Goal: Information Seeking & Learning: Learn about a topic

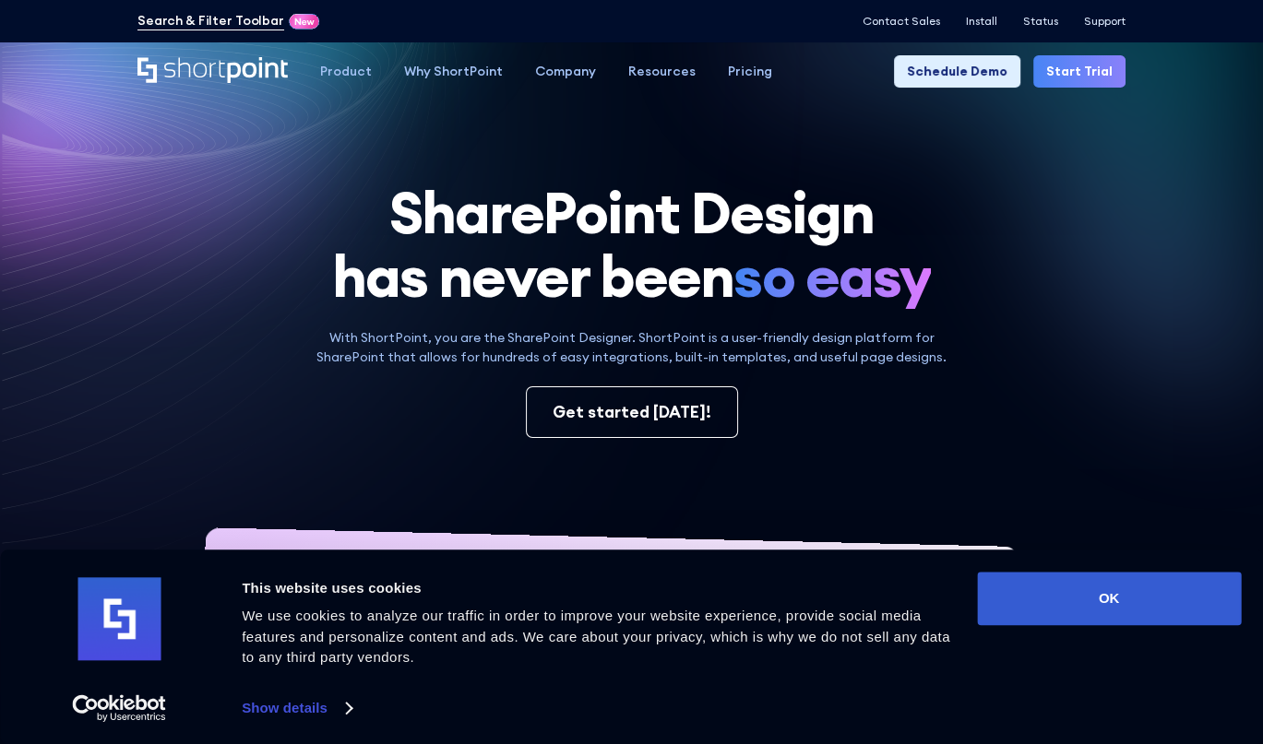
click at [237, 23] on link "Search & Filter Toolbar" at bounding box center [210, 20] width 147 height 19
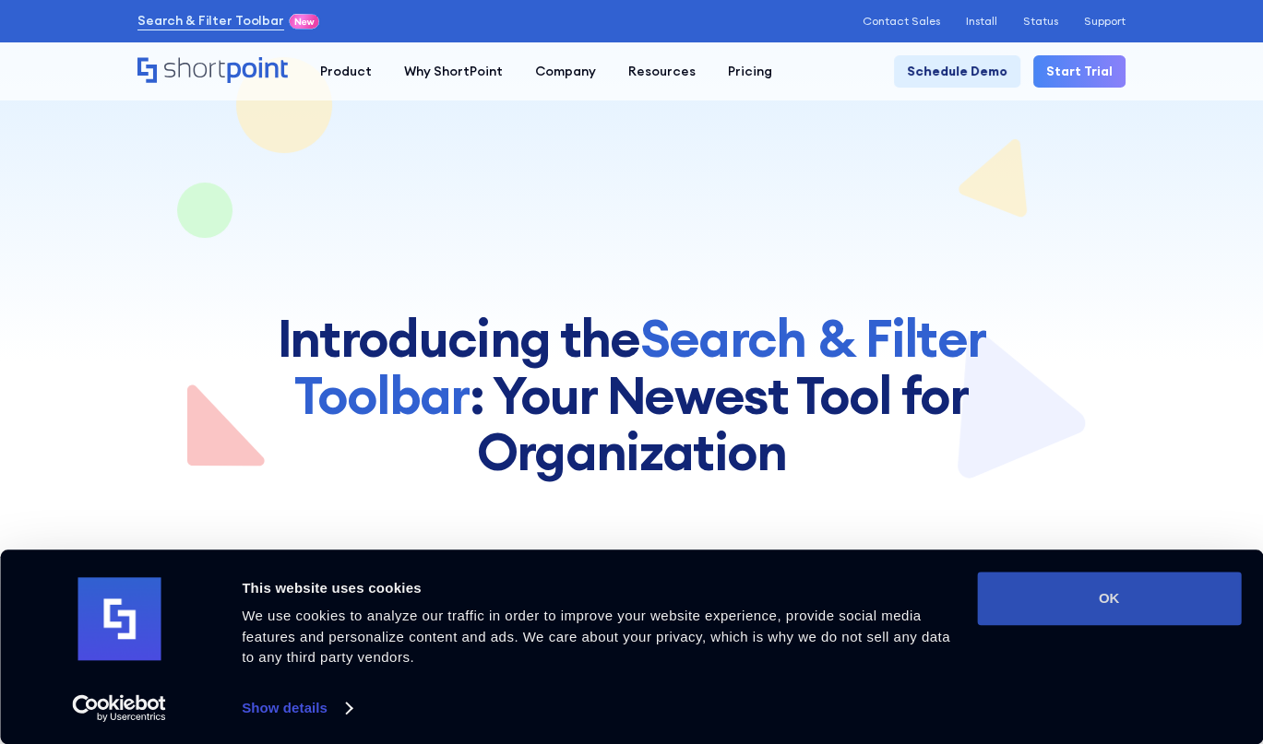
click at [1122, 602] on button "OK" at bounding box center [1109, 599] width 264 height 54
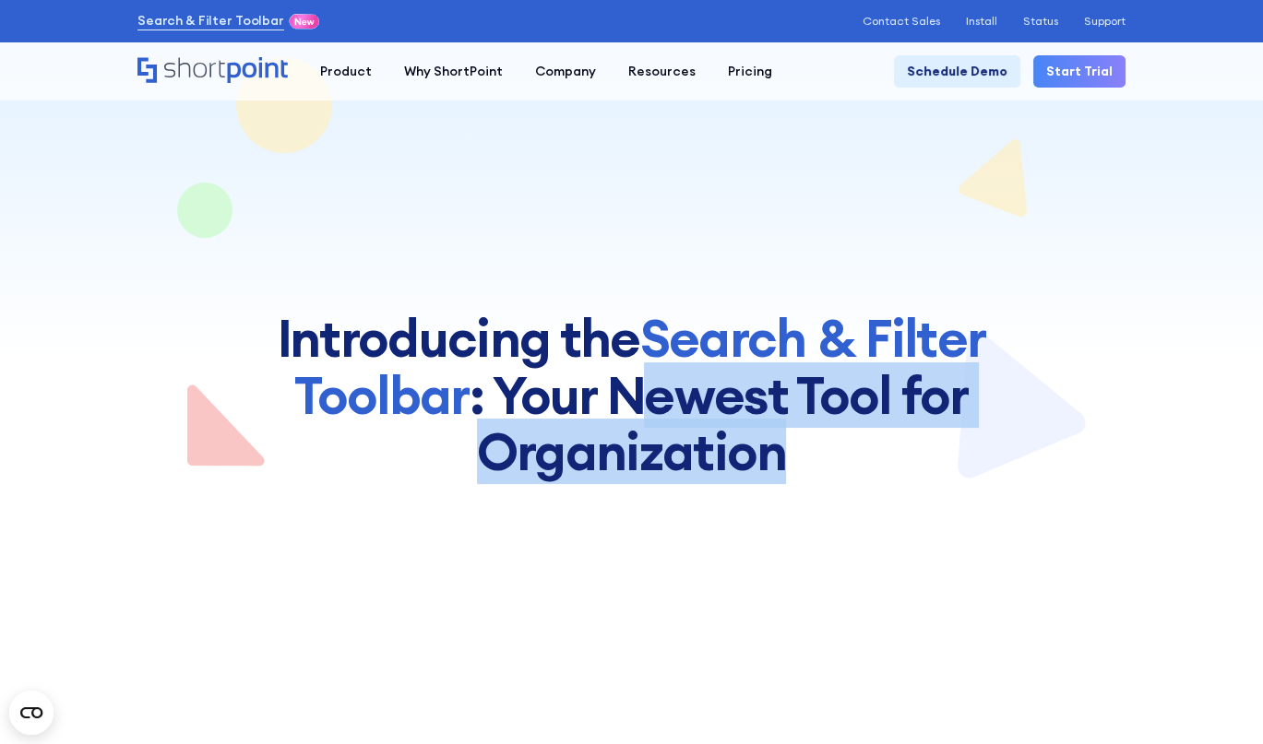
drag, startPoint x: 633, startPoint y: 380, endPoint x: 844, endPoint y: 450, distance: 222.6
click at [844, 450] on h1 "Introducing the Search & Filter Toolbar : Your Newest Too﻿l for Organization" at bounding box center [631, 395] width 775 height 171
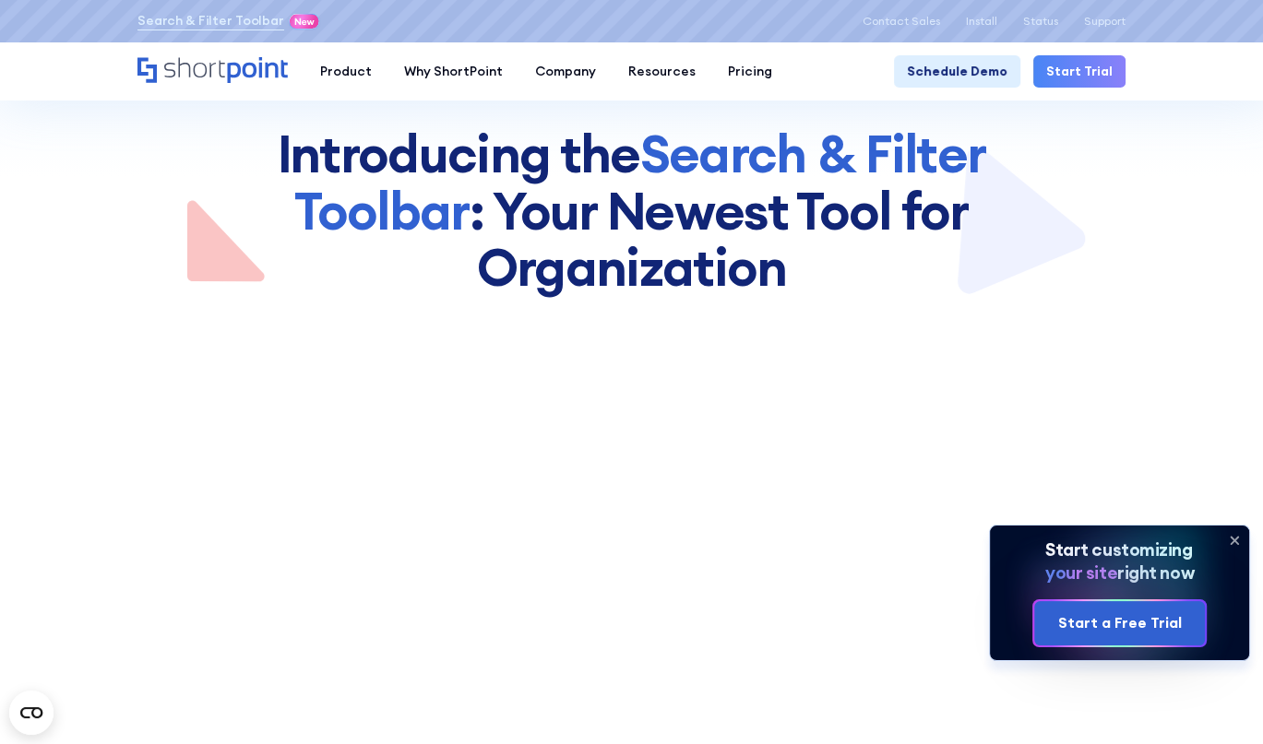
click at [1239, 542] on icon at bounding box center [1234, 541] width 30 height 30
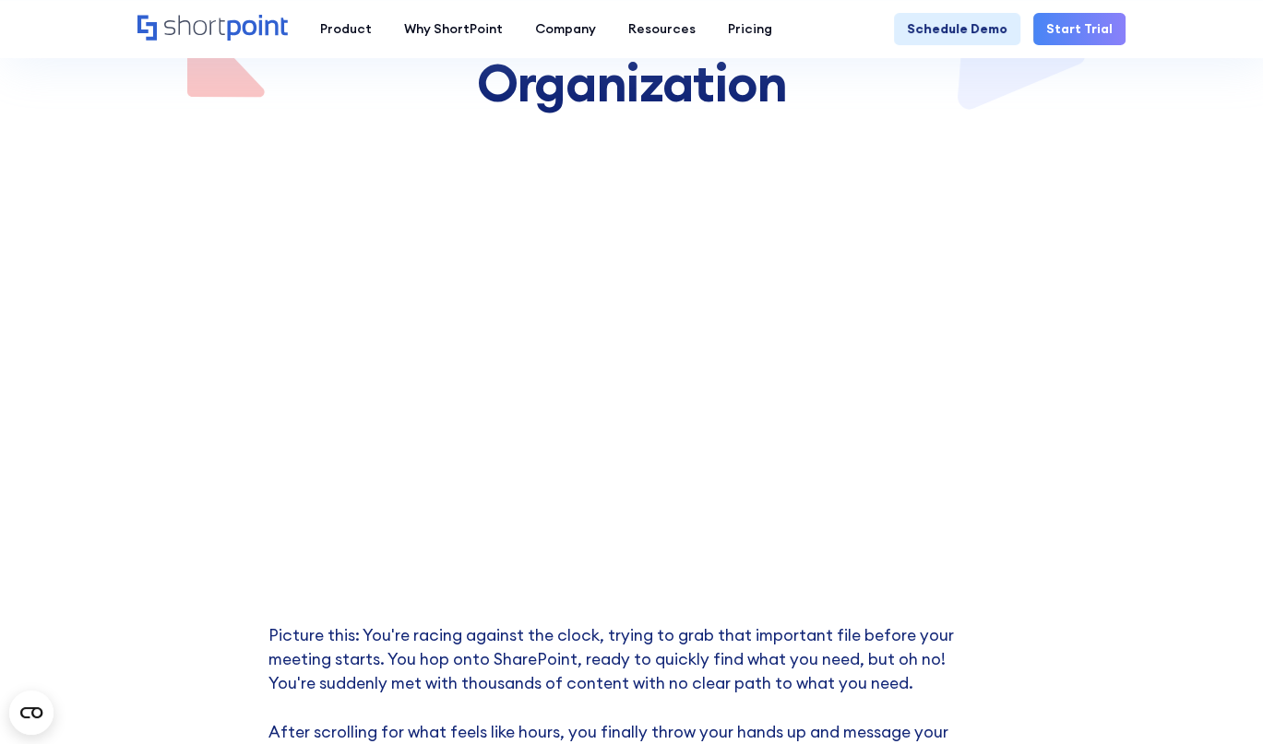
scroll to position [553, 0]
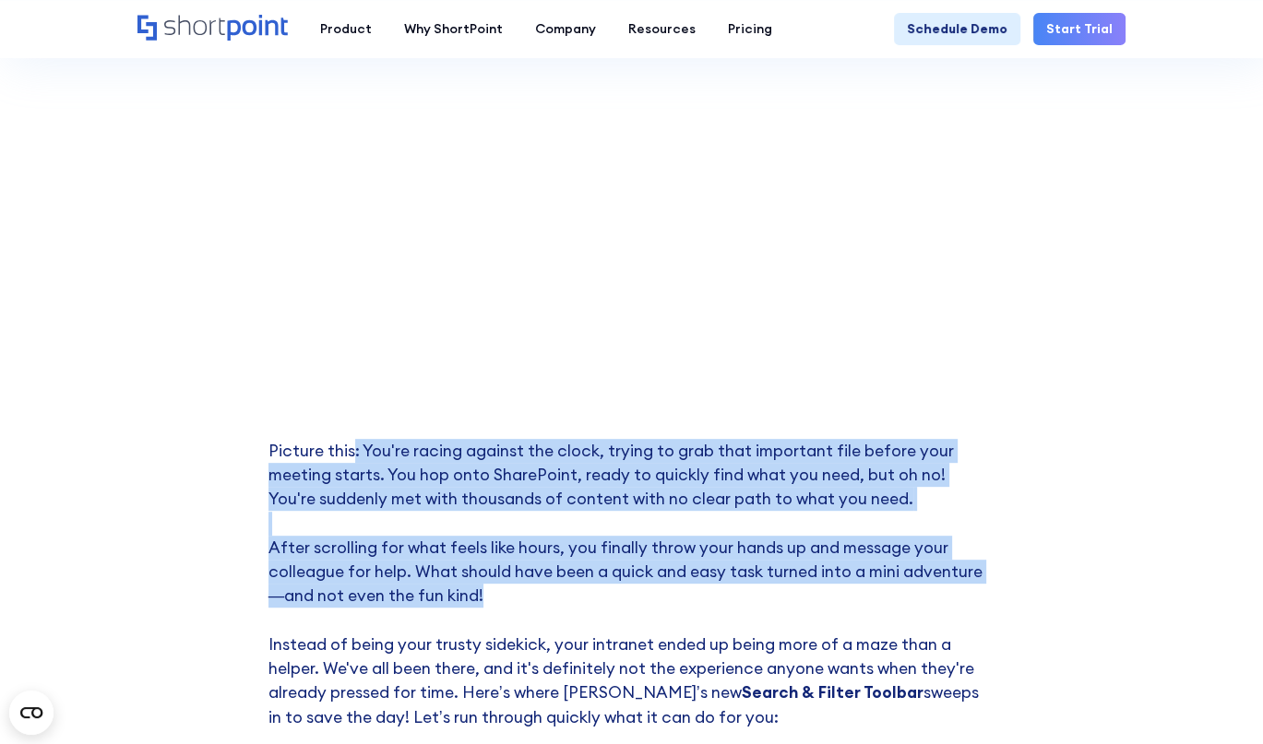
drag, startPoint x: 565, startPoint y: 489, endPoint x: 688, endPoint y: 595, distance: 162.2
click at [688, 595] on div "Picture this: You're racing against the clock, trying to grab that important fi…" at bounding box center [631, 403] width 727 height 848
click at [688, 595] on p "Picture this: You're racing against the clock, trying to grab that important fi…" at bounding box center [631, 596] width 727 height 315
click at [606, 551] on p "Picture this: You're racing against the clock, trying to grab that important fi…" at bounding box center [631, 596] width 727 height 315
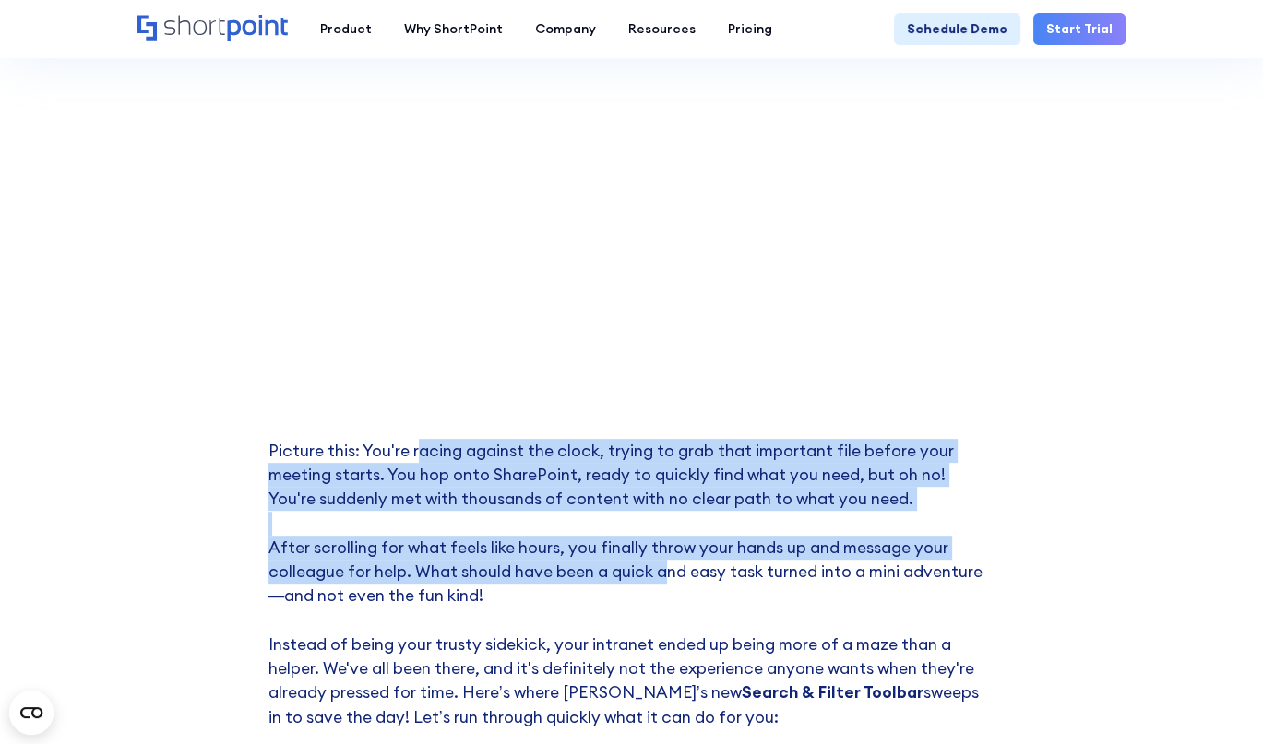
drag, startPoint x: 434, startPoint y: 447, endPoint x: 660, endPoint y: 575, distance: 260.2
click at [660, 575] on p "Picture this: You're racing against the clock, trying to grab that important fi…" at bounding box center [631, 596] width 727 height 315
click at [661, 575] on p "Picture this: You're racing against the clock, trying to grab that important fi…" at bounding box center [631, 596] width 727 height 315
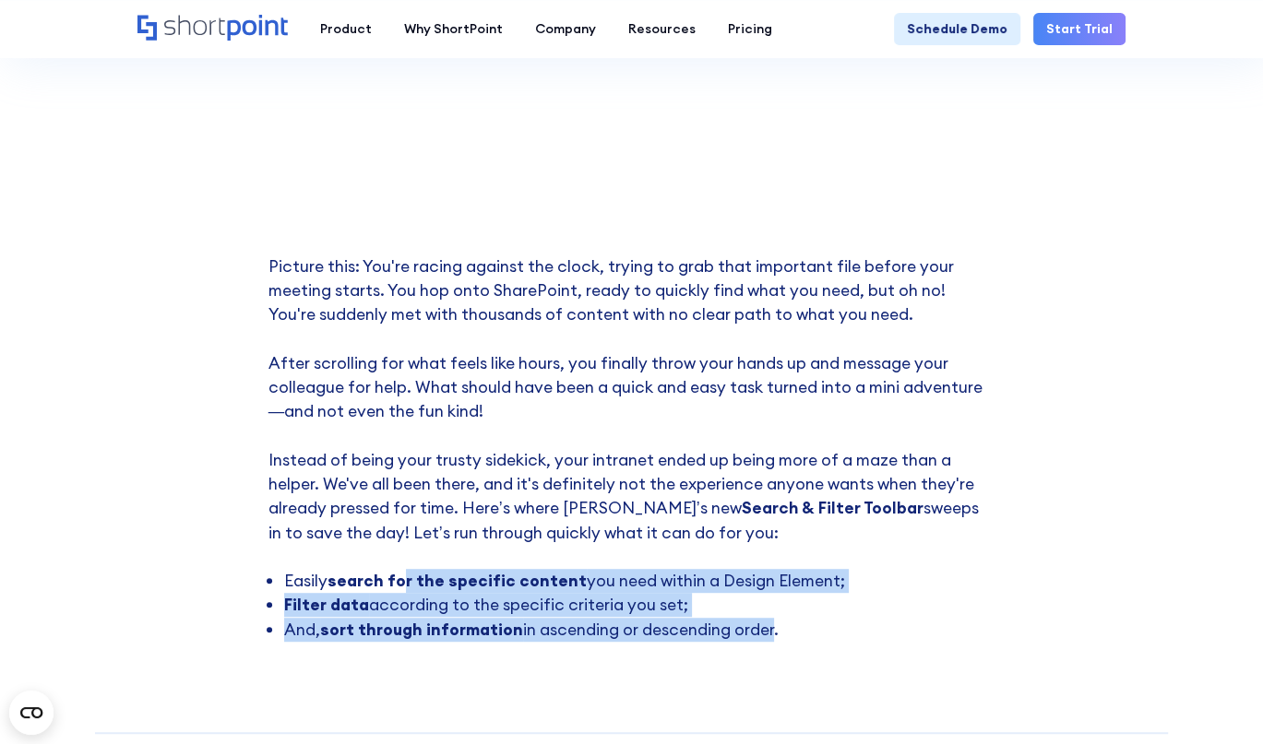
drag, startPoint x: 400, startPoint y: 569, endPoint x: 764, endPoint y: 640, distance: 370.3
click at [764, 640] on ul "Easily search for the specific content you need within a Design Element; Filter…" at bounding box center [631, 605] width 727 height 73
click at [764, 640] on li "And, sort through information in ascending or descending order." at bounding box center [639, 630] width 710 height 24
drag, startPoint x: 699, startPoint y: 617, endPoint x: 510, endPoint y: 565, distance: 196.3
click at [510, 565] on div "Picture this: You're racing against the clock, trying to grab that important fi…" at bounding box center [631, 448] width 727 height 387
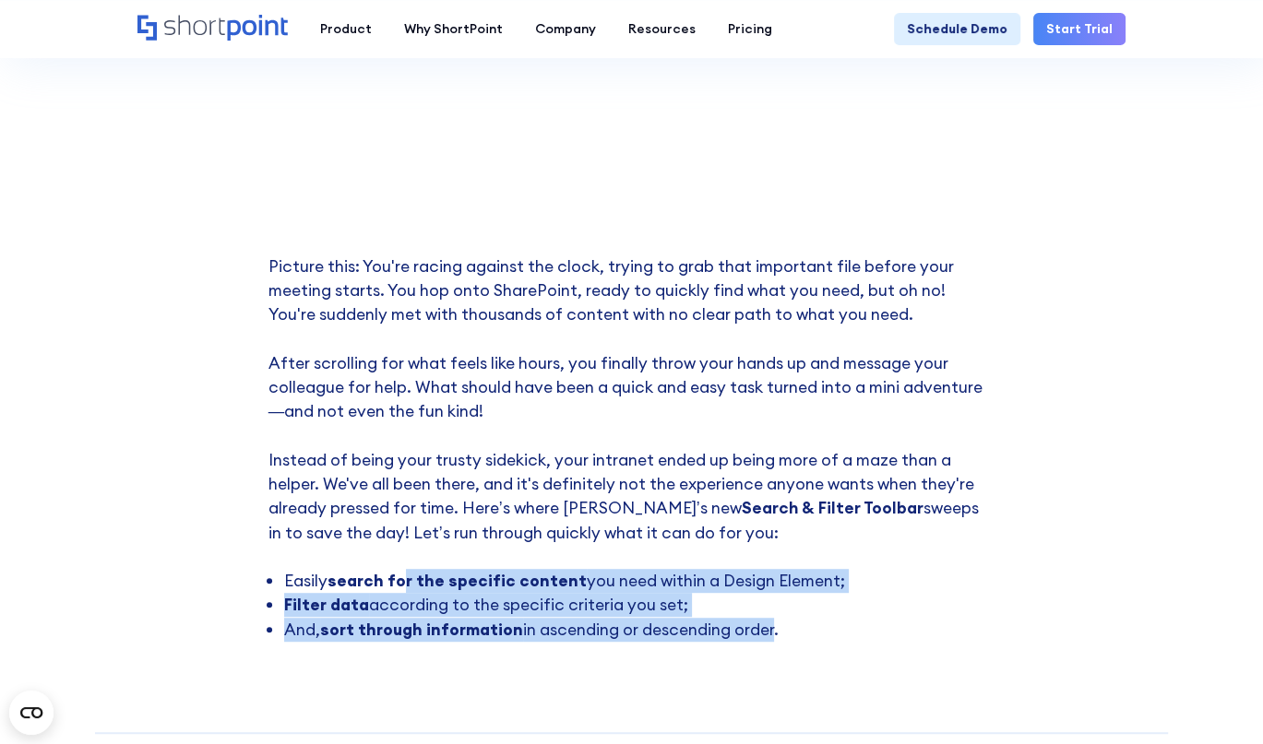
click at [509, 565] on p "Picture this: You're racing against the clock, trying to grab that important fi…" at bounding box center [631, 412] width 727 height 315
click at [384, 565] on p "Picture this: You're racing against the clock, trying to grab that important fi…" at bounding box center [631, 412] width 727 height 315
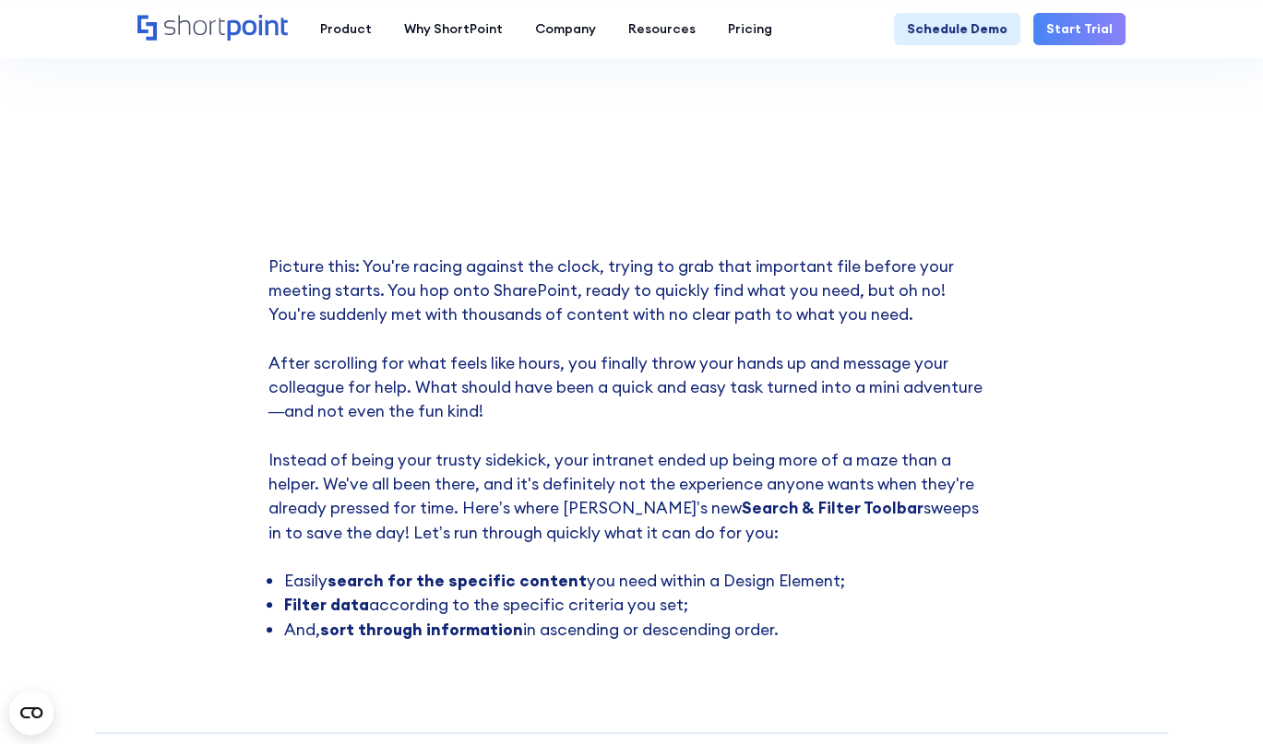
drag, startPoint x: 435, startPoint y: 602, endPoint x: 791, endPoint y: 633, distance: 356.4
click at [791, 633] on ul "Easily search for the specific content you need within a Design Element; Filter…" at bounding box center [631, 605] width 727 height 73
click at [791, 633] on li "And, sort through information in ascending or descending order." at bounding box center [639, 630] width 710 height 24
click at [679, 620] on li "And, sort through information in ascending or descending order." at bounding box center [639, 630] width 710 height 24
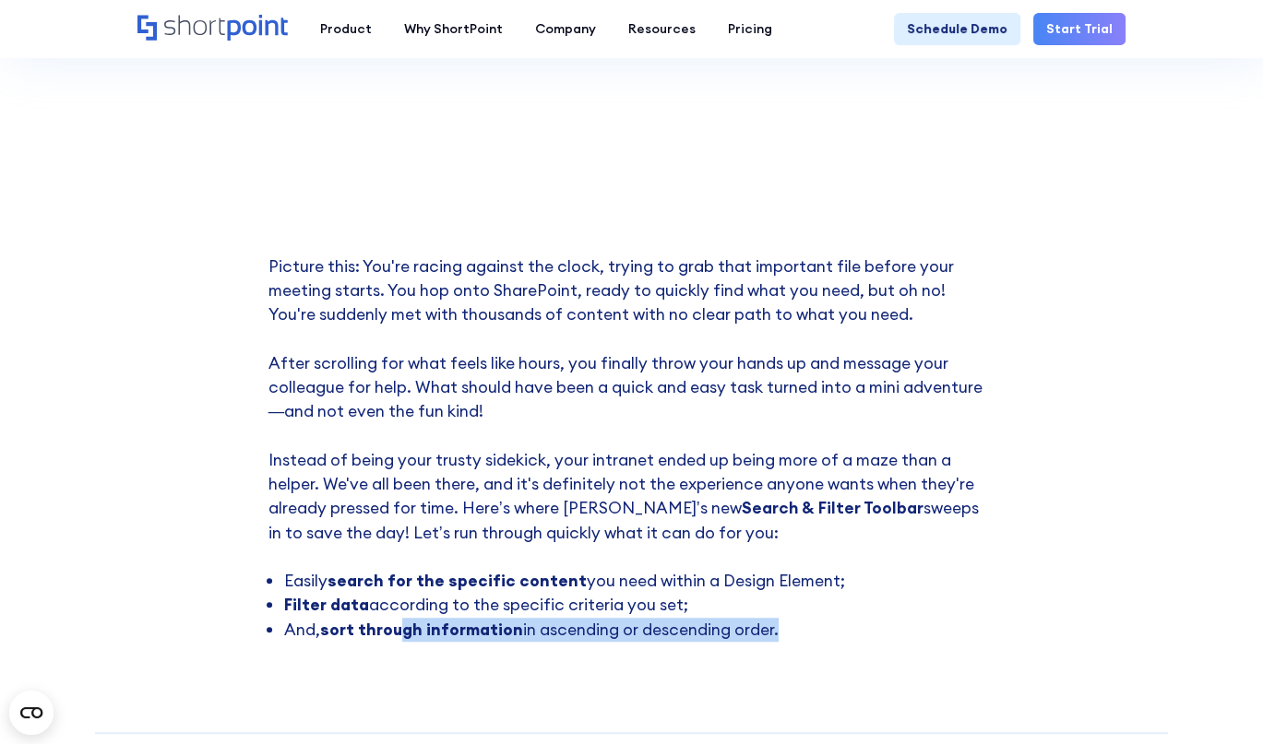
drag, startPoint x: 398, startPoint y: 621, endPoint x: 525, endPoint y: 643, distance: 129.2
drag, startPoint x: 525, startPoint y: 643, endPoint x: 469, endPoint y: 639, distance: 56.4
click at [469, 639] on li "And, sort through information in ascending or descending order." at bounding box center [639, 630] width 710 height 24
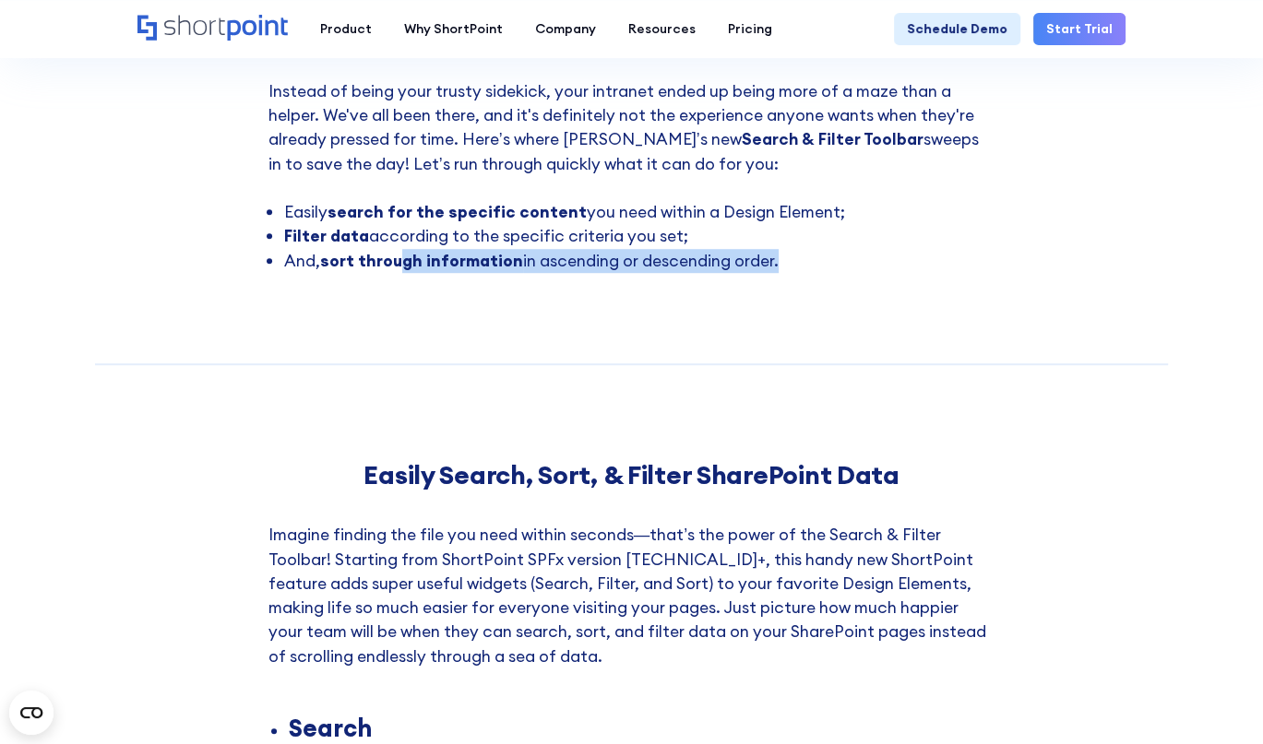
scroll to position [1291, 0]
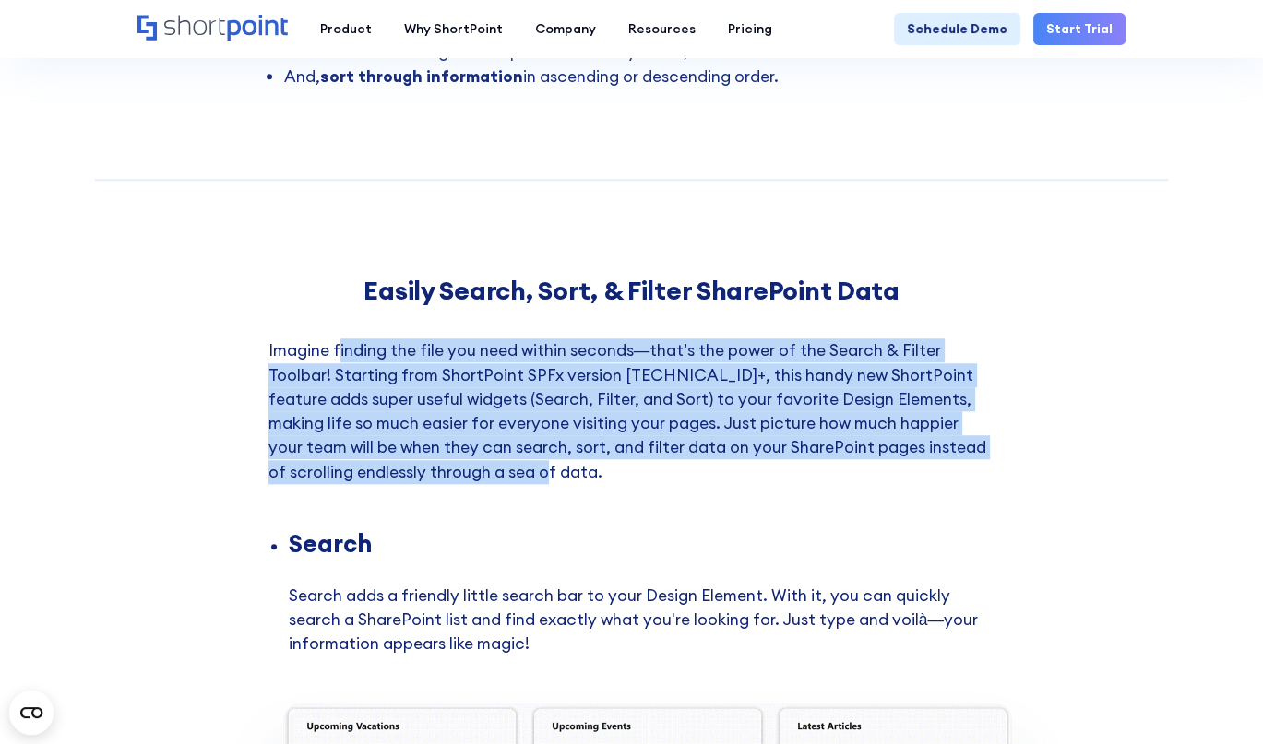
drag, startPoint x: 340, startPoint y: 343, endPoint x: 609, endPoint y: 477, distance: 299.9
click at [609, 477] on p "Imagine finding the file you need within seconds—that’s the power of the Search…" at bounding box center [631, 436] width 727 height 194
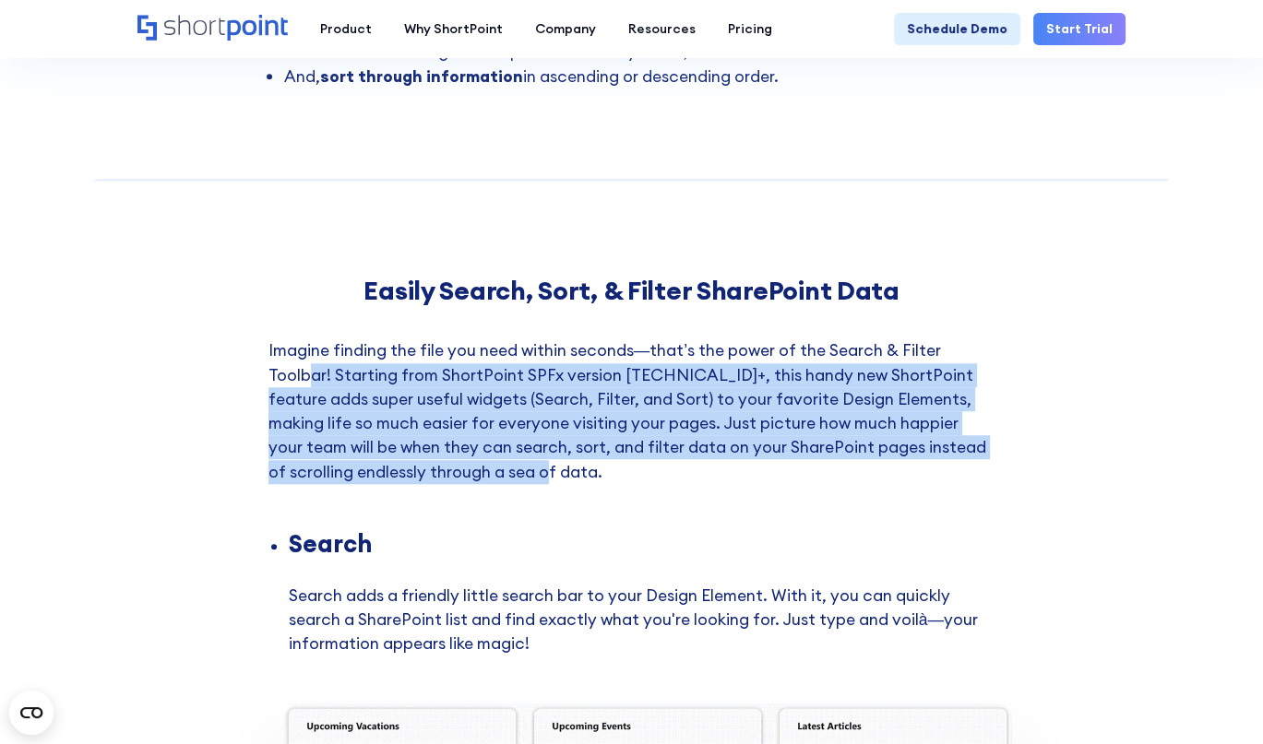
drag, startPoint x: 609, startPoint y: 477, endPoint x: 306, endPoint y: 363, distance: 323.1
click at [306, 363] on p "Imagine finding the file you need within seconds—that’s the power of the Search…" at bounding box center [631, 436] width 727 height 194
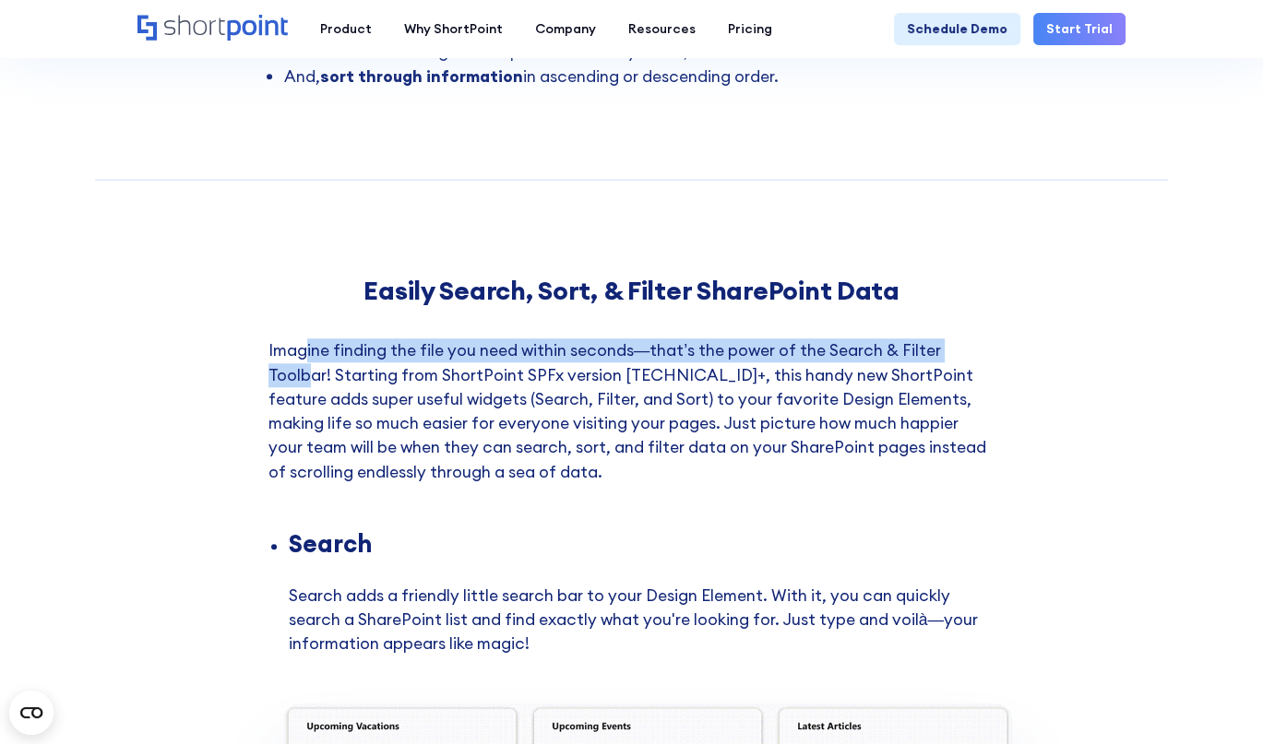
click at [306, 363] on p "Imagine finding the file you need within seconds—that’s the power of the Search…" at bounding box center [631, 436] width 727 height 194
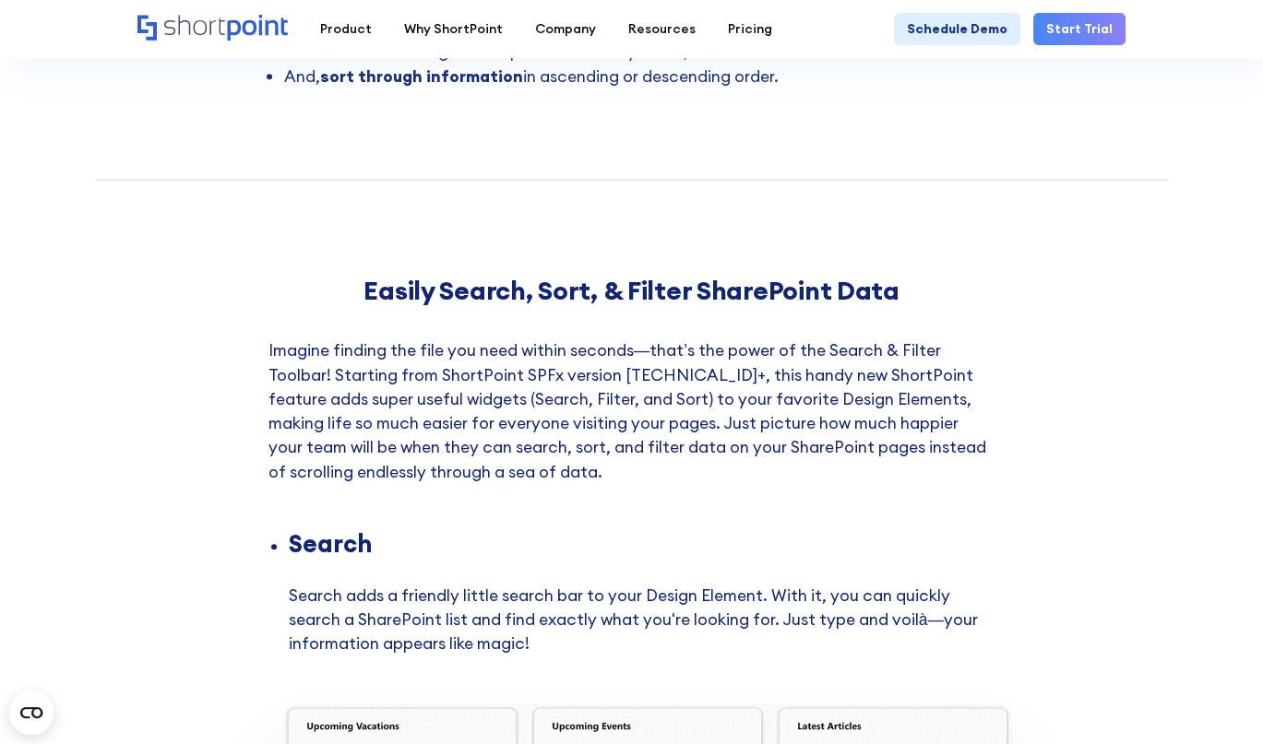
drag, startPoint x: 306, startPoint y: 363, endPoint x: 572, endPoint y: 444, distance: 277.5
click at [572, 444] on p "Imagine finding the file you need within seconds—that’s the power of the Search…" at bounding box center [631, 436] width 727 height 194
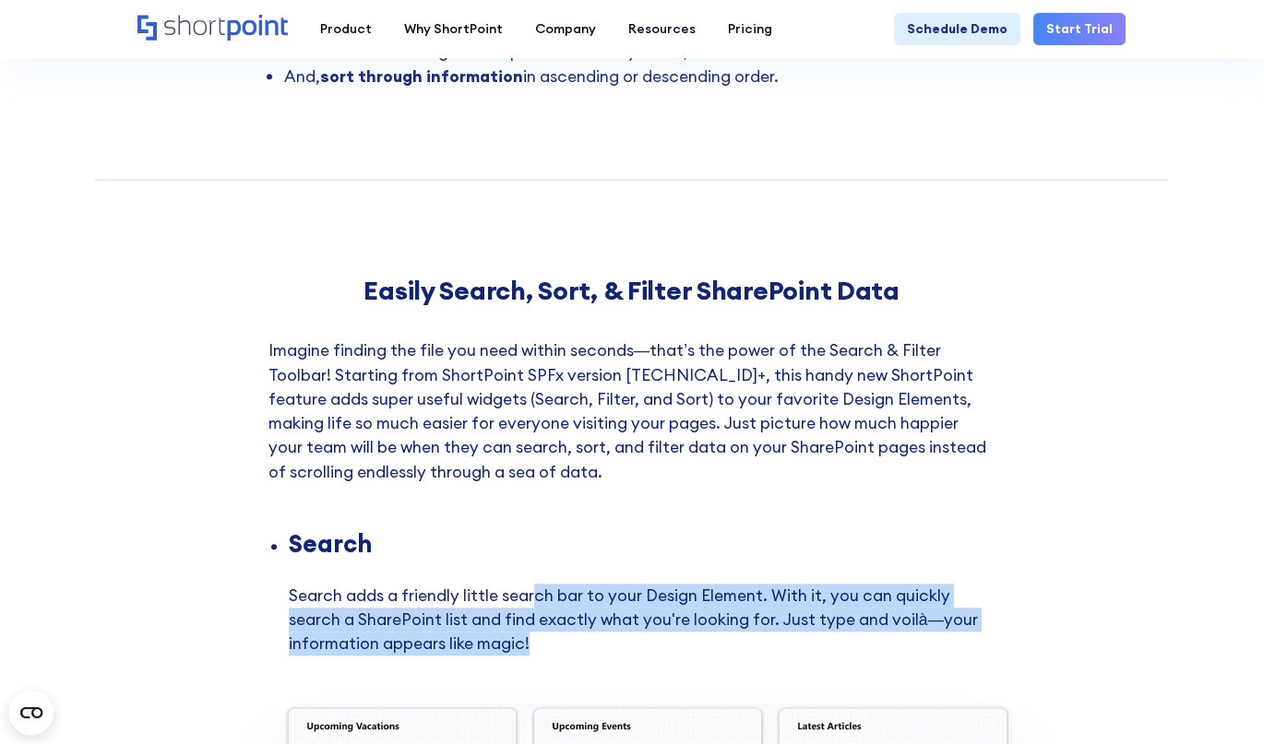
drag, startPoint x: 535, startPoint y: 589, endPoint x: 590, endPoint y: 638, distance: 74.5
click at [590, 638] on li "Search Search adds a friendly little search bar to your Design Element. With it…" at bounding box center [642, 618] width 707 height 172
click at [578, 645] on li "Search Search adds a friendly little search bar to your Design Element. With it…" at bounding box center [642, 618] width 707 height 172
drag, startPoint x: 830, startPoint y: 588, endPoint x: 845, endPoint y: 635, distance: 49.3
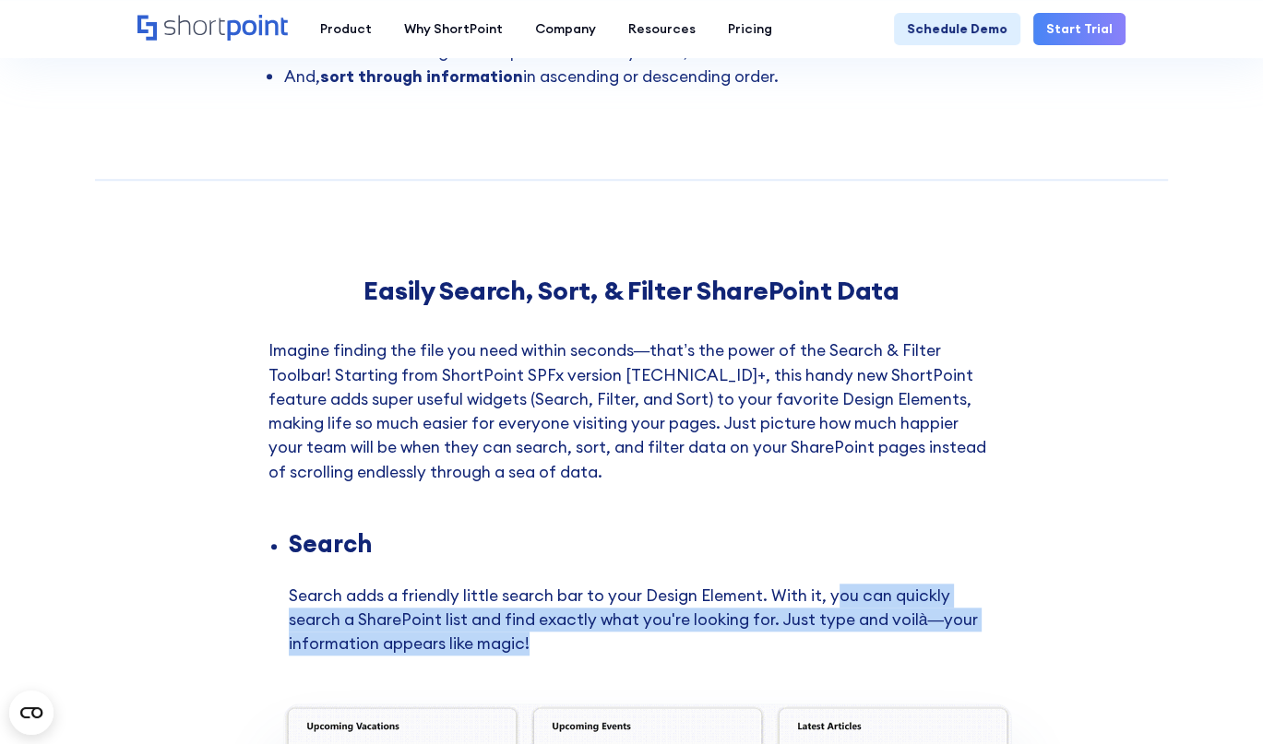
click at [845, 635] on li "Search Search adds a friendly little search bar to your Design Element. With it…" at bounding box center [642, 618] width 707 height 172
click at [562, 624] on li "Search Search adds a friendly little search bar to your Design Element. With it…" at bounding box center [642, 618] width 707 height 172
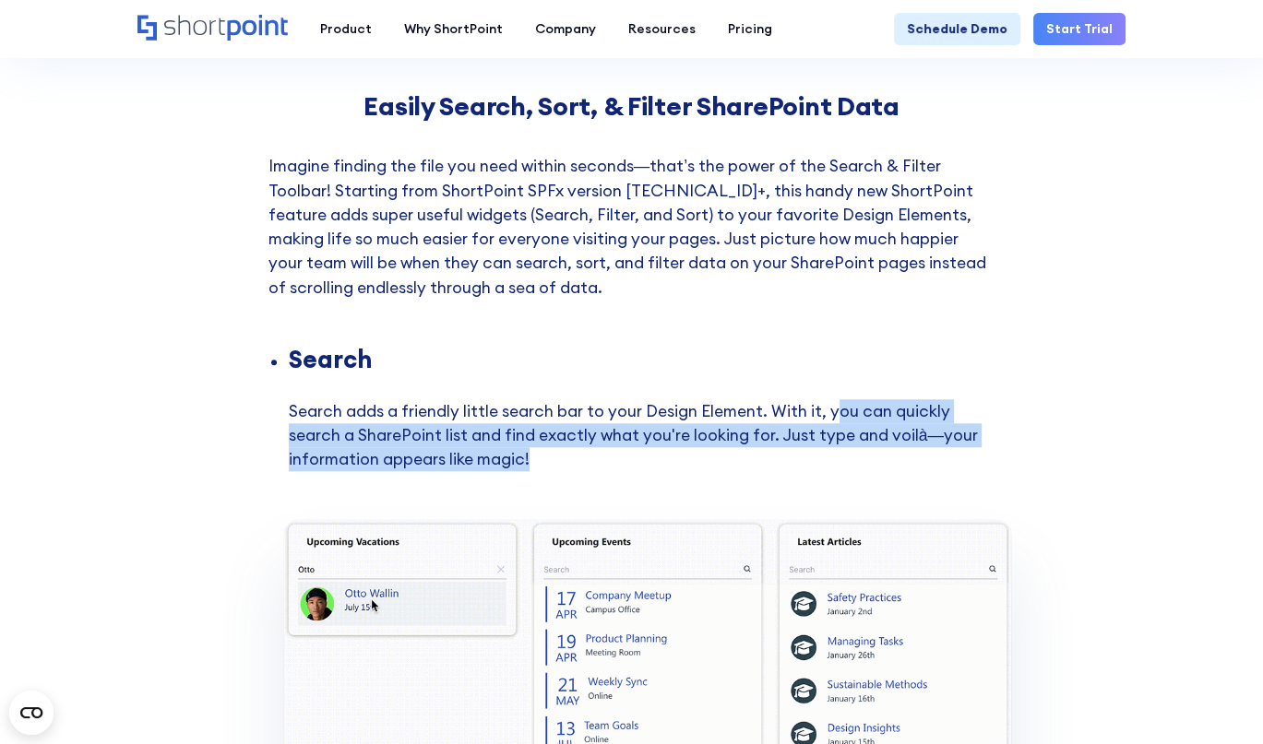
scroll to position [1660, 0]
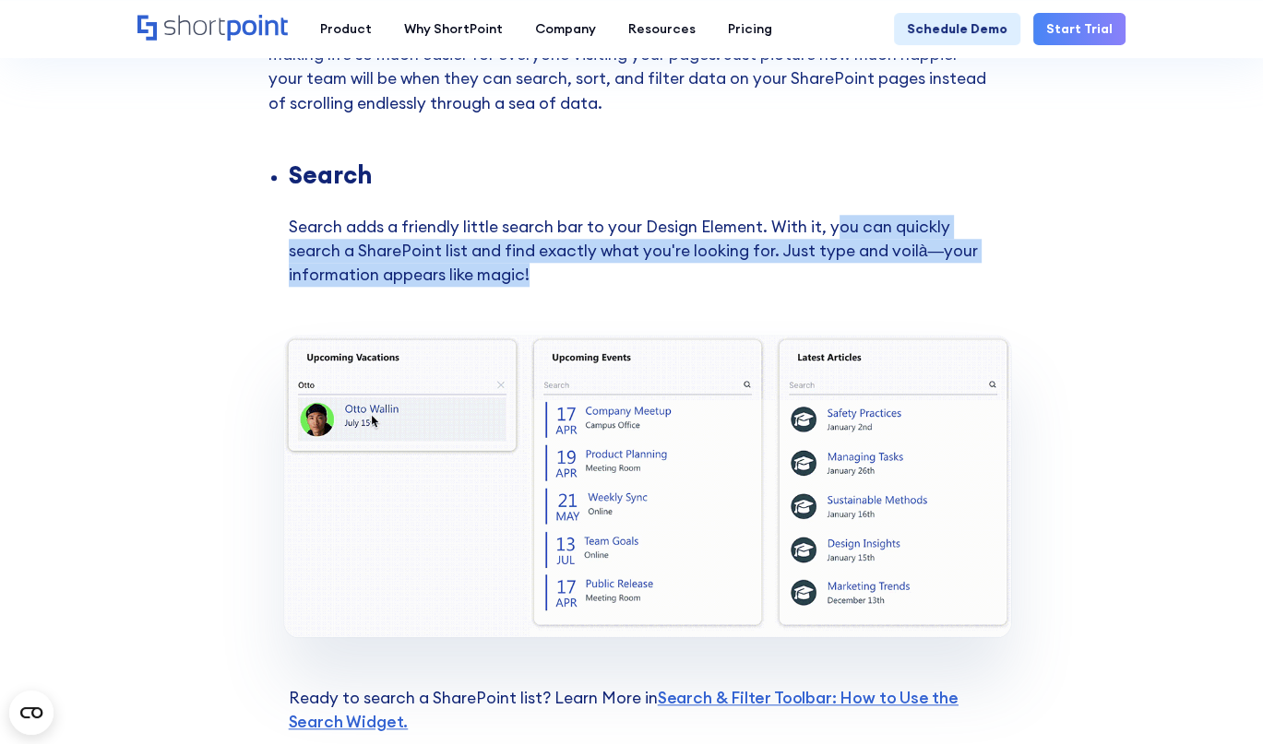
click at [446, 249] on li "Search Search adds a friendly little search bar to your Design Element. With it…" at bounding box center [642, 249] width 707 height 172
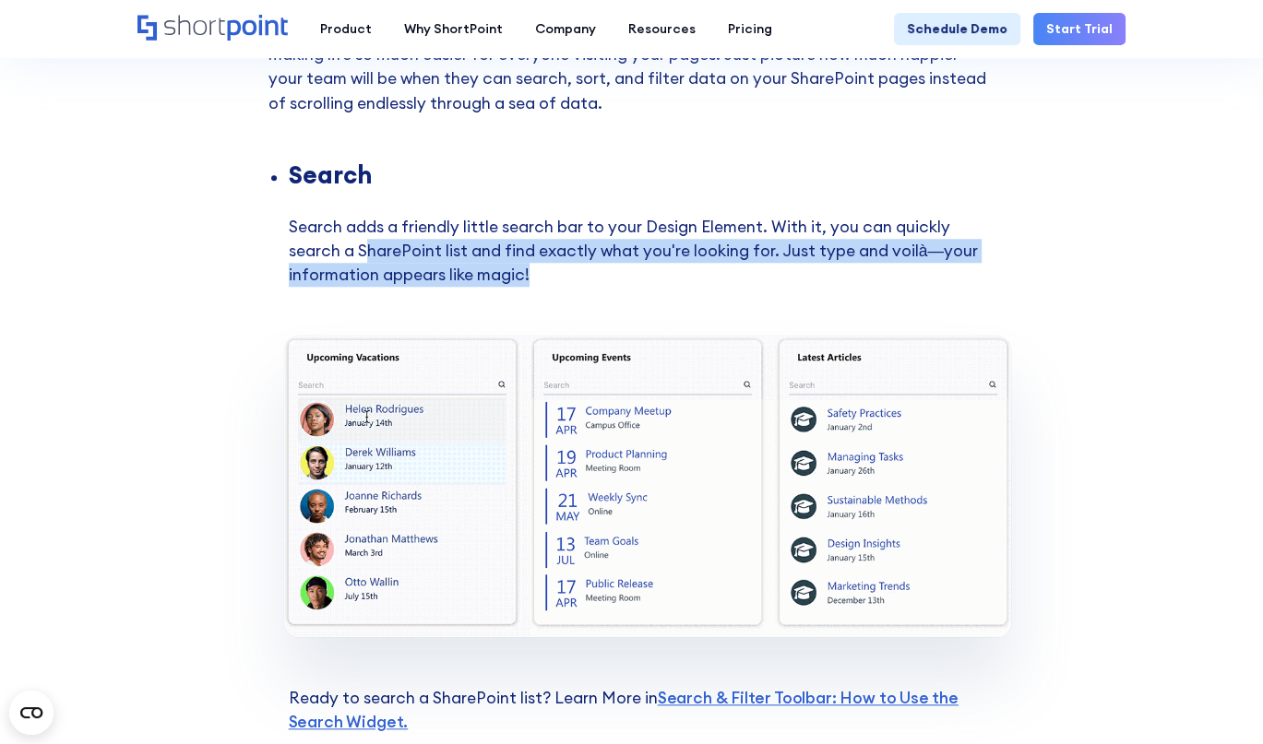
drag, startPoint x: 363, startPoint y: 251, endPoint x: 546, endPoint y: 270, distance: 183.7
click at [546, 270] on li "Search Search adds a friendly little search bar to your Design Element. With it…" at bounding box center [642, 249] width 707 height 172
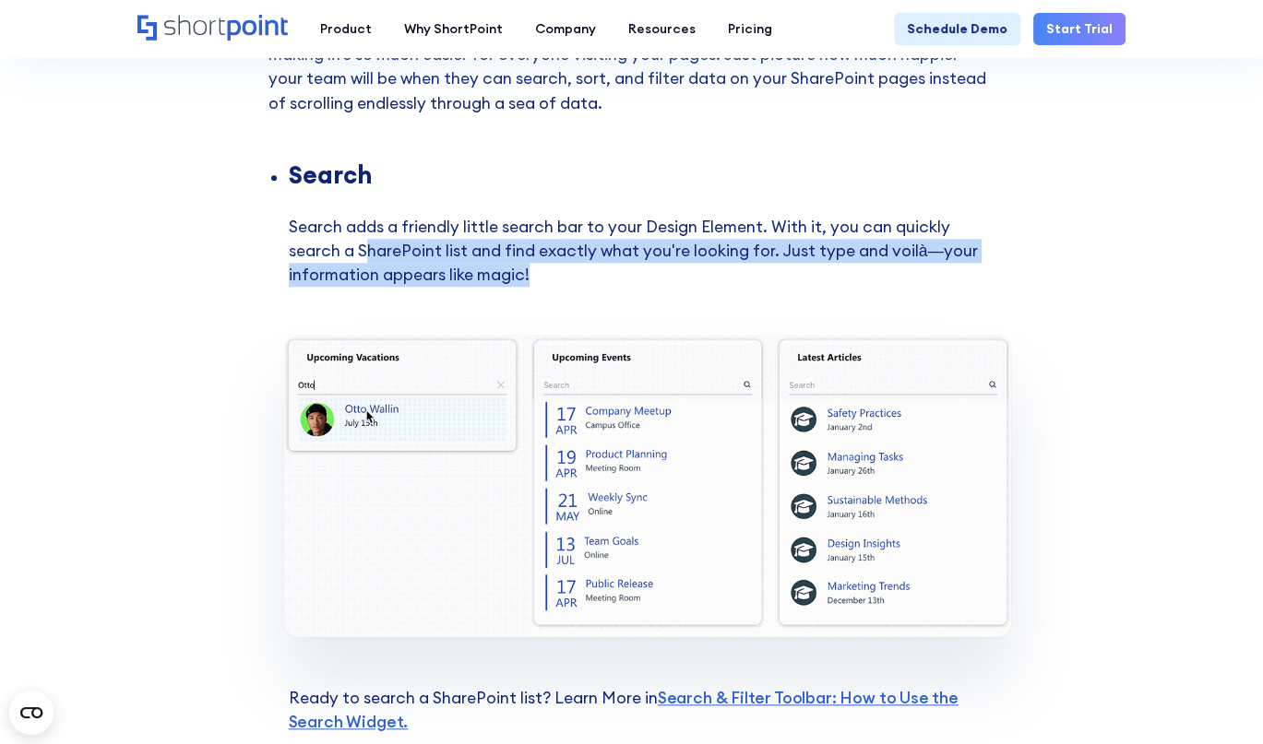
click at [553, 271] on li "Search Search adds a friendly little search bar to your Design Element. With it…" at bounding box center [642, 249] width 707 height 172
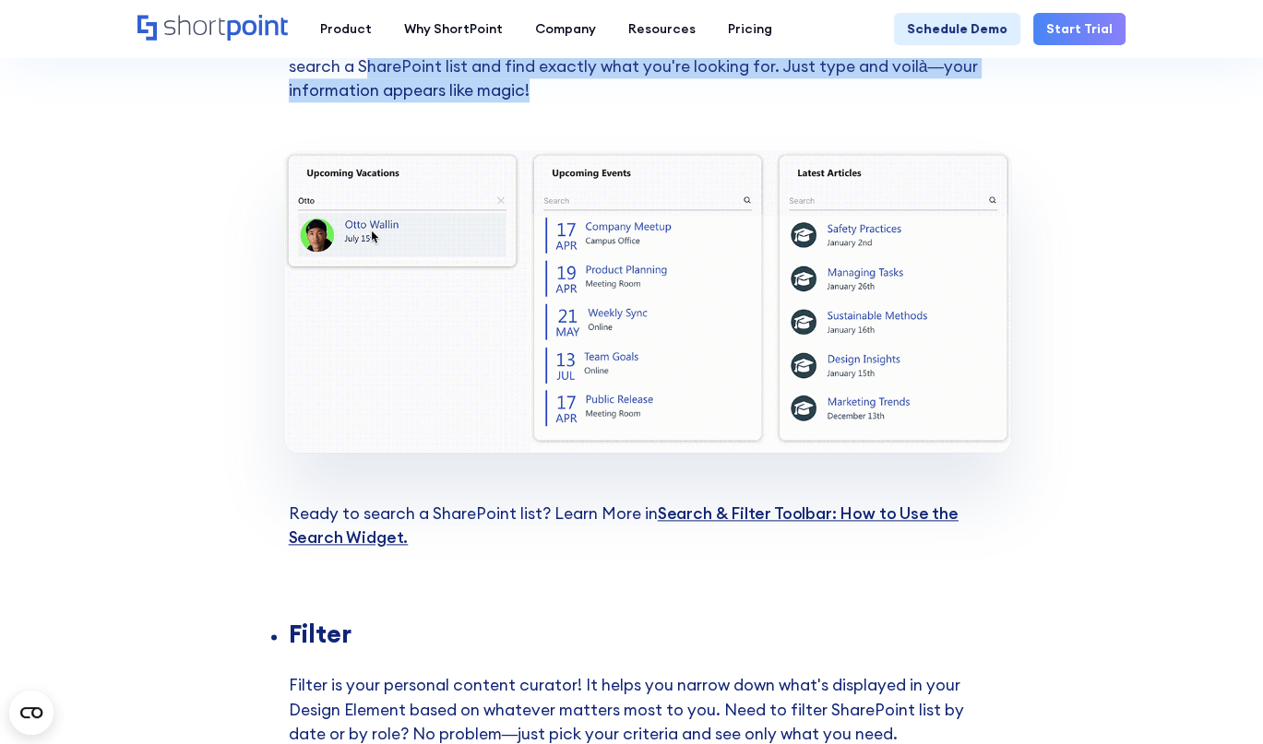
scroll to position [2029, 0]
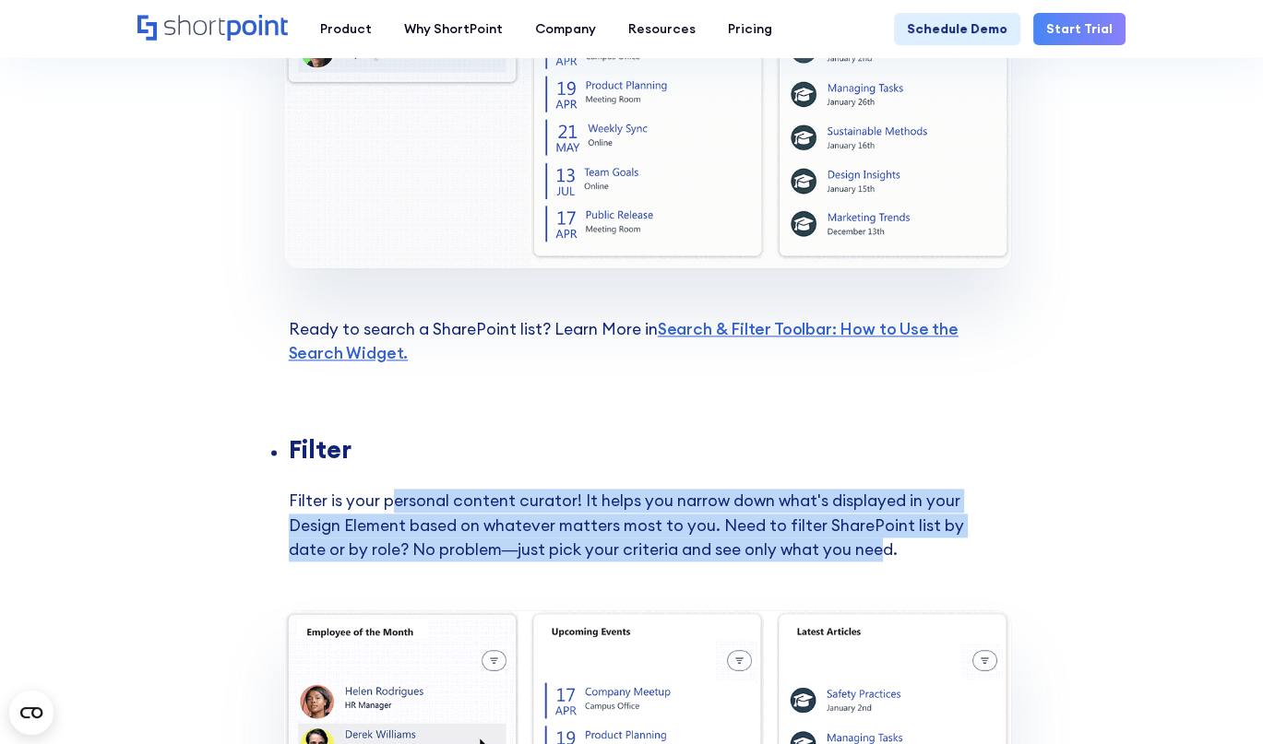
drag, startPoint x: 388, startPoint y: 499, endPoint x: 838, endPoint y: 549, distance: 452.0
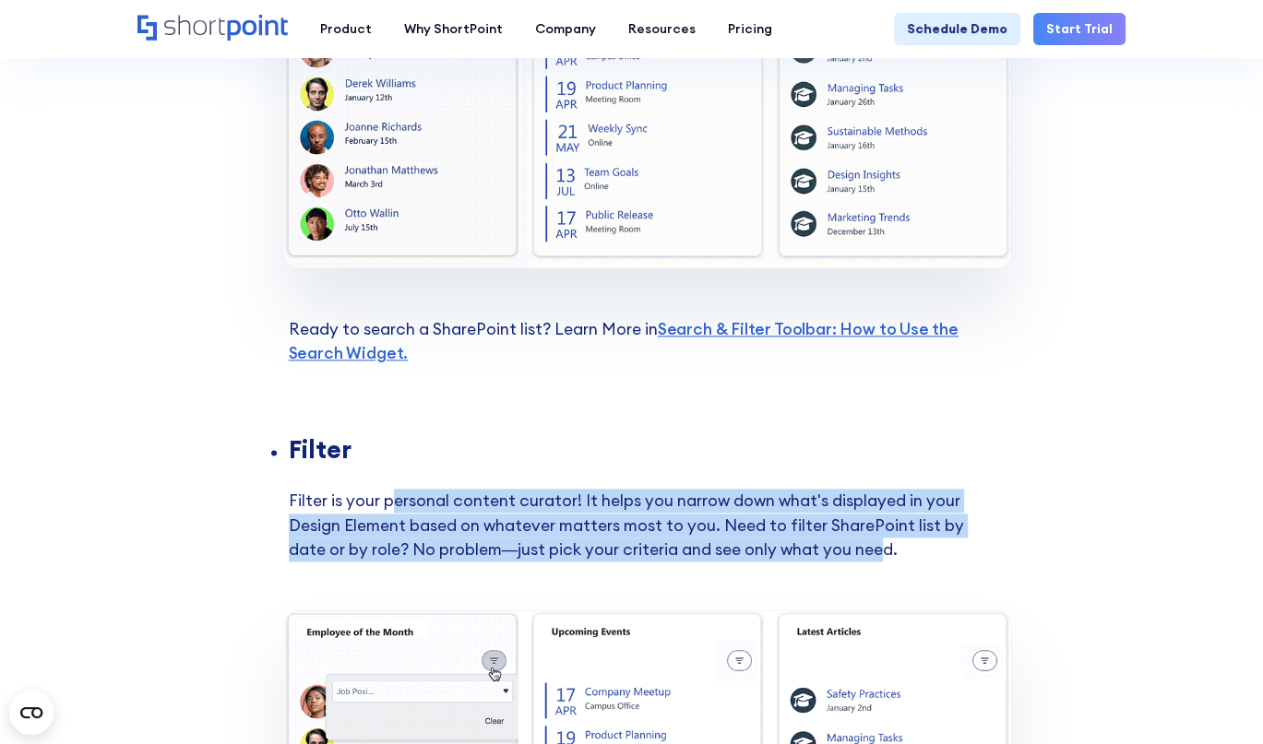
click at [838, 549] on li "Filter Filter is your personal content curator! It helps you narrow down what's…" at bounding box center [642, 524] width 707 height 172
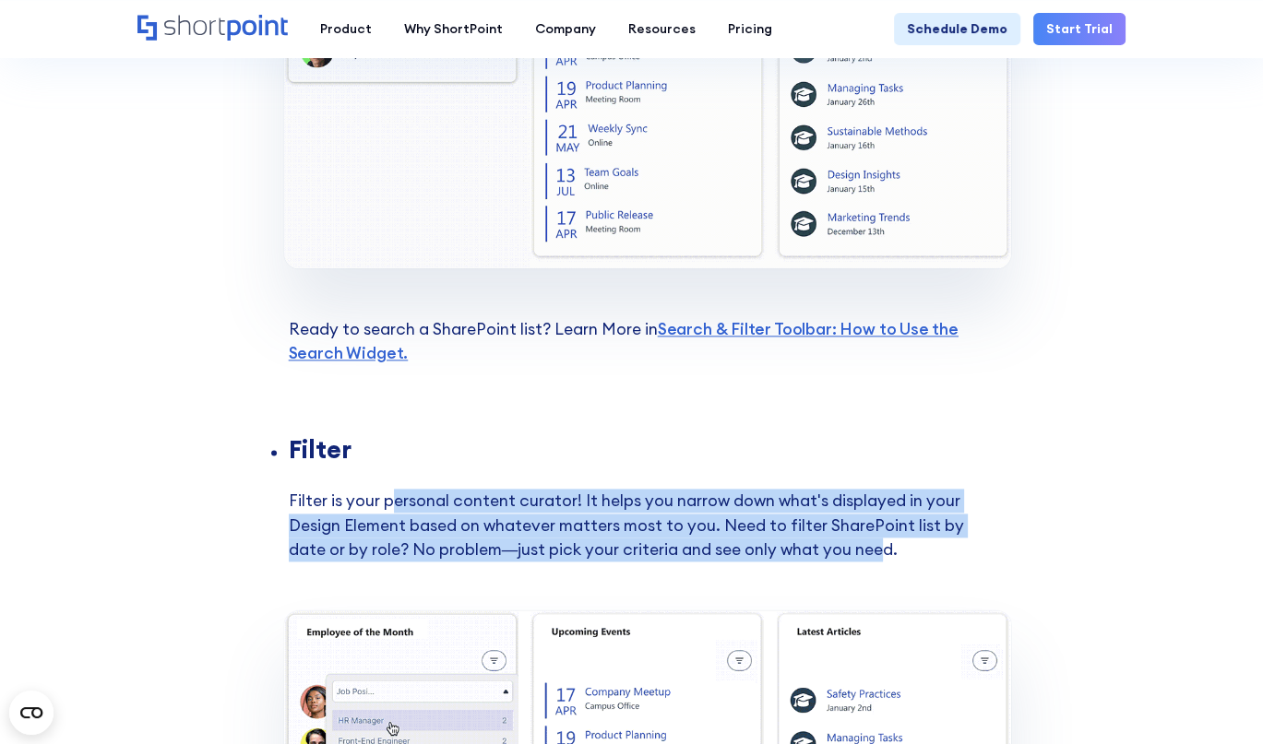
click at [838, 550] on li "Filter Filter is your personal content curator! It helps you narrow down what's…" at bounding box center [642, 524] width 707 height 172
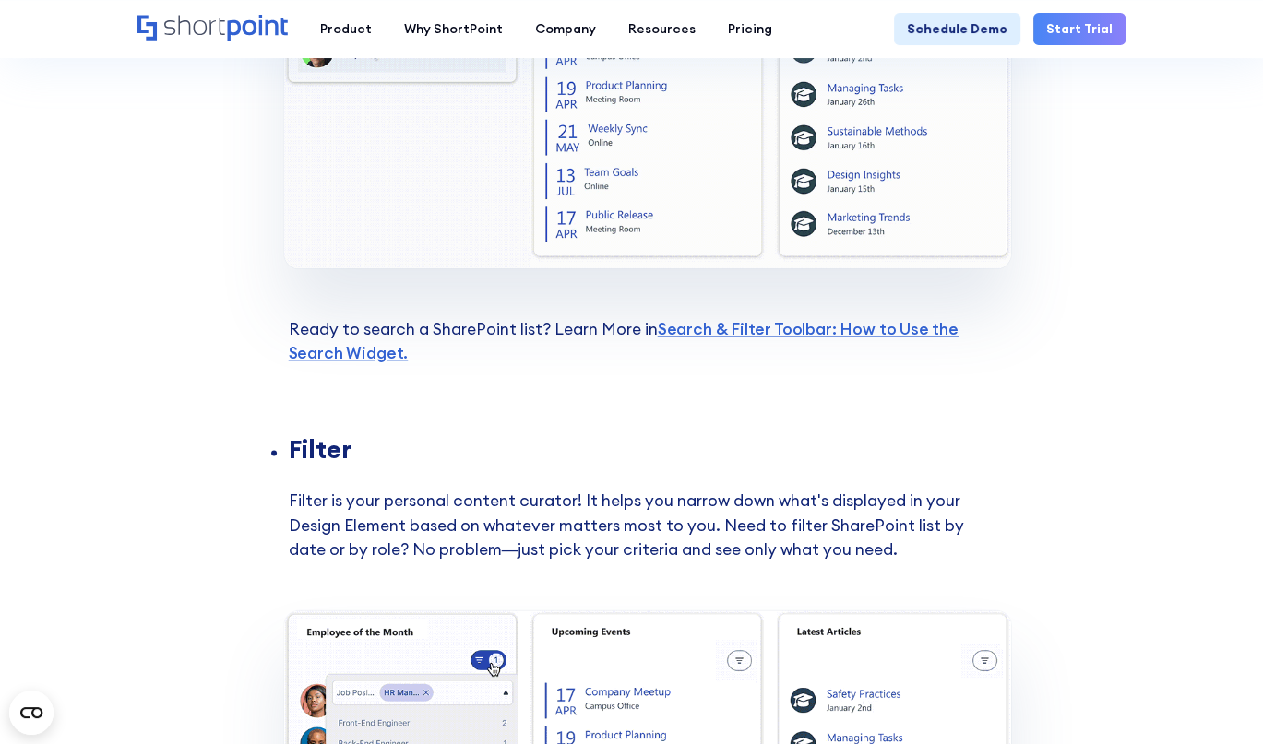
click at [857, 551] on li "Filter Filter is your personal content curator! It helps you narrow down what's…" at bounding box center [642, 524] width 707 height 172
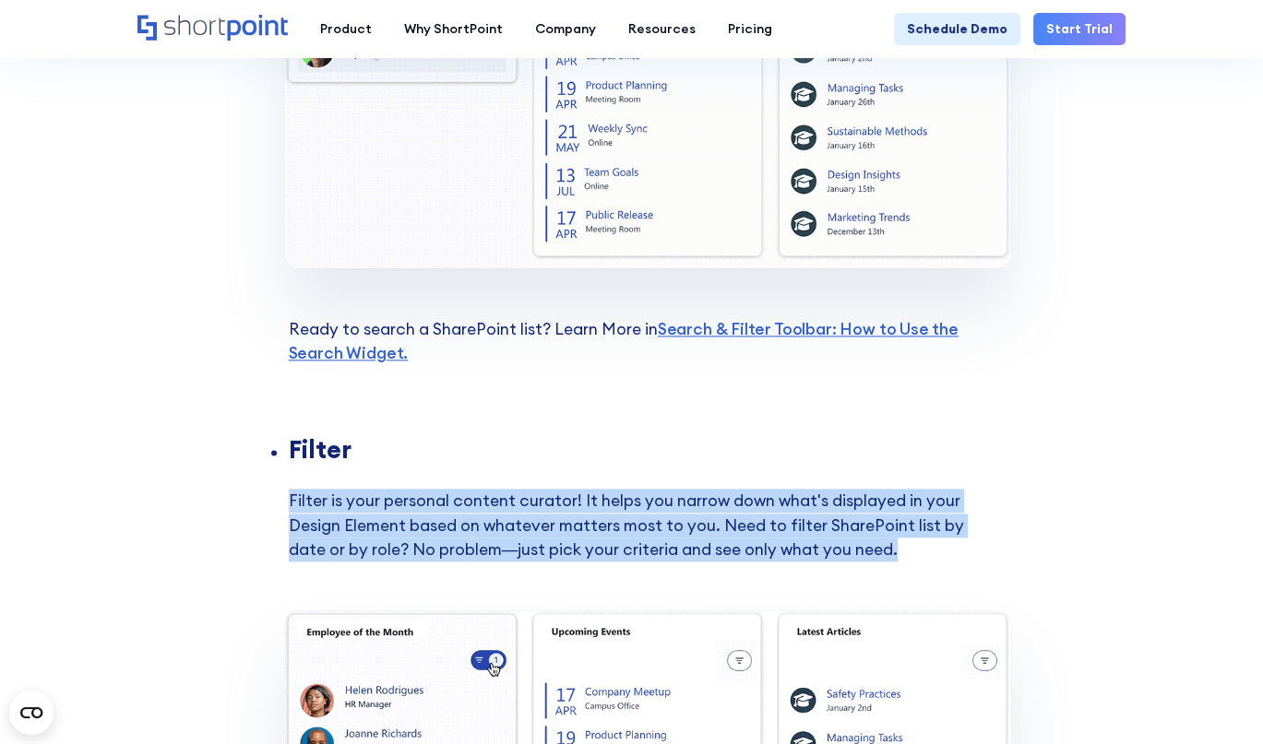
drag, startPoint x: 745, startPoint y: 533, endPoint x: 259, endPoint y: 503, distance: 487.1
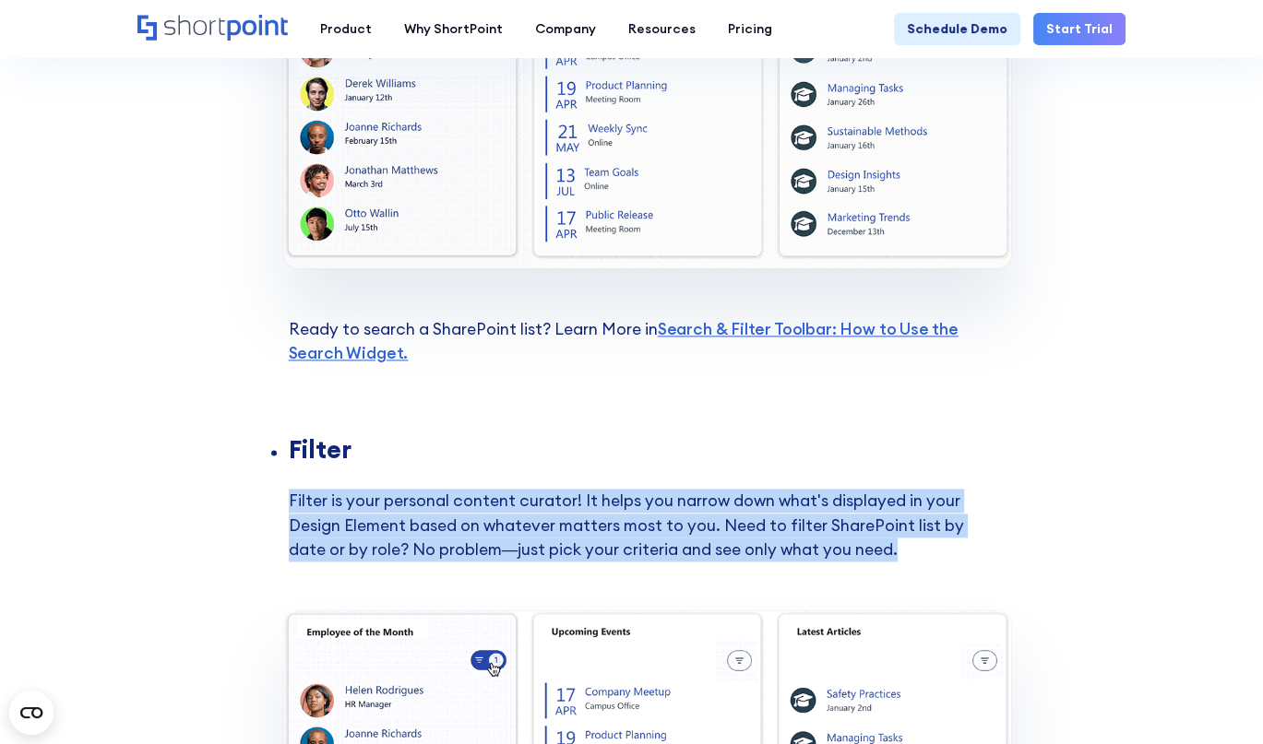
click at [259, 503] on section "Picture this: You're racing against the clock, trying to grab that important fi…" at bounding box center [631, 196] width 1263 height 3387
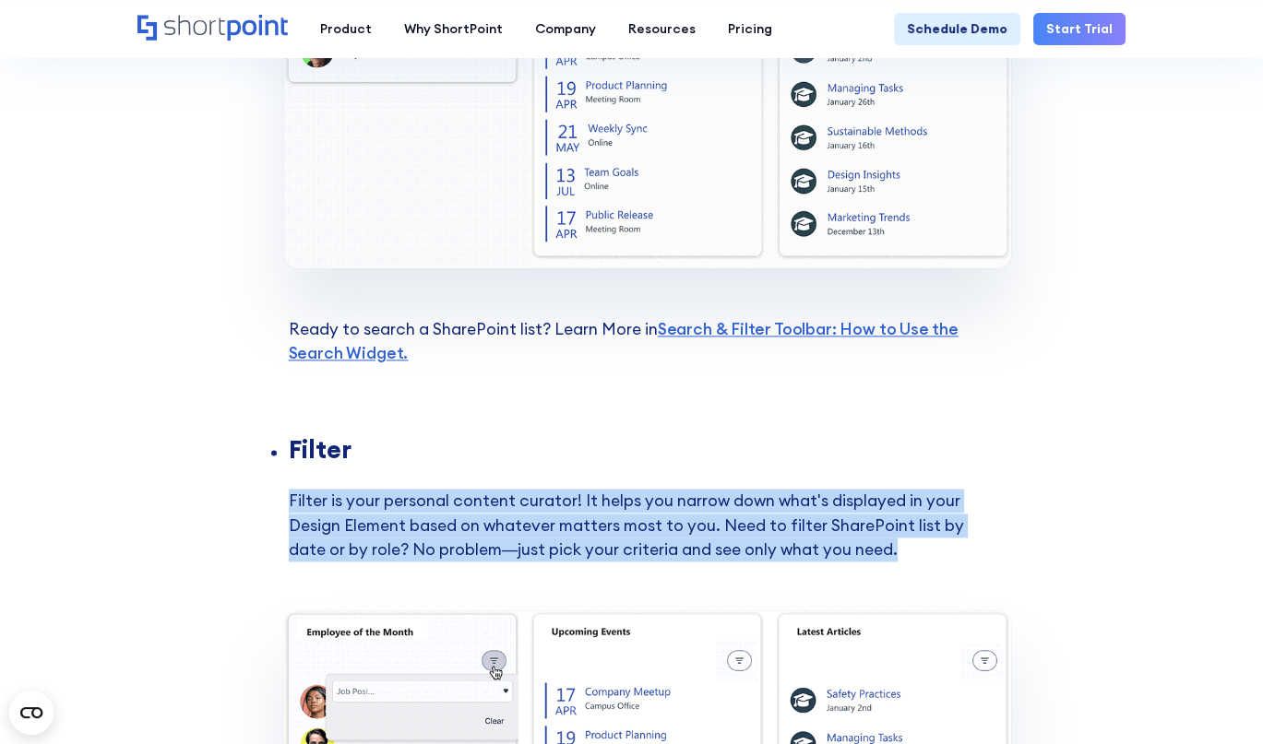
click at [565, 529] on li "Filter Filter is your personal content curator! It helps you narrow down what's…" at bounding box center [642, 524] width 707 height 172
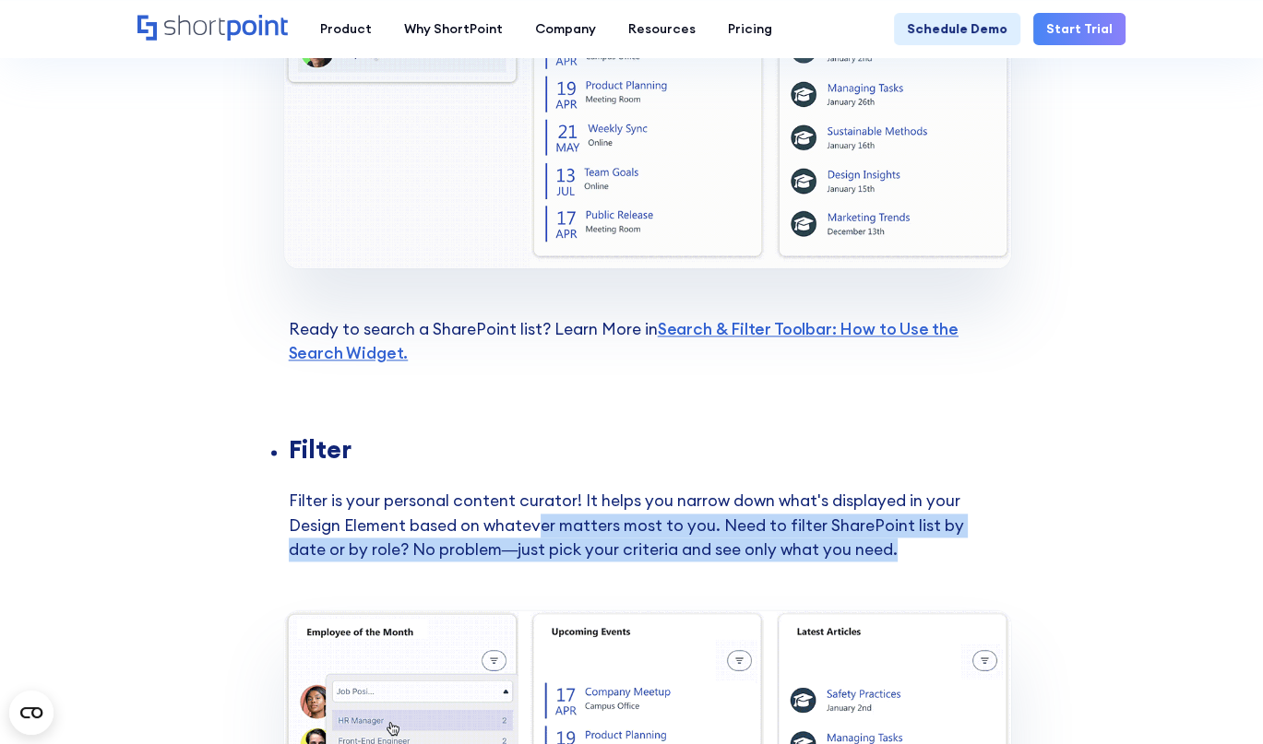
drag, startPoint x: 536, startPoint y: 525, endPoint x: 867, endPoint y: 553, distance: 332.3
click at [867, 553] on li "Filter Filter is your personal content curator! It helps you narrow down what's…" at bounding box center [642, 524] width 707 height 172
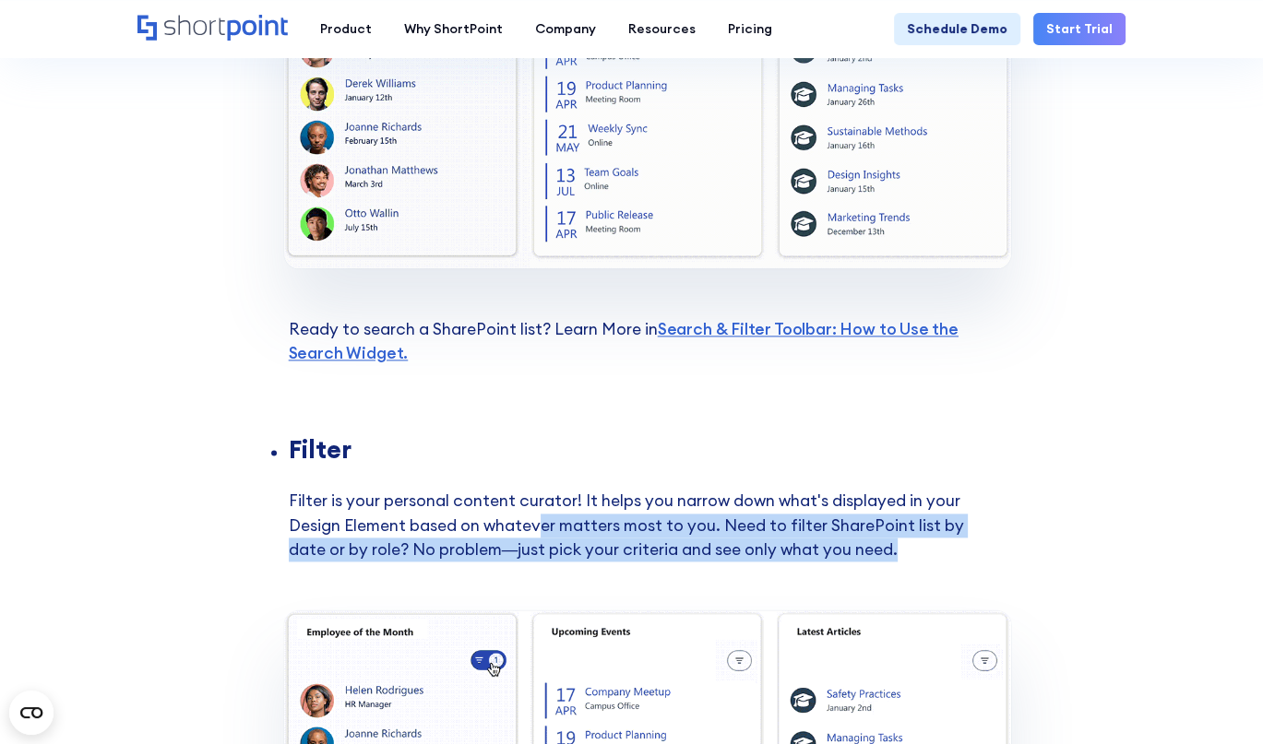
click at [867, 553] on li "Filter Filter is your personal content curator! It helps you narrow down what's…" at bounding box center [642, 524] width 707 height 172
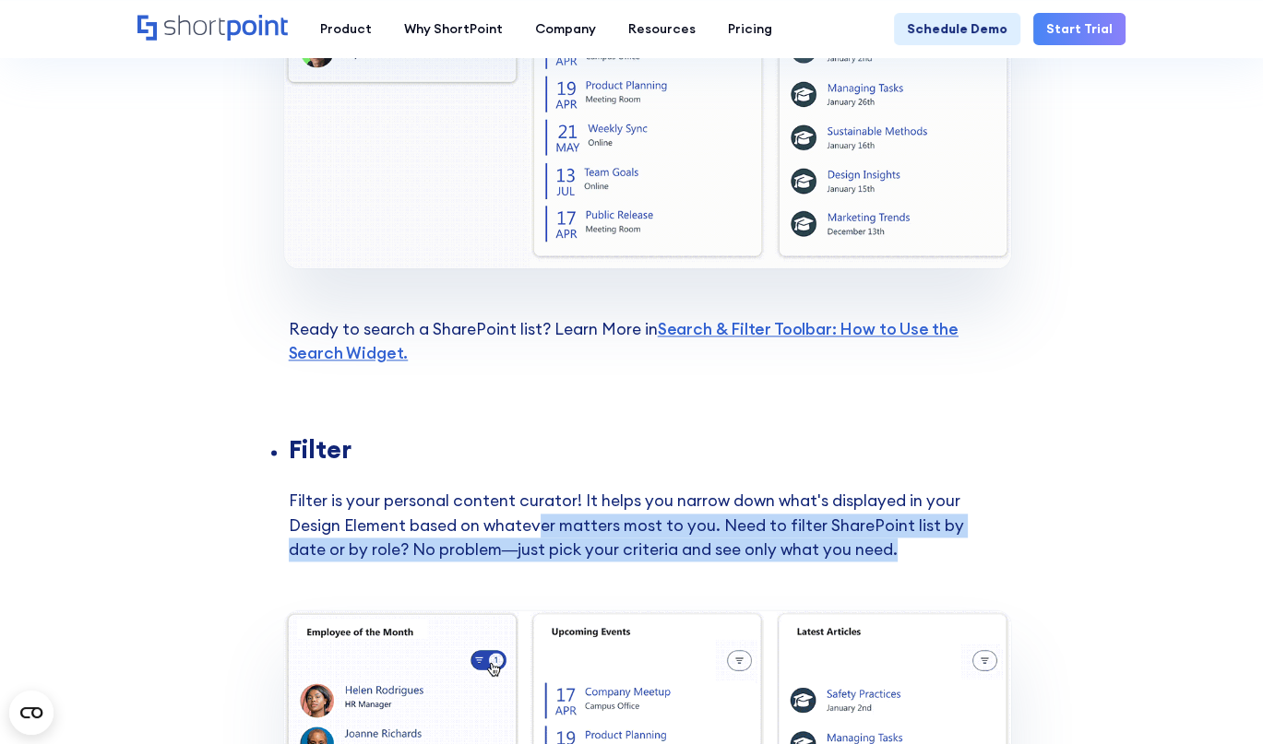
scroll to position [2398, 0]
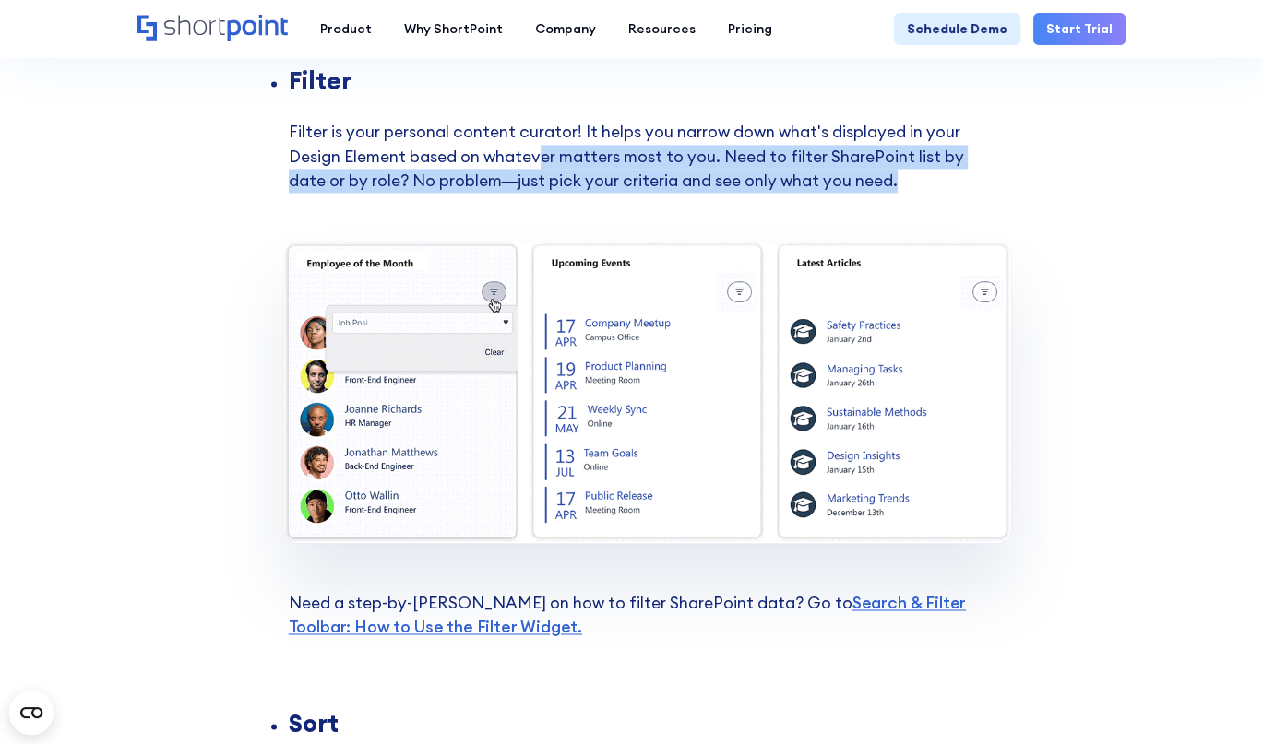
click at [891, 170] on li "Filter Filter is your personal content curator! It helps you narrow down what's…" at bounding box center [642, 155] width 707 height 172
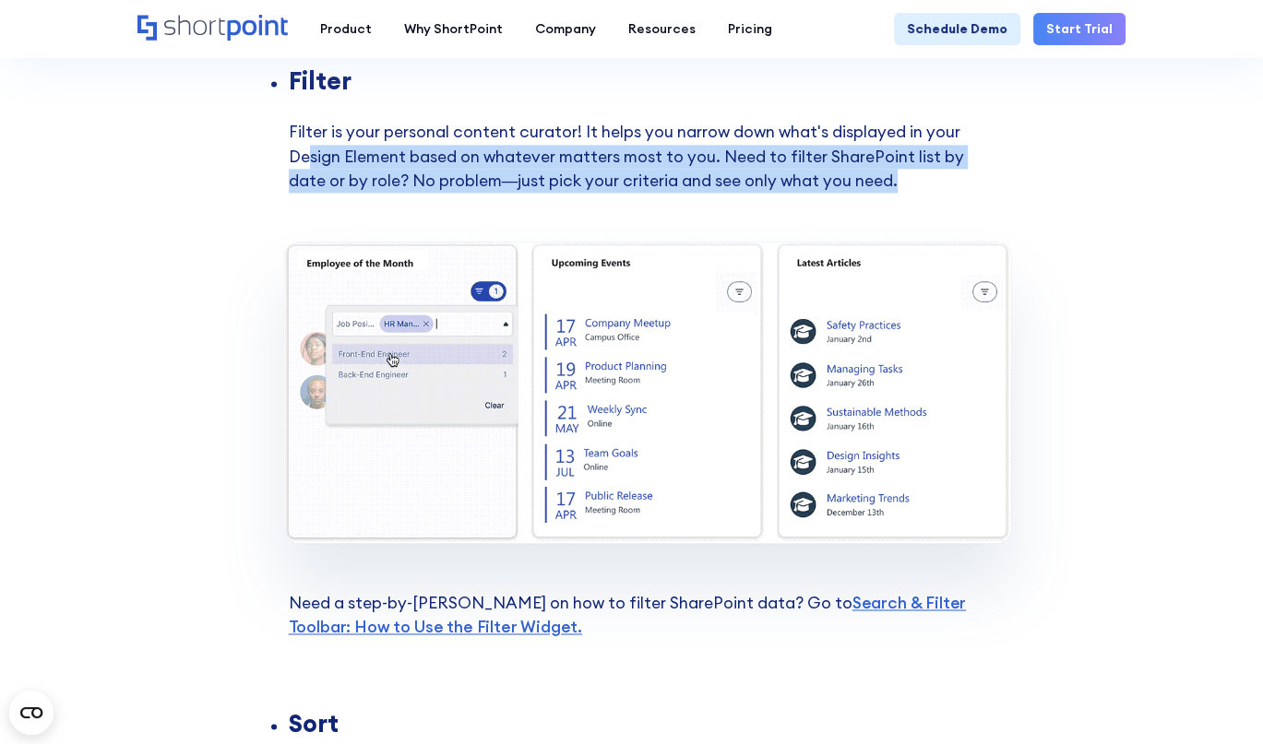
drag, startPoint x: 886, startPoint y: 192, endPoint x: 310, endPoint y: 148, distance: 578.2
click at [310, 148] on li "Filter Filter is your personal content curator! It helps you narrow down what's…" at bounding box center [642, 155] width 707 height 172
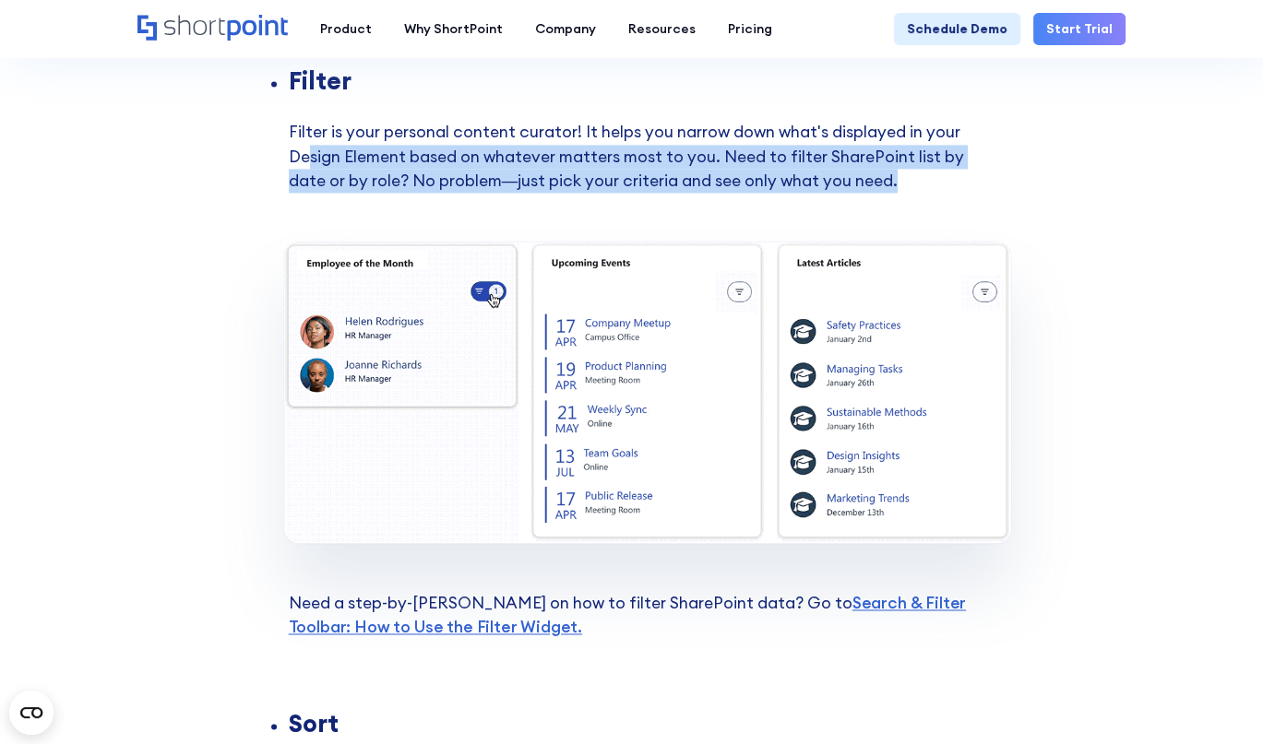
click at [310, 148] on li "Filter Filter is your personal content curator! It helps you narrow down what's…" at bounding box center [642, 155] width 707 height 172
click at [653, 166] on li "Filter Filter is your personal content curator! It helps you narrow down what's…" at bounding box center [642, 155] width 707 height 172
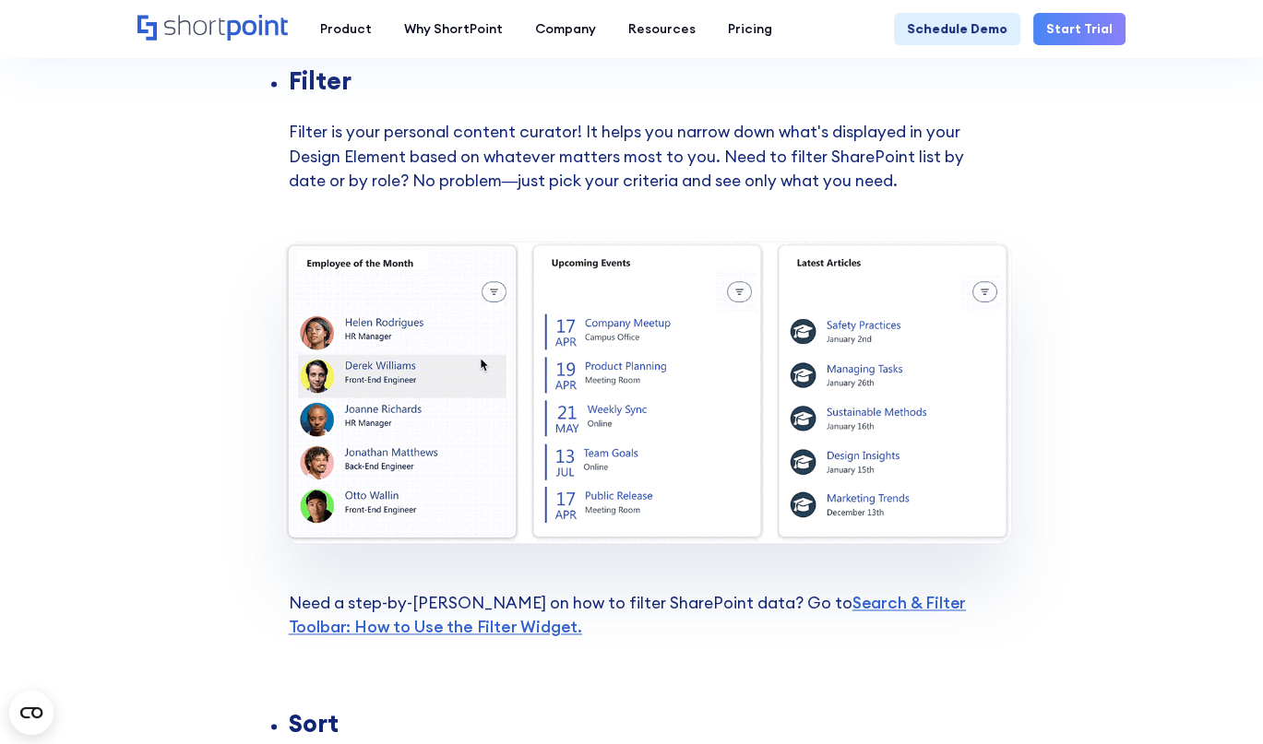
scroll to position [2583, 0]
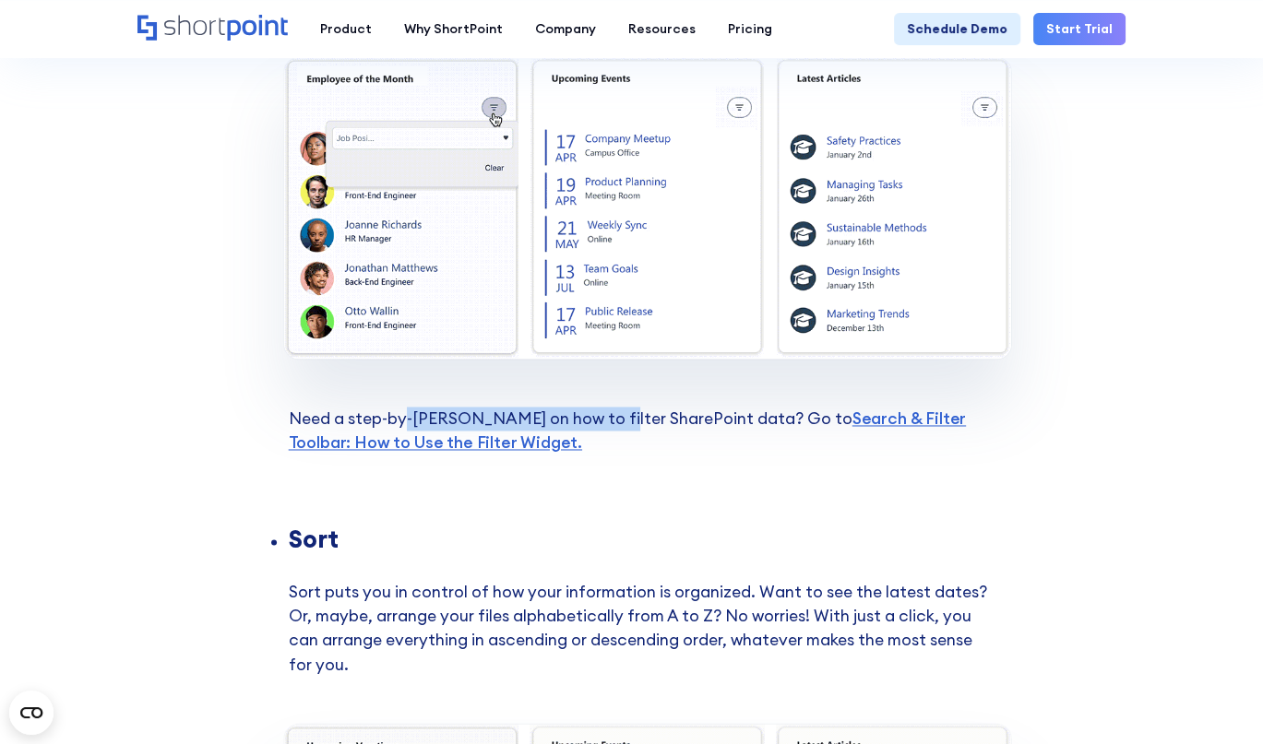
drag, startPoint x: 405, startPoint y: 413, endPoint x: 598, endPoint y: 410, distance: 192.8
click at [598, 410] on p "Need a step-by-step guide on how to filter SharePoint data? Go to Search & Filt…" at bounding box center [631, 444] width 727 height 170
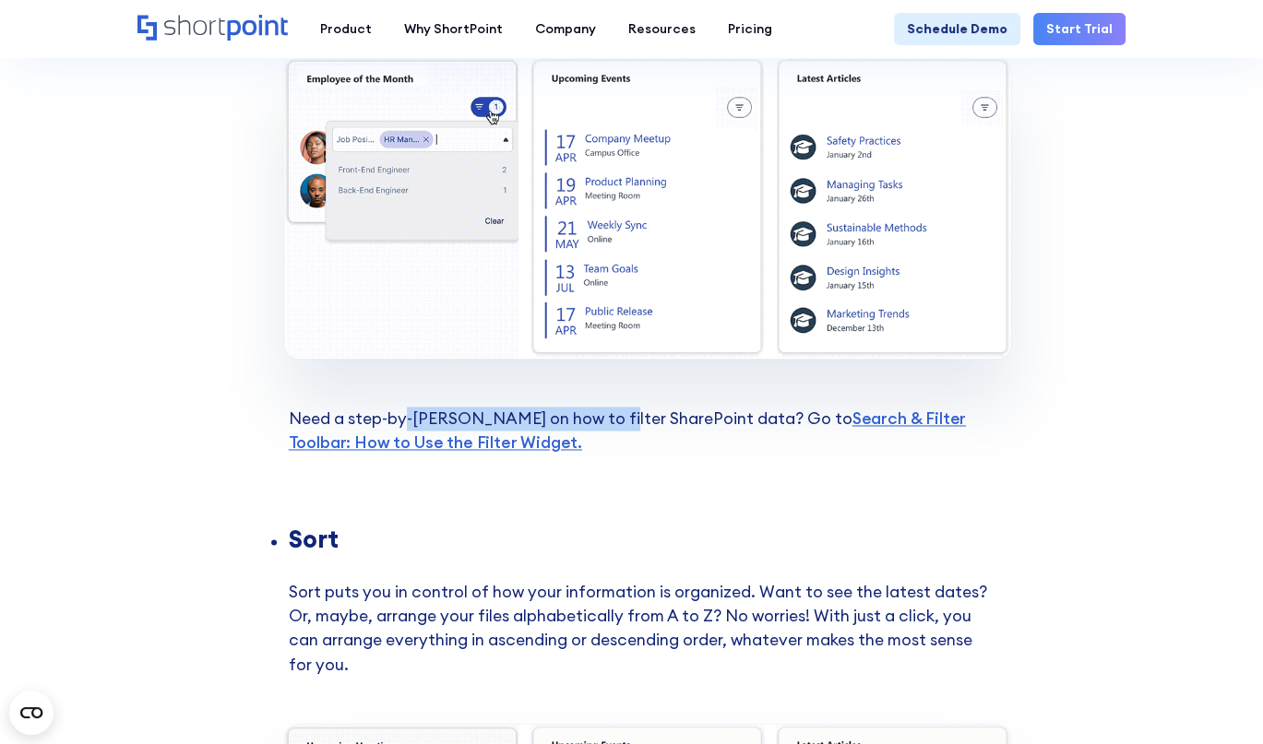
click at [600, 410] on p "Need a step-by-step guide on how to filter SharePoint data? Go to Search & Filt…" at bounding box center [631, 444] width 727 height 170
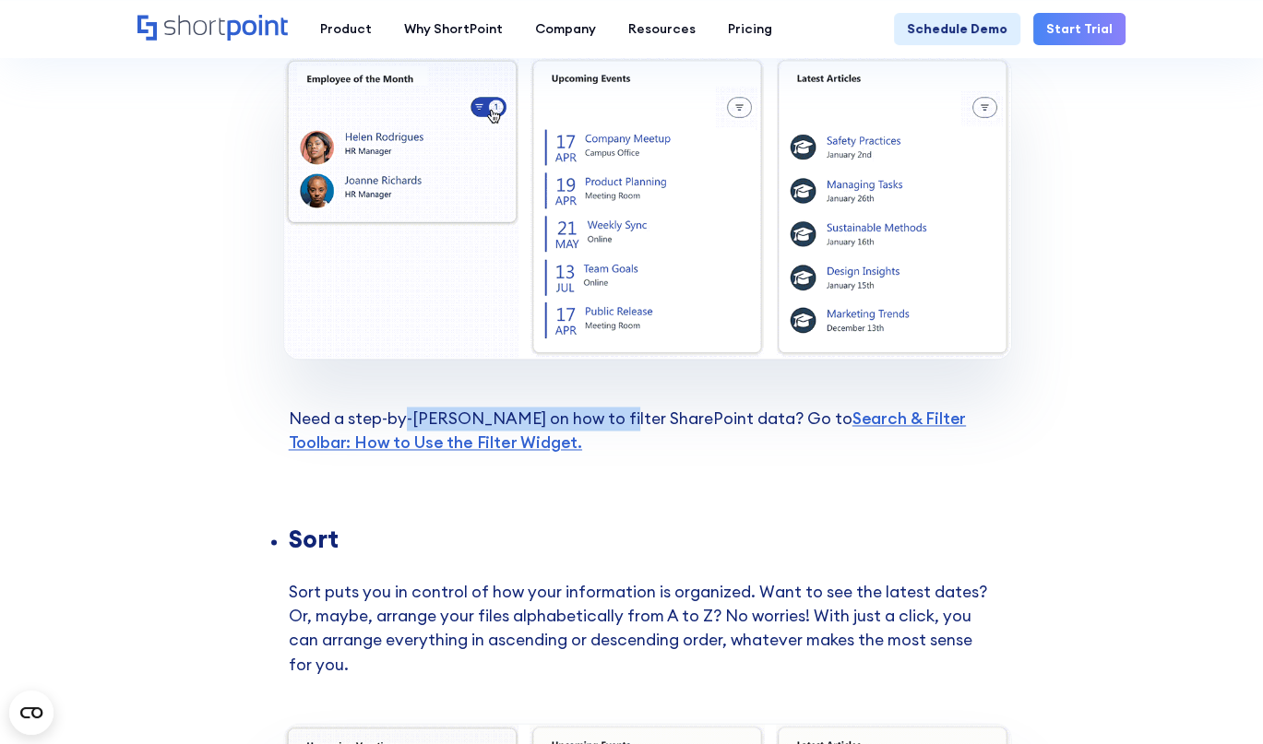
click at [425, 416] on p "Need a step-by-step guide on how to filter SharePoint data? Go to Search & Filt…" at bounding box center [631, 444] width 727 height 170
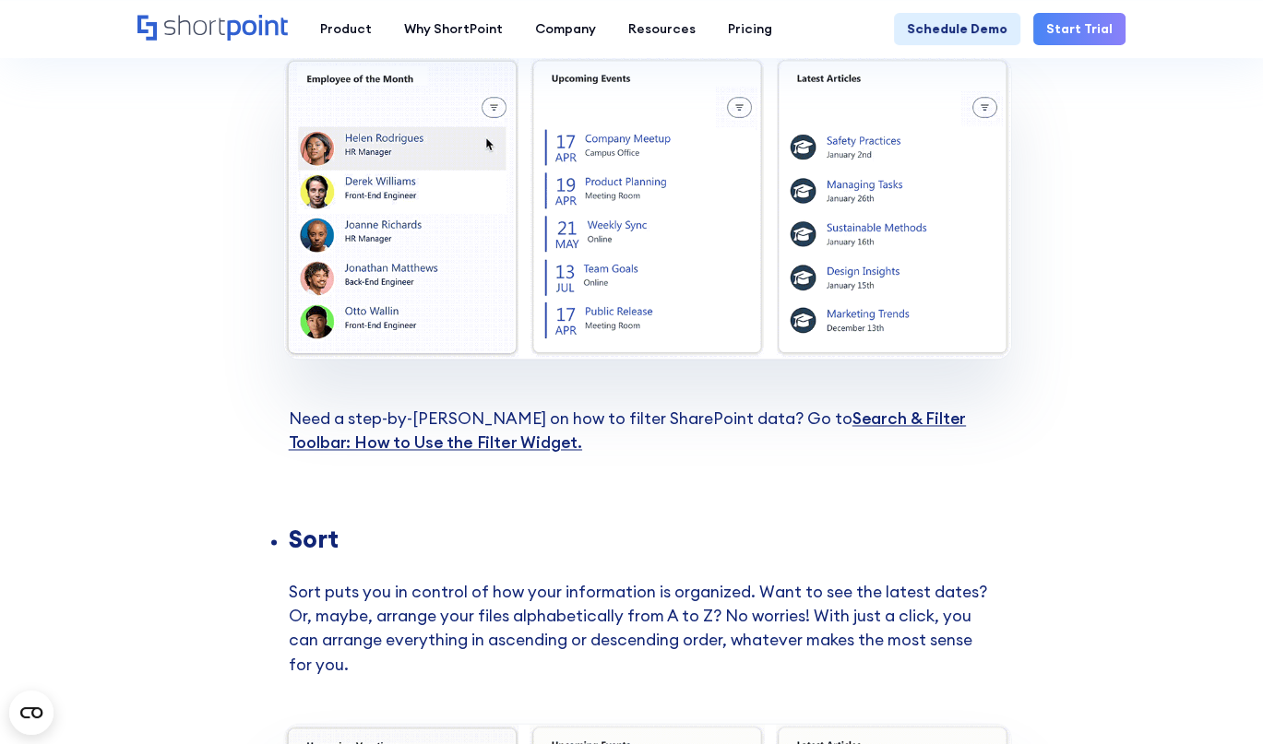
scroll to position [2767, 0]
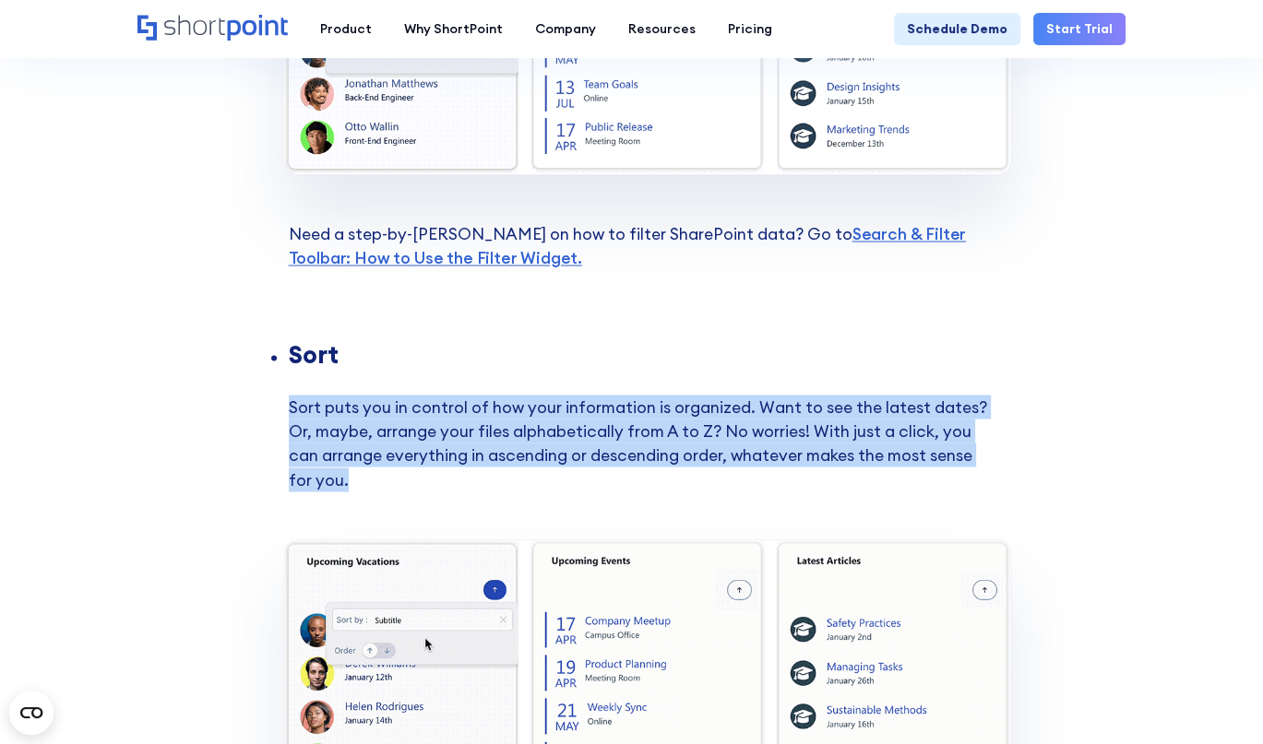
drag, startPoint x: 365, startPoint y: 418, endPoint x: 489, endPoint y: 481, distance: 138.6
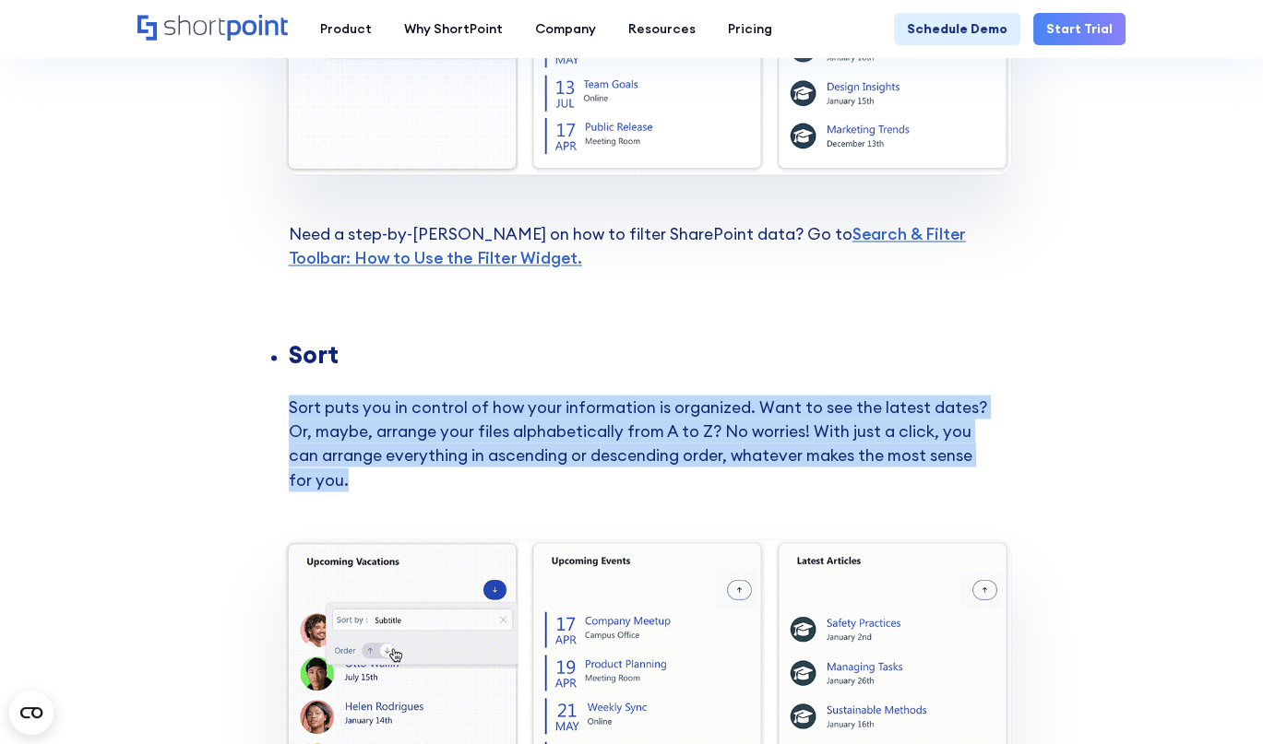
click at [489, 481] on li "Sort Sort puts you in control of how your information is organized. Want to see…" at bounding box center [642, 441] width 707 height 196
click at [461, 484] on li "Sort Sort puts you in control of how your information is organized. Want to see…" at bounding box center [642, 441] width 707 height 196
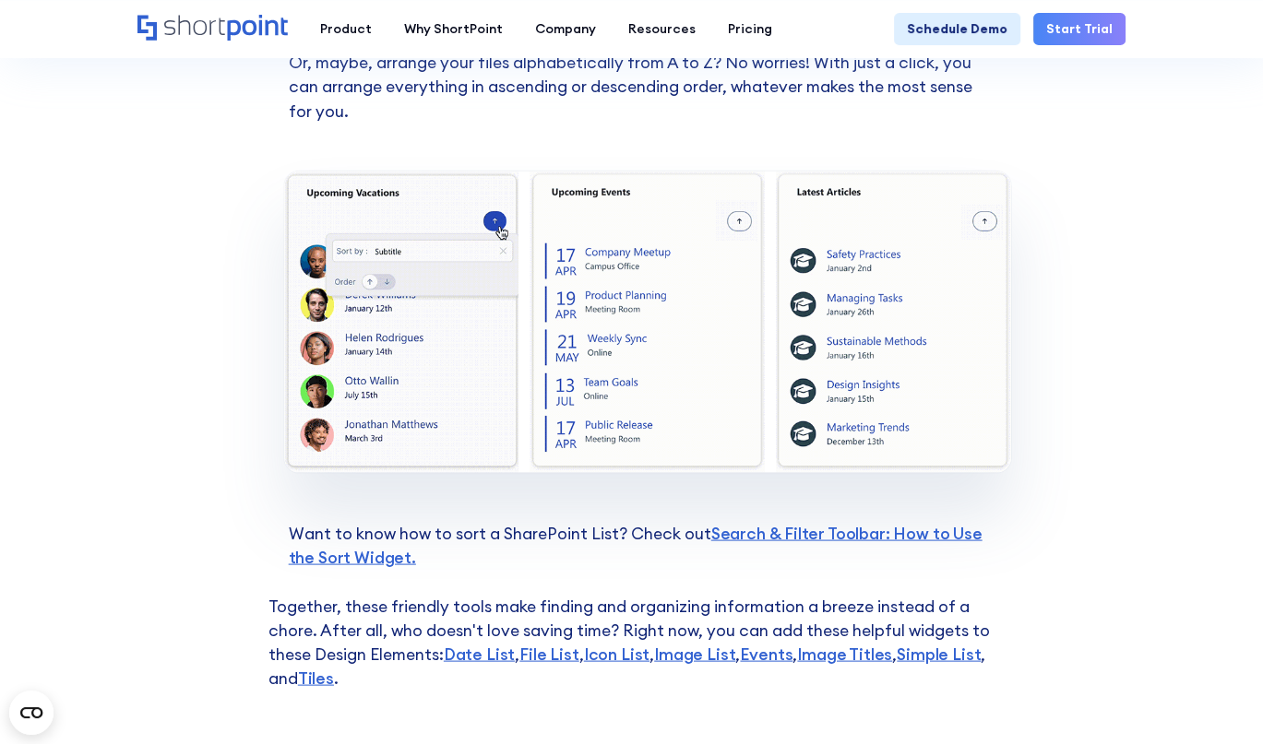
scroll to position [3321, 0]
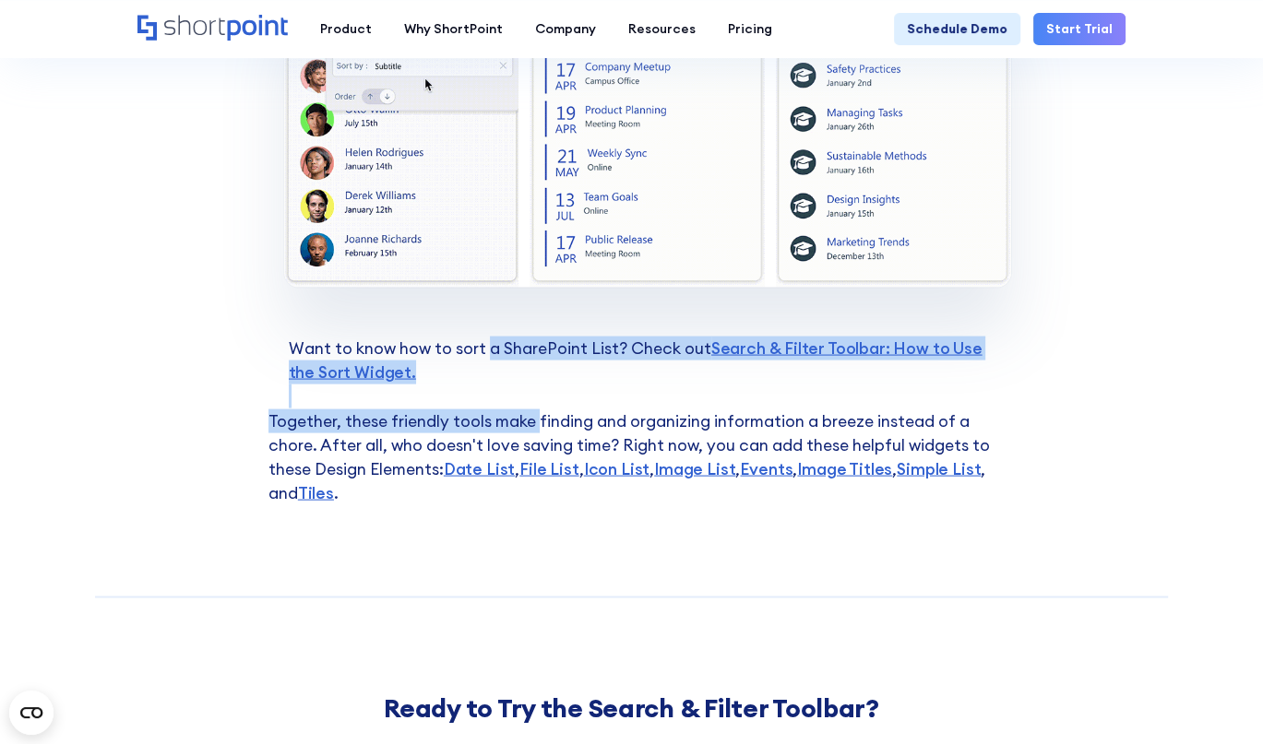
drag, startPoint x: 488, startPoint y: 351, endPoint x: 536, endPoint y: 411, distance: 77.5
click at [536, 411] on p "Together, these friendly tools make finding and organizing information a breeze…" at bounding box center [631, 458] width 727 height 97
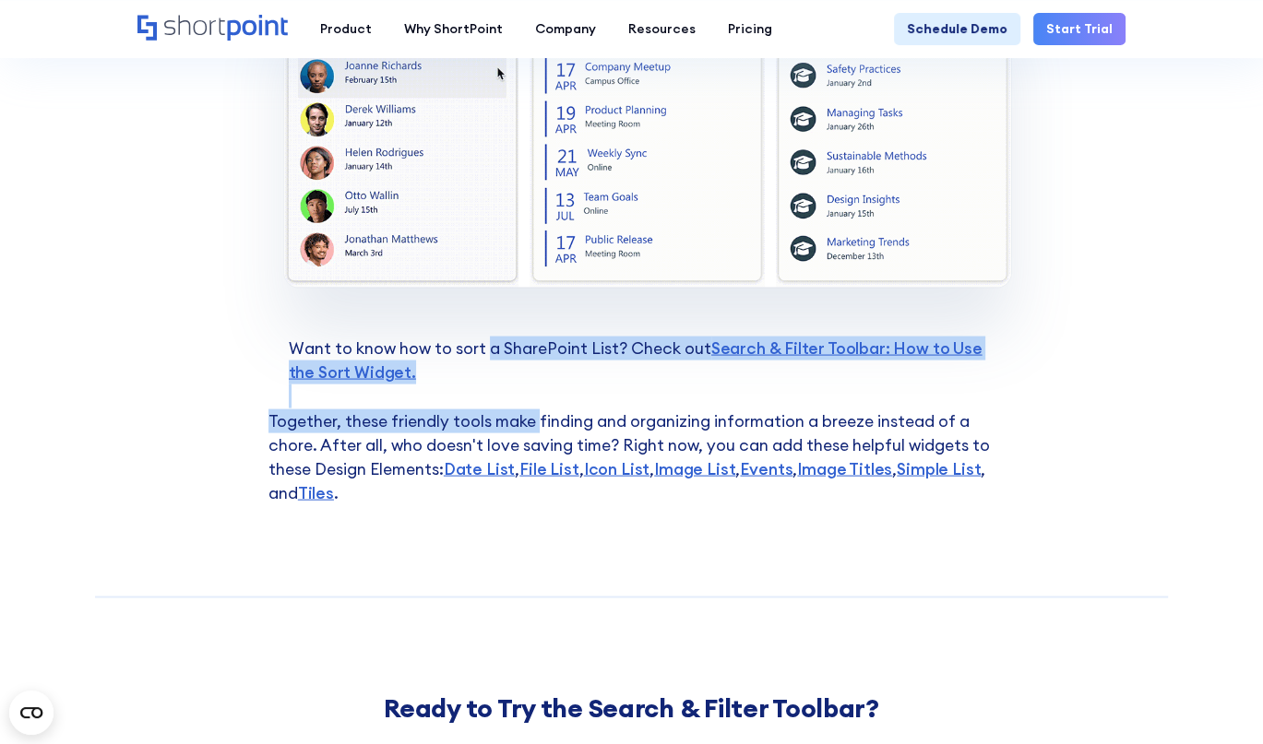
click at [351, 421] on p "Together, these friendly tools make finding and organizing information a breeze…" at bounding box center [631, 458] width 727 height 97
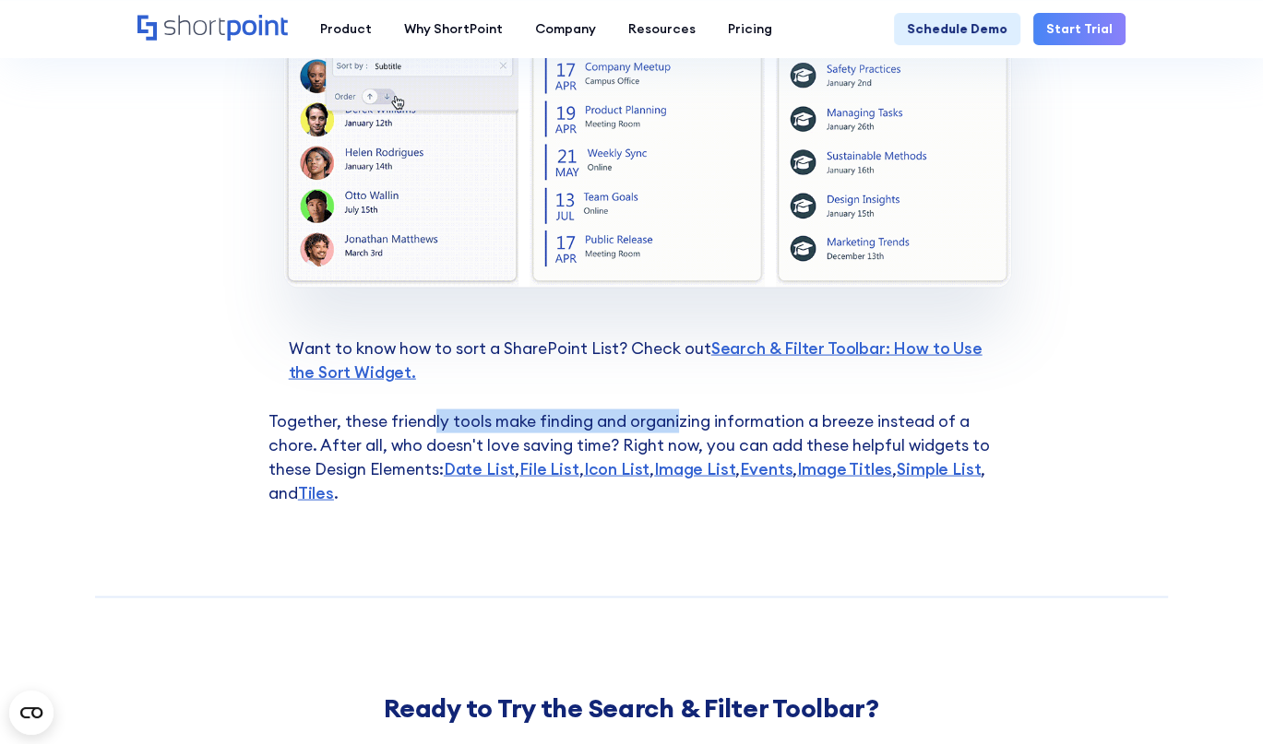
drag, startPoint x: 649, startPoint y: 406, endPoint x: 679, endPoint y: 422, distance: 33.9
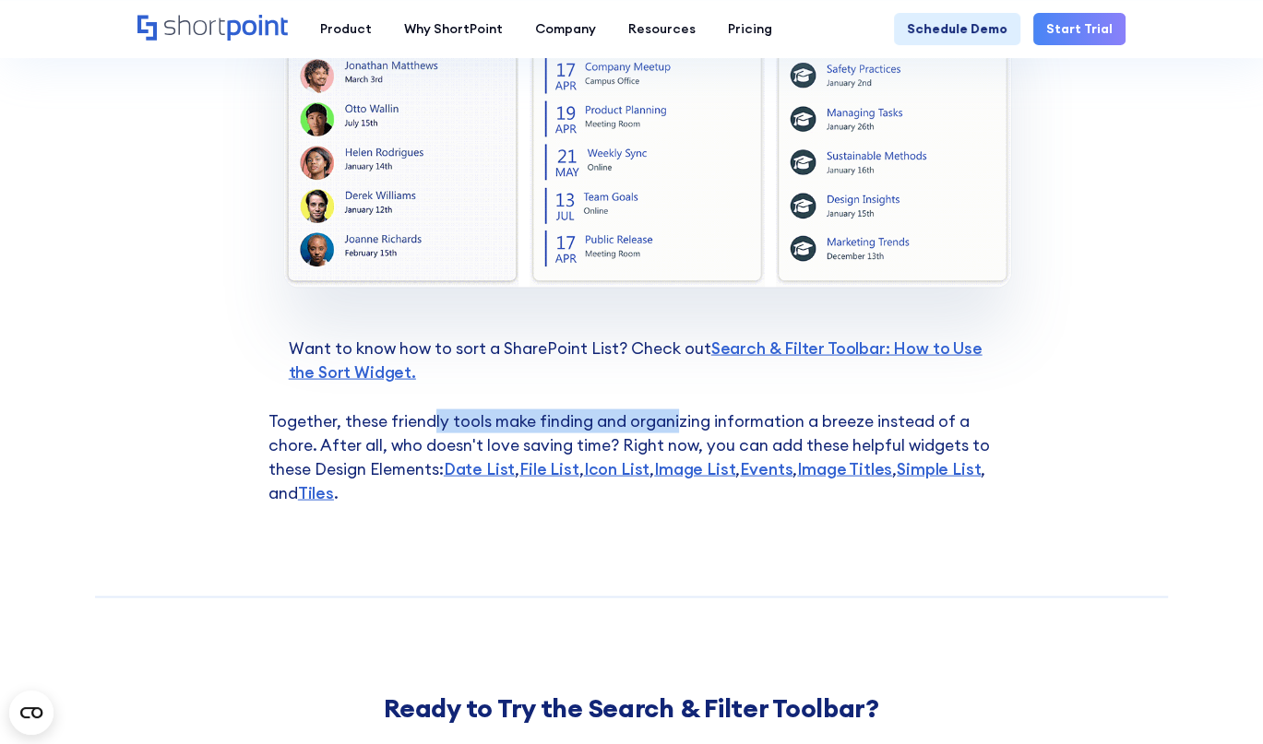
click at [679, 422] on p "Together, these friendly tools make finding and organizing information a breeze…" at bounding box center [631, 458] width 727 height 97
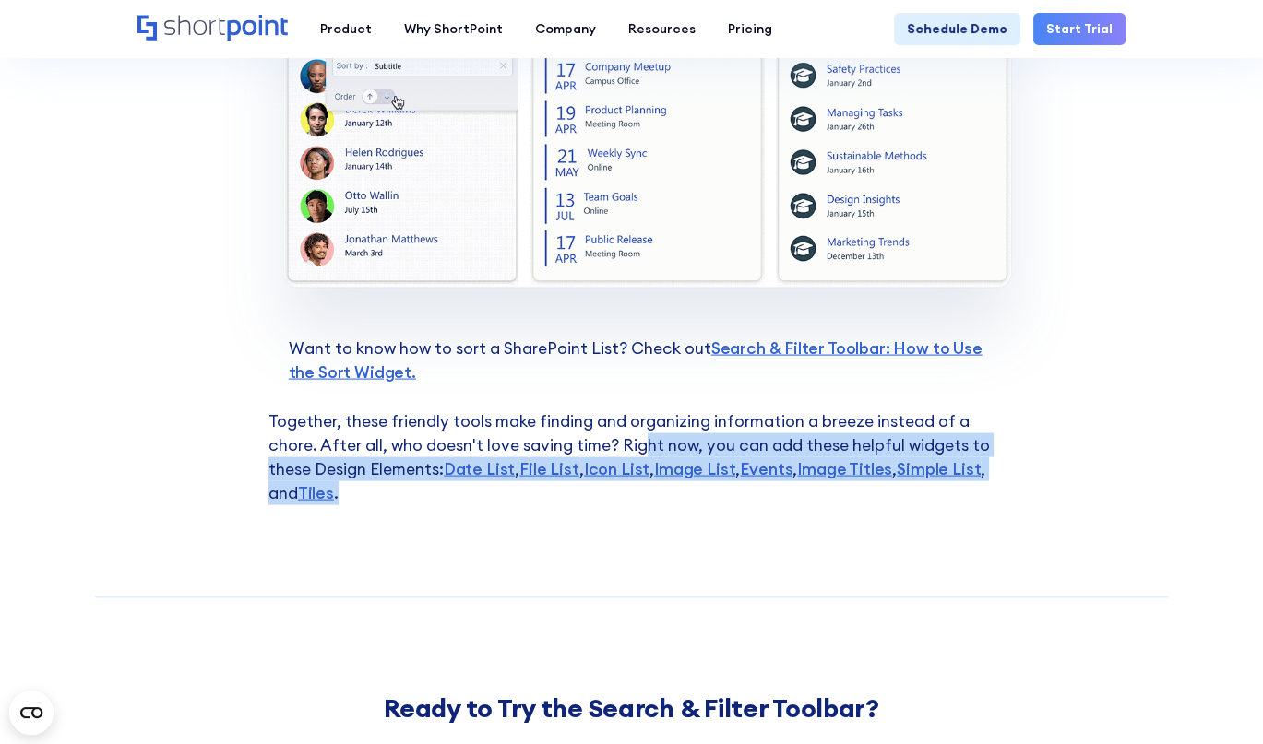
drag, startPoint x: 643, startPoint y: 439, endPoint x: 731, endPoint y: 532, distance: 127.9
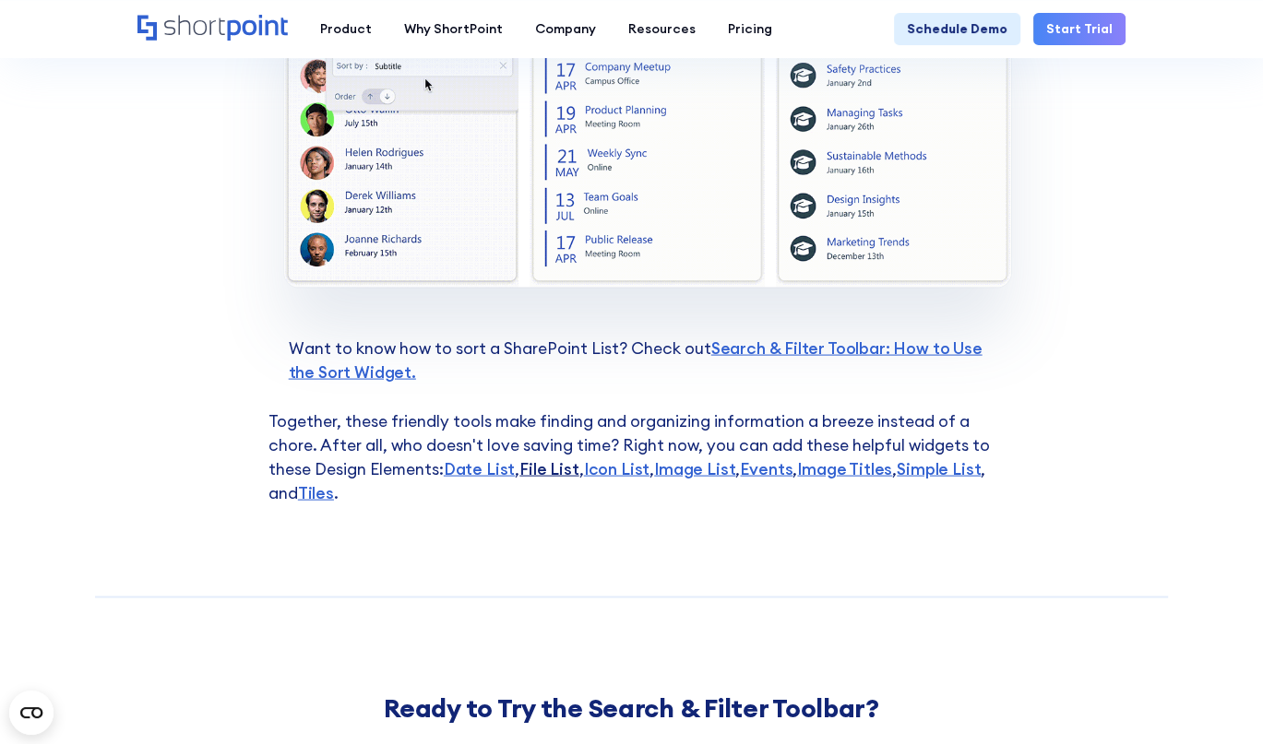
click at [559, 477] on link "File List" at bounding box center [548, 468] width 59 height 21
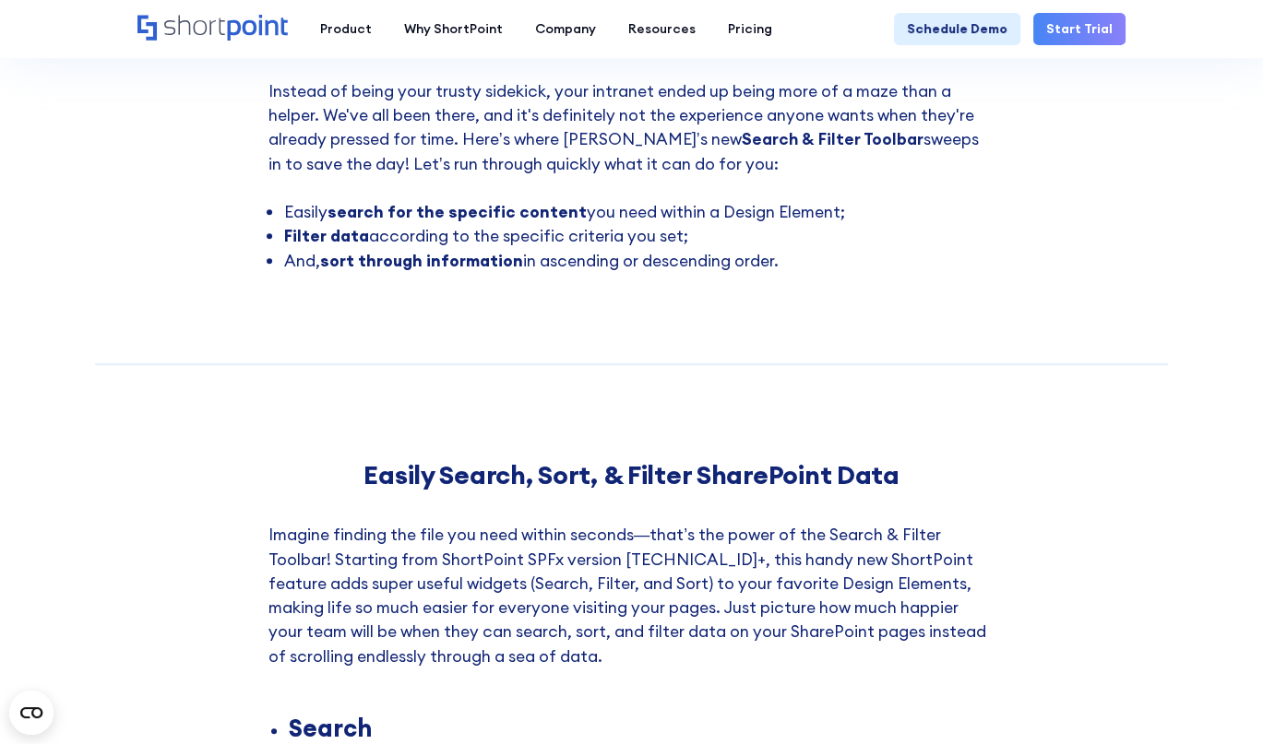
scroll to position [0, 0]
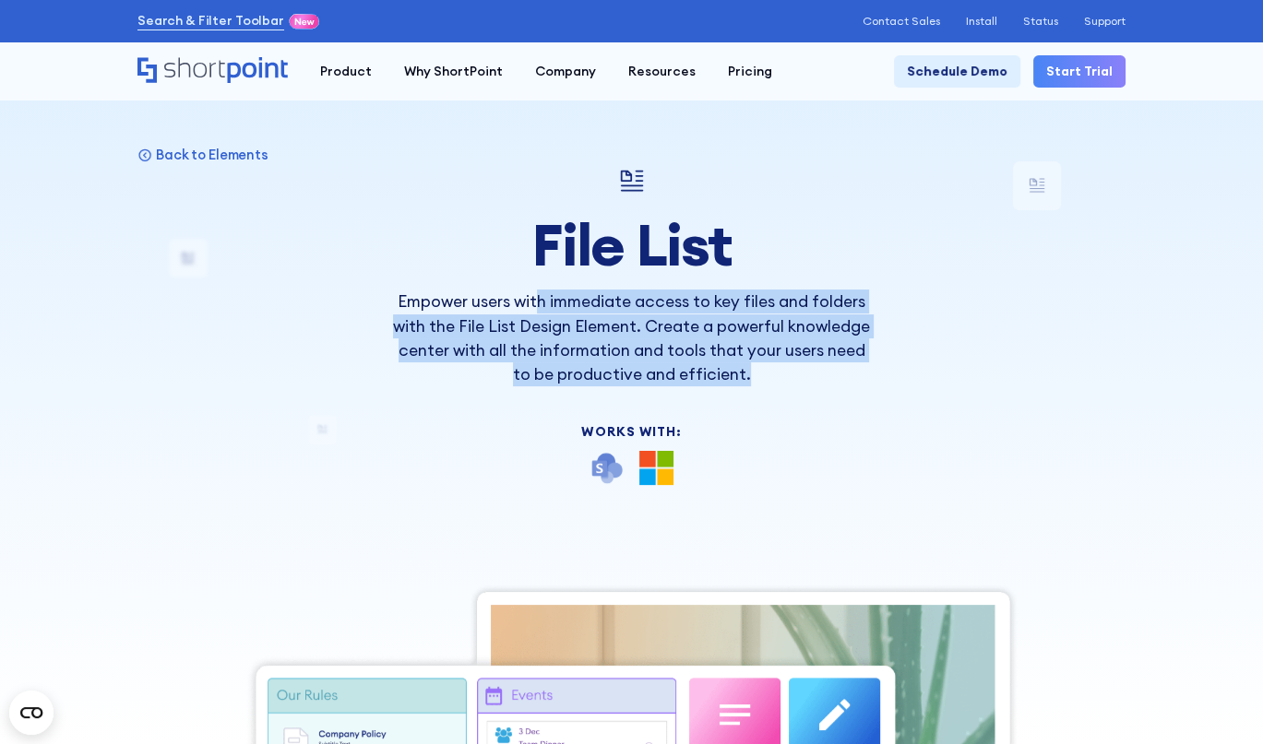
drag, startPoint x: 541, startPoint y: 303, endPoint x: 780, endPoint y: 380, distance: 251.8
click at [780, 380] on p "Empower users with immediate access to key files and folders with the File List…" at bounding box center [631, 338] width 484 height 97
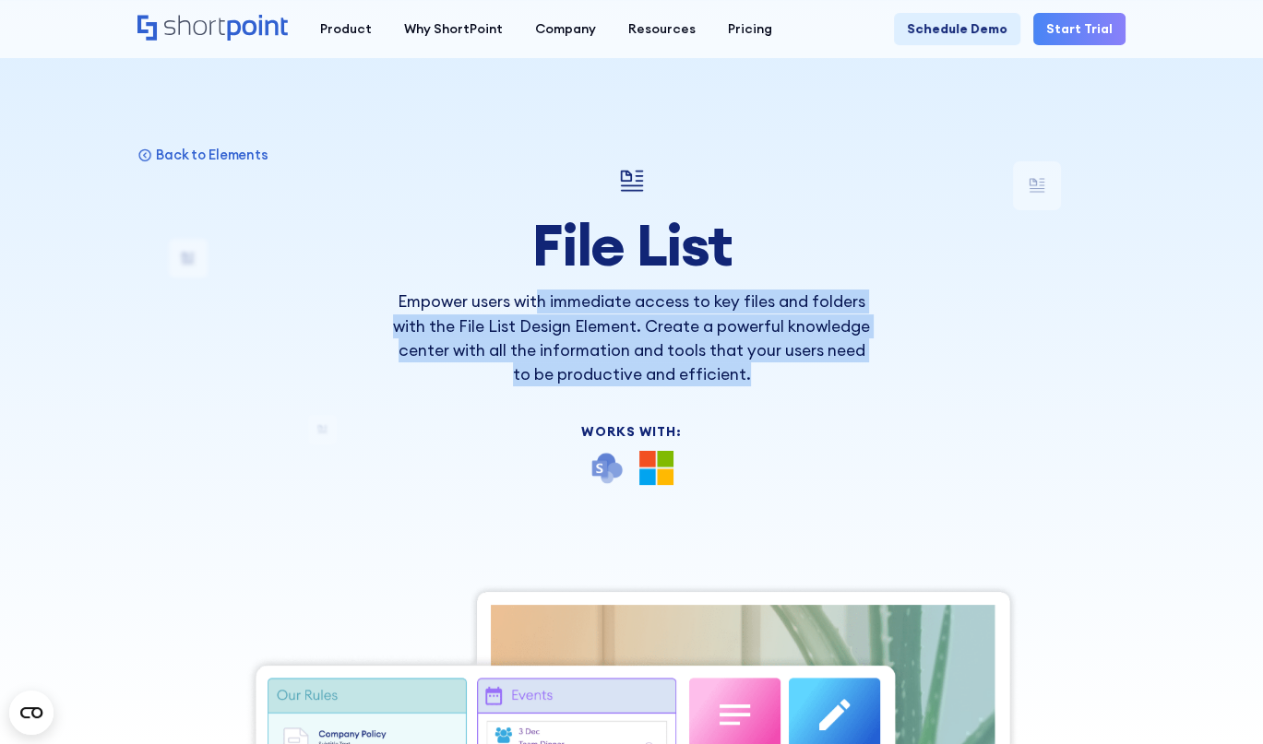
click at [536, 374] on p "Empower users with immediate access to key files and folders with the File List…" at bounding box center [631, 338] width 484 height 97
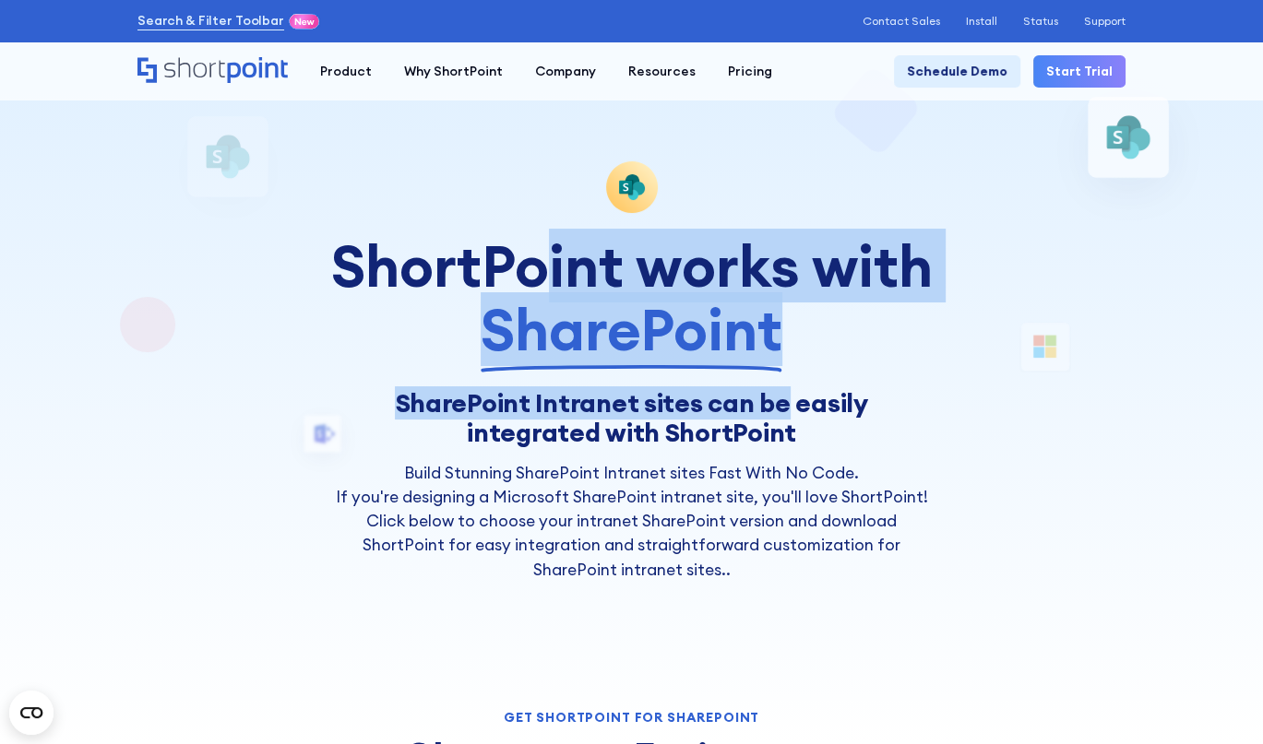
drag, startPoint x: 548, startPoint y: 234, endPoint x: 715, endPoint y: 406, distance: 239.4
click at [715, 406] on div "ShortPoint works with SharePoint SharePoint Intranet sites can be easily integr…" at bounding box center [630, 371] width 605 height 421
click at [715, 406] on h1 "SharePoint Intranet sites can be easily integrated with ShortPoint" at bounding box center [630, 418] width 605 height 60
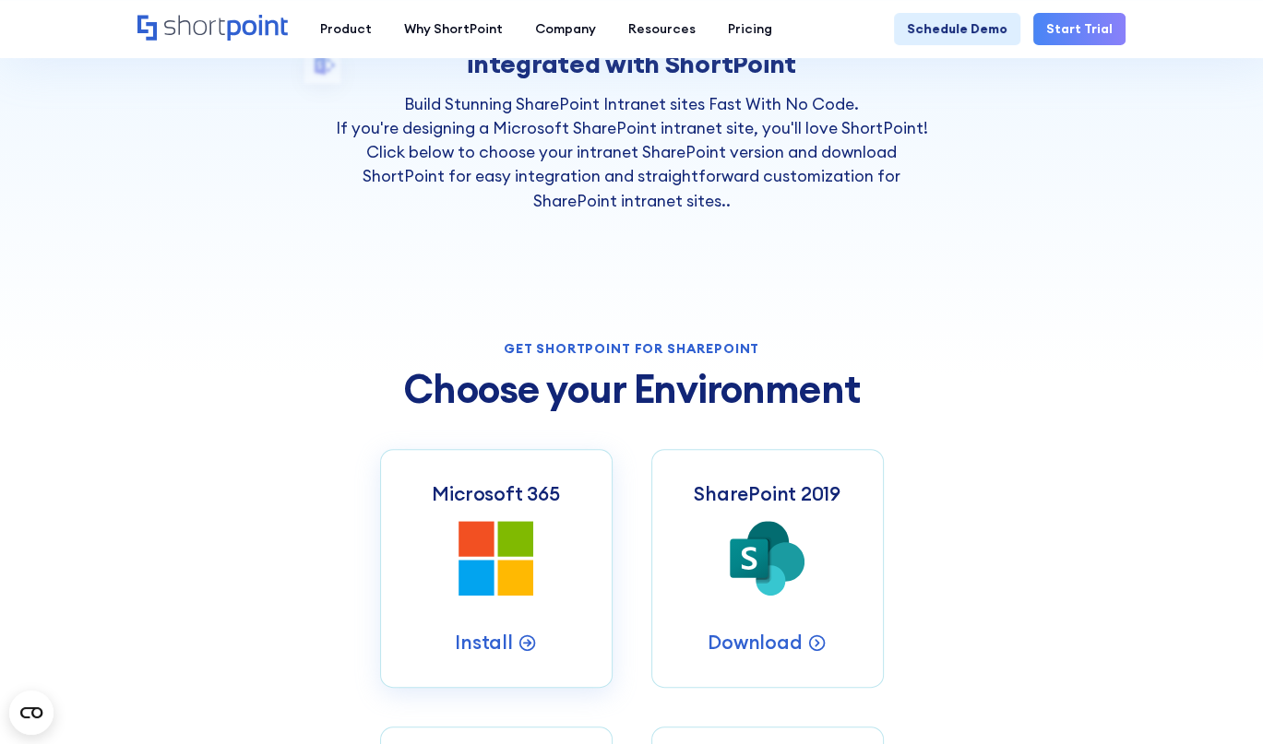
click at [507, 563] on icon at bounding box center [514, 578] width 35 height 35
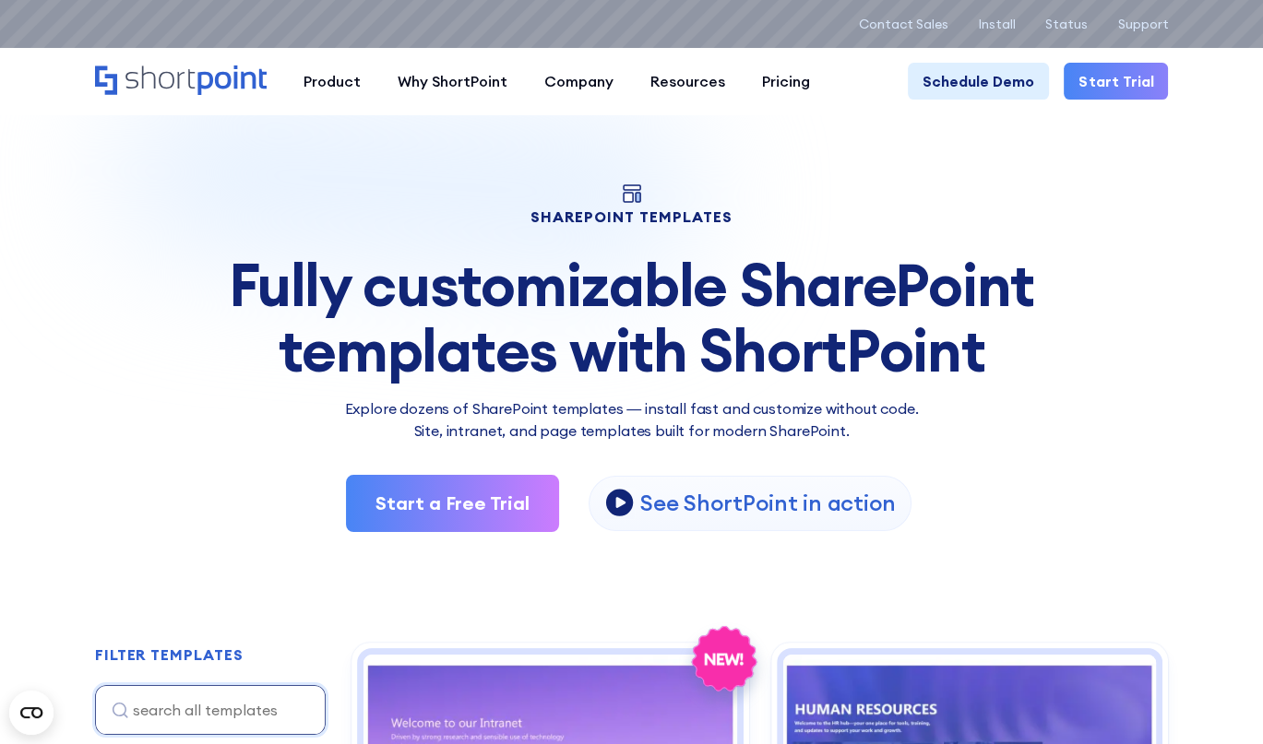
click at [869, 172] on img at bounding box center [631, 319] width 1263 height 565
click at [1173, 29] on div "Search & Filter Toolbar -765 Days -4 Hours -4 Minutes -2 Seconds Until Launch. …" at bounding box center [631, 24] width 1263 height 48
click at [1136, 23] on p "Support" at bounding box center [1142, 24] width 51 height 15
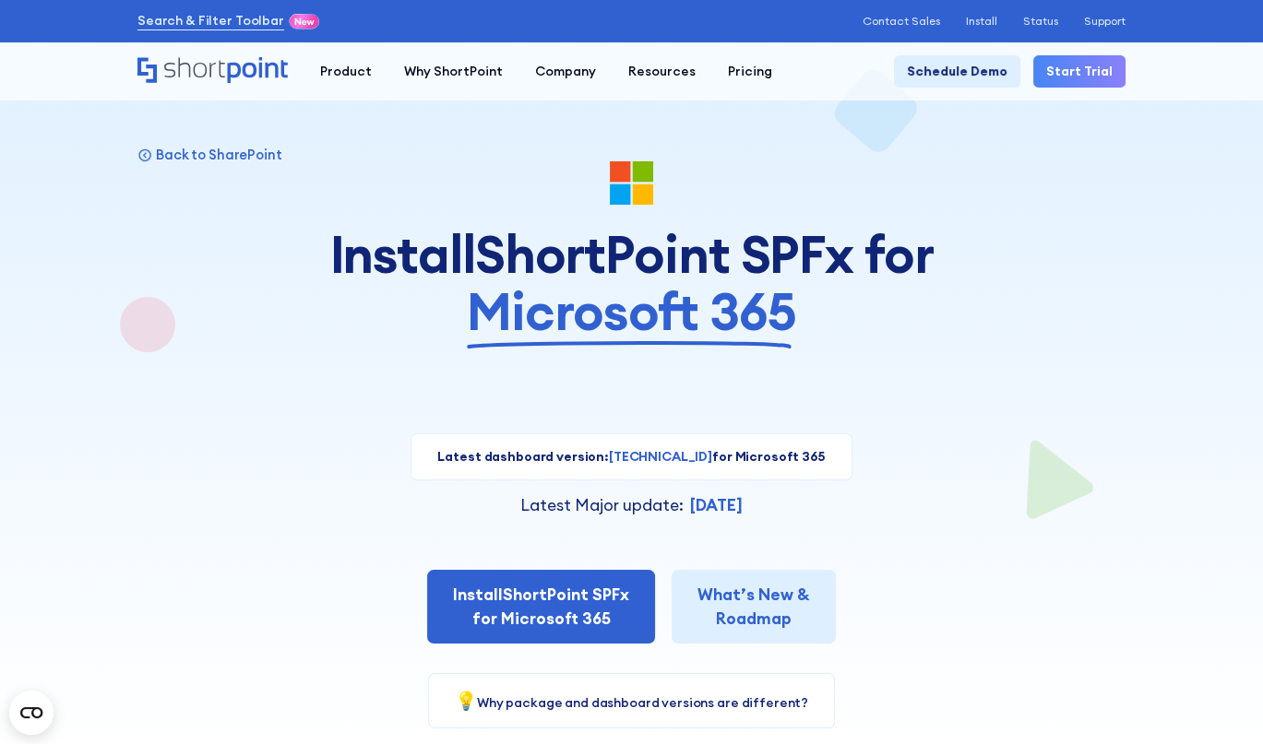
click at [888, 499] on div "Latest Major update: [DATE]" at bounding box center [631, 505] width 988 height 24
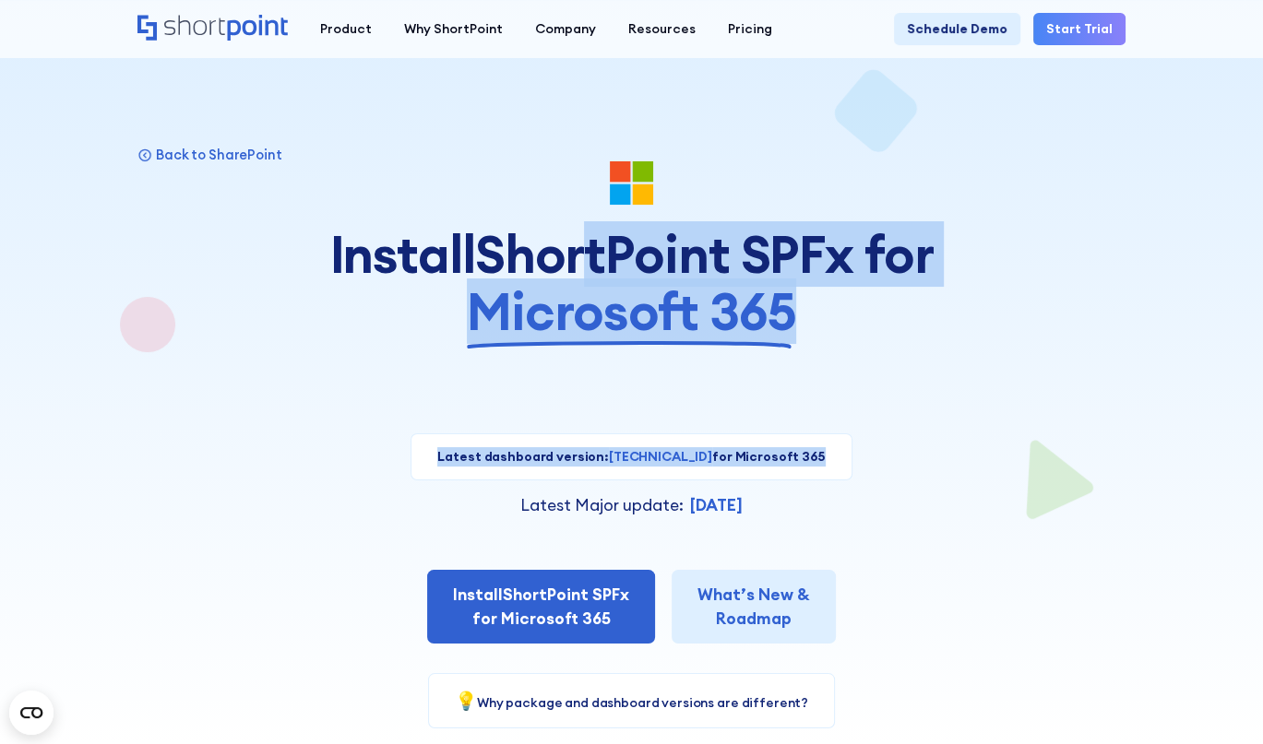
drag, startPoint x: 581, startPoint y: 277, endPoint x: 893, endPoint y: 375, distance: 327.0
click at [893, 375] on div "Back to SharePoint Install ShortPoint SPFx for Microsoft 365 Latest dashboard v…" at bounding box center [631, 444] width 988 height 567
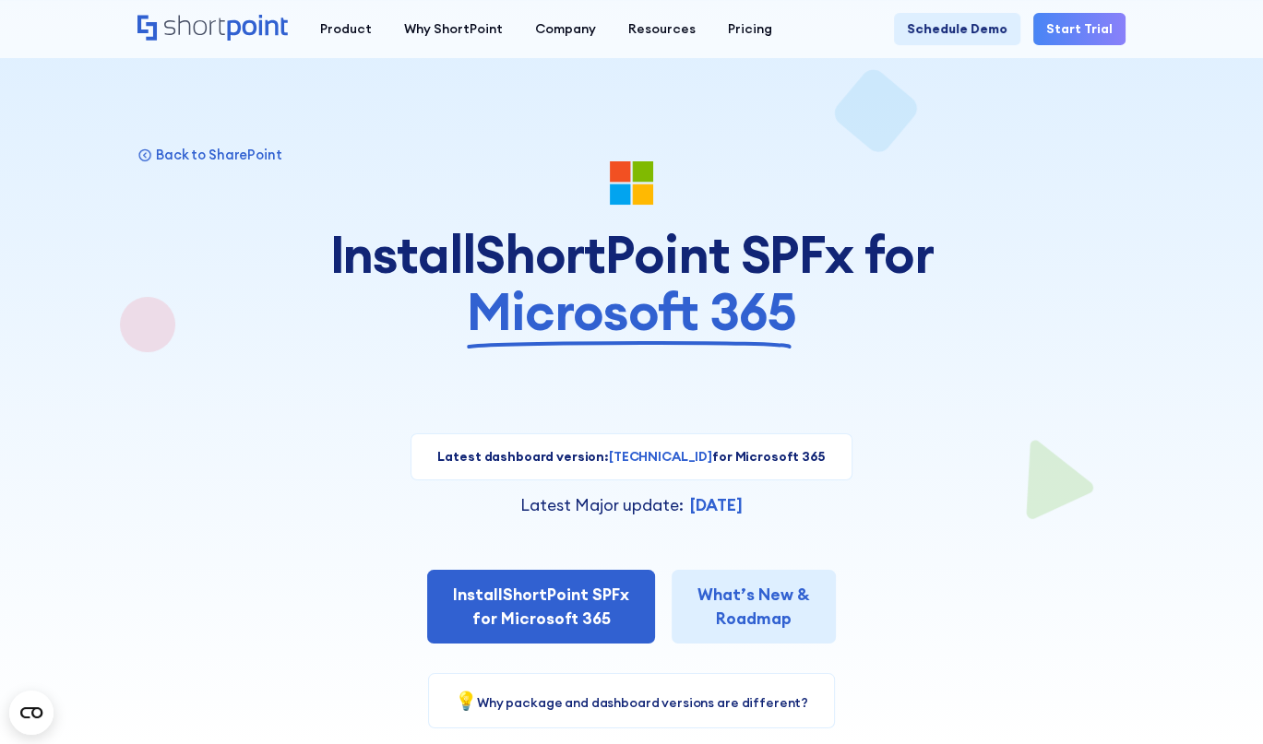
click at [895, 372] on div "Back to SharePoint Install ShortPoint SPFx for Microsoft 365 Latest dashboard v…" at bounding box center [631, 444] width 988 height 567
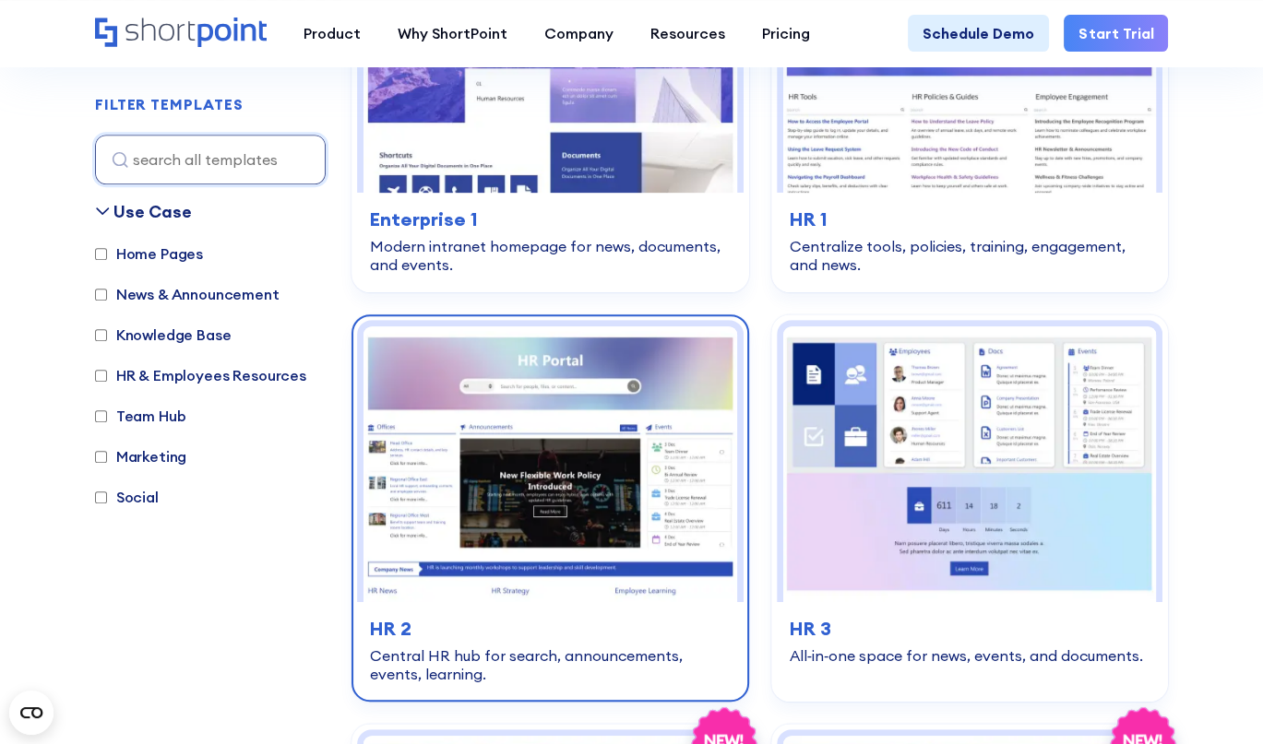
scroll to position [1107, 0]
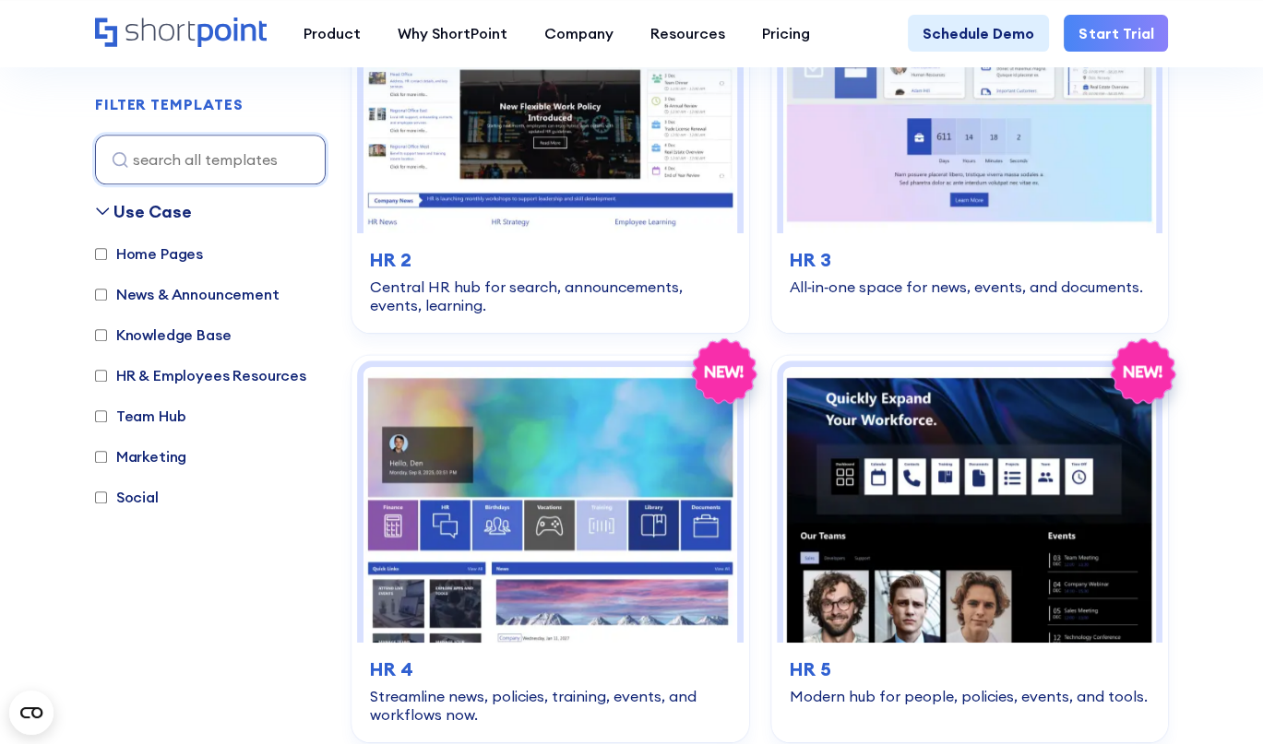
click at [137, 504] on label "Social" at bounding box center [127, 497] width 64 height 22
click at [107, 504] on input "Social" at bounding box center [101, 498] width 12 height 12
checkbox input "true"
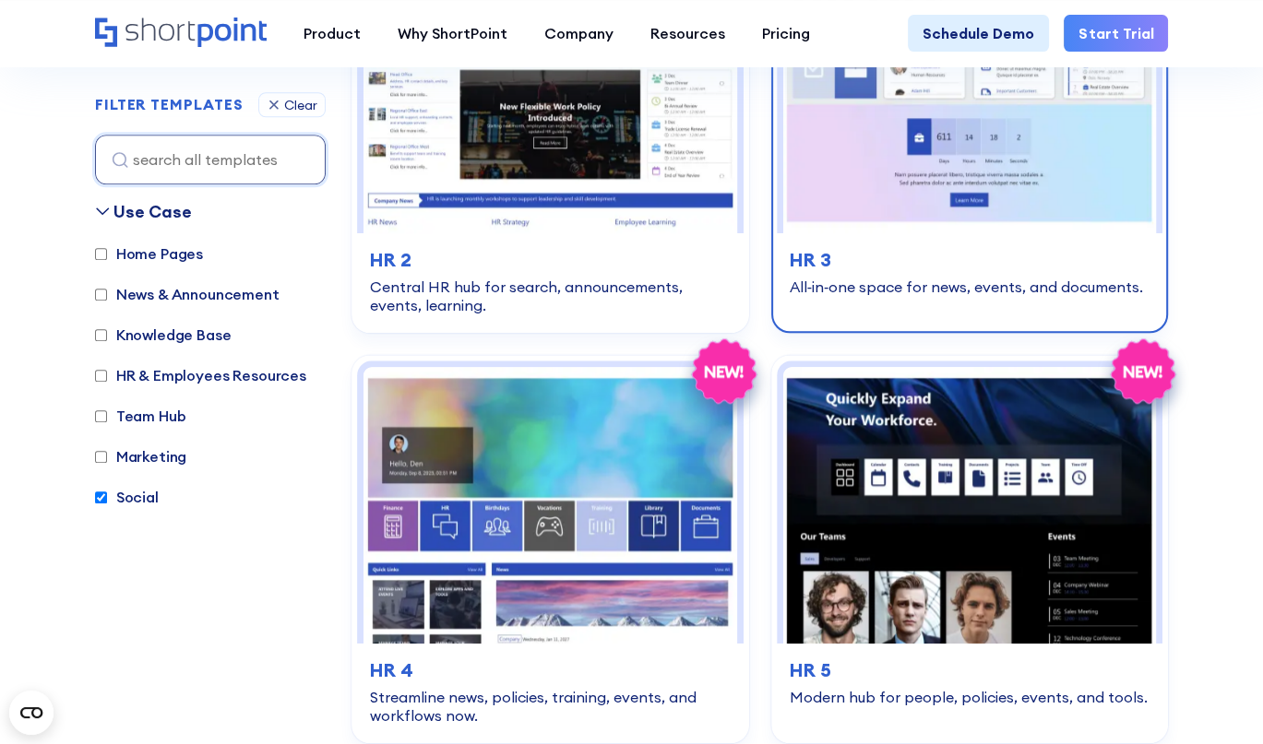
scroll to position [1841, 0]
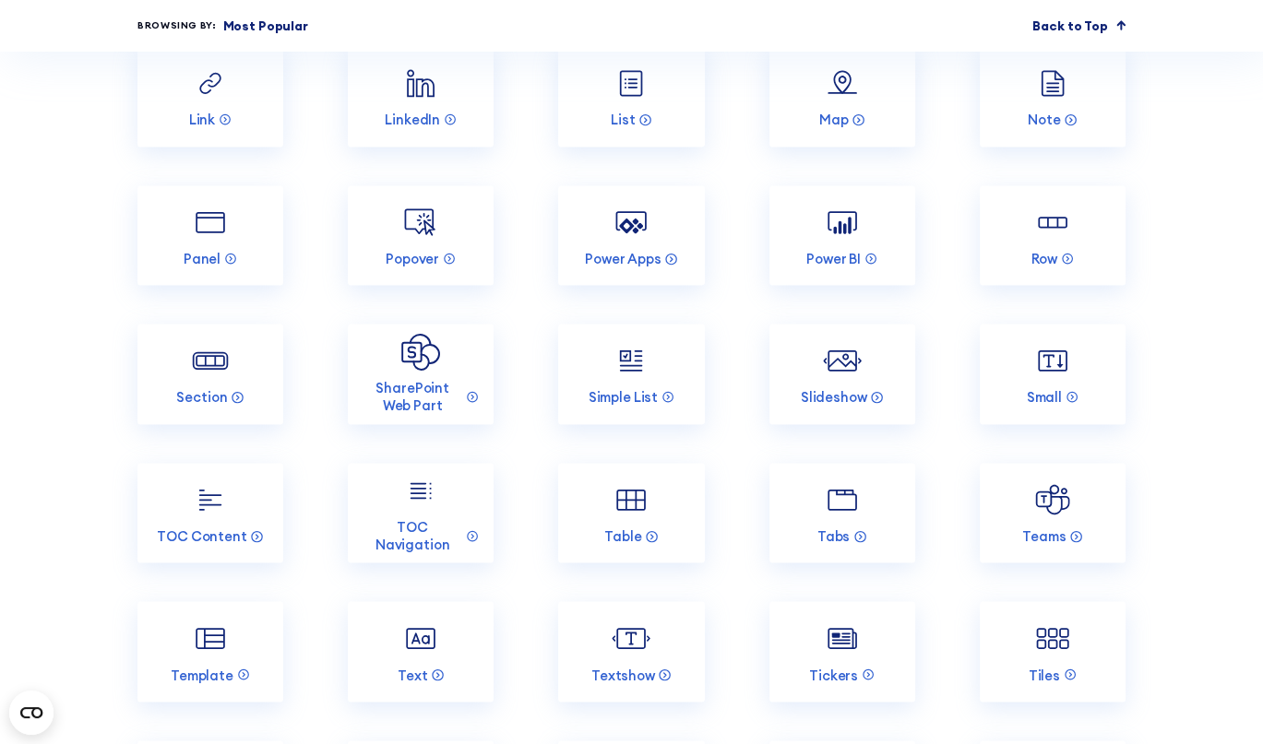
scroll to position [1845, 0]
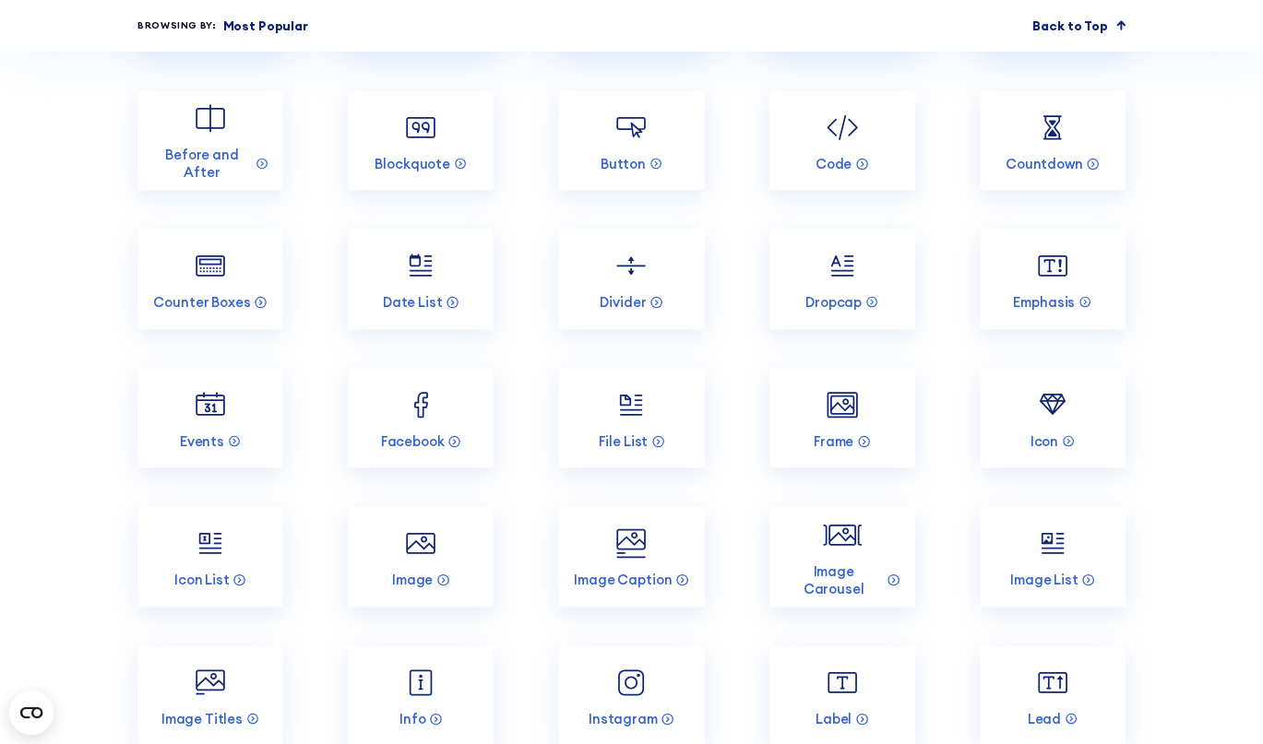
drag, startPoint x: 438, startPoint y: 150, endPoint x: 422, endPoint y: 72, distance: 80.1
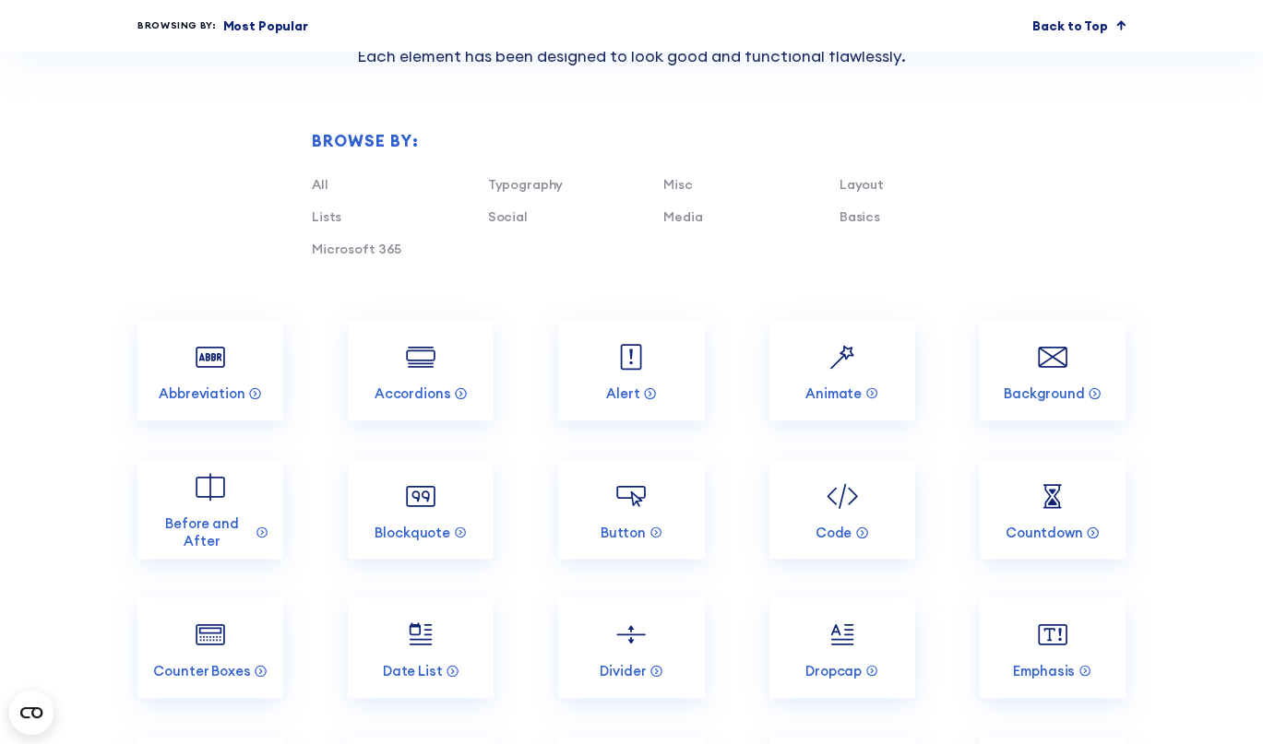
scroll to position [1291, 0]
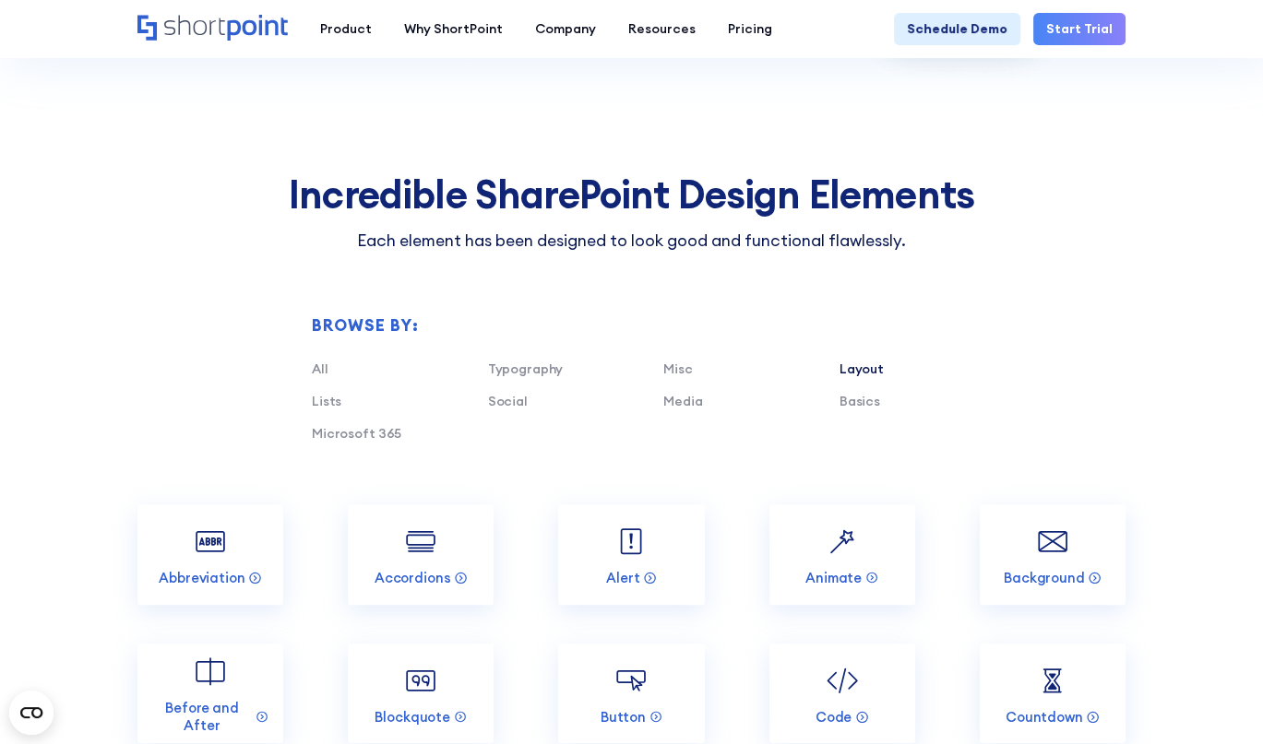
drag, startPoint x: 873, startPoint y: 366, endPoint x: 859, endPoint y: 368, distance: 14.0
click at [859, 368] on link "Layout" at bounding box center [861, 369] width 44 height 17
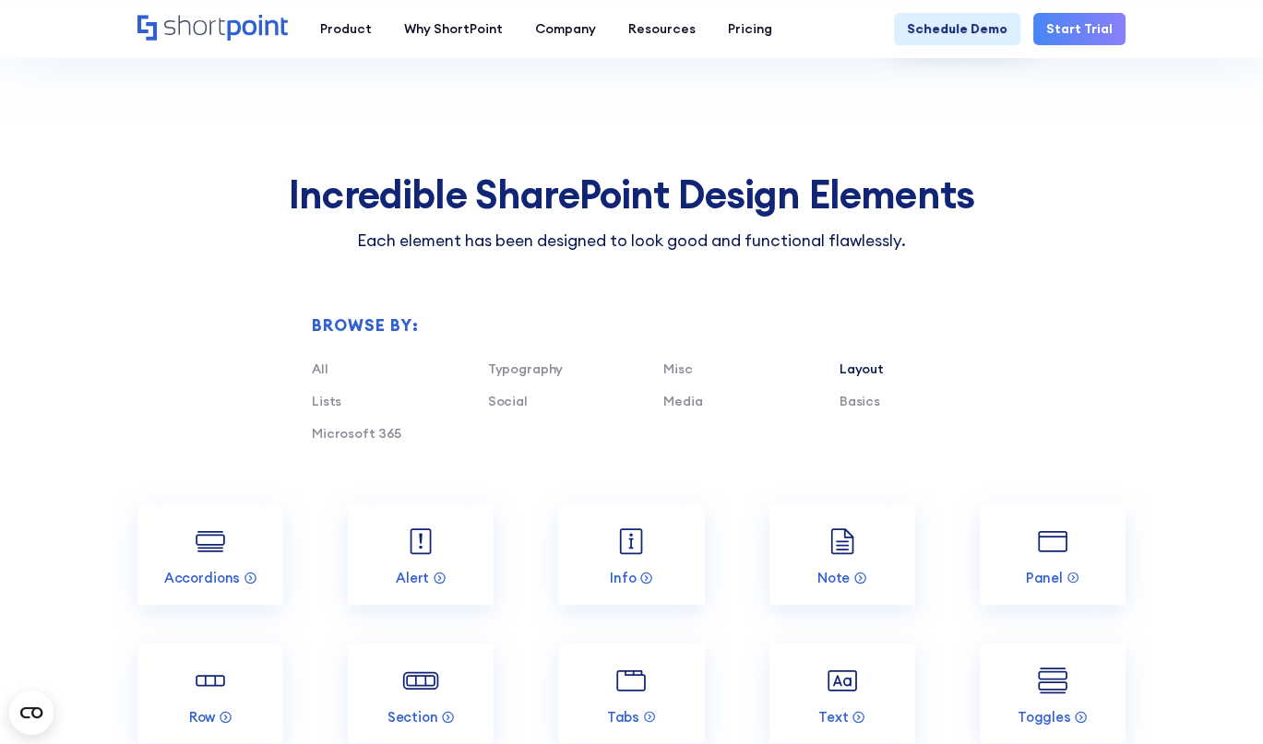
scroll to position [1476, 0]
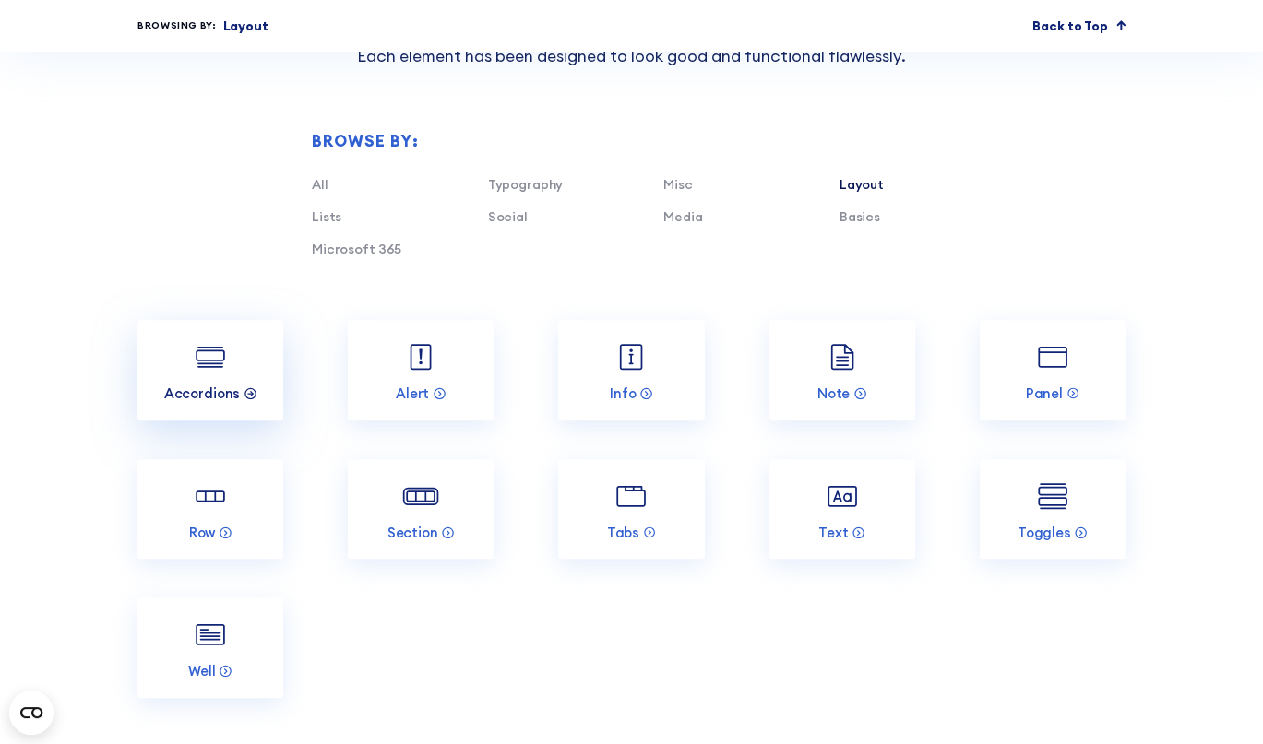
click at [218, 388] on p "Accordions" at bounding box center [202, 394] width 77 height 18
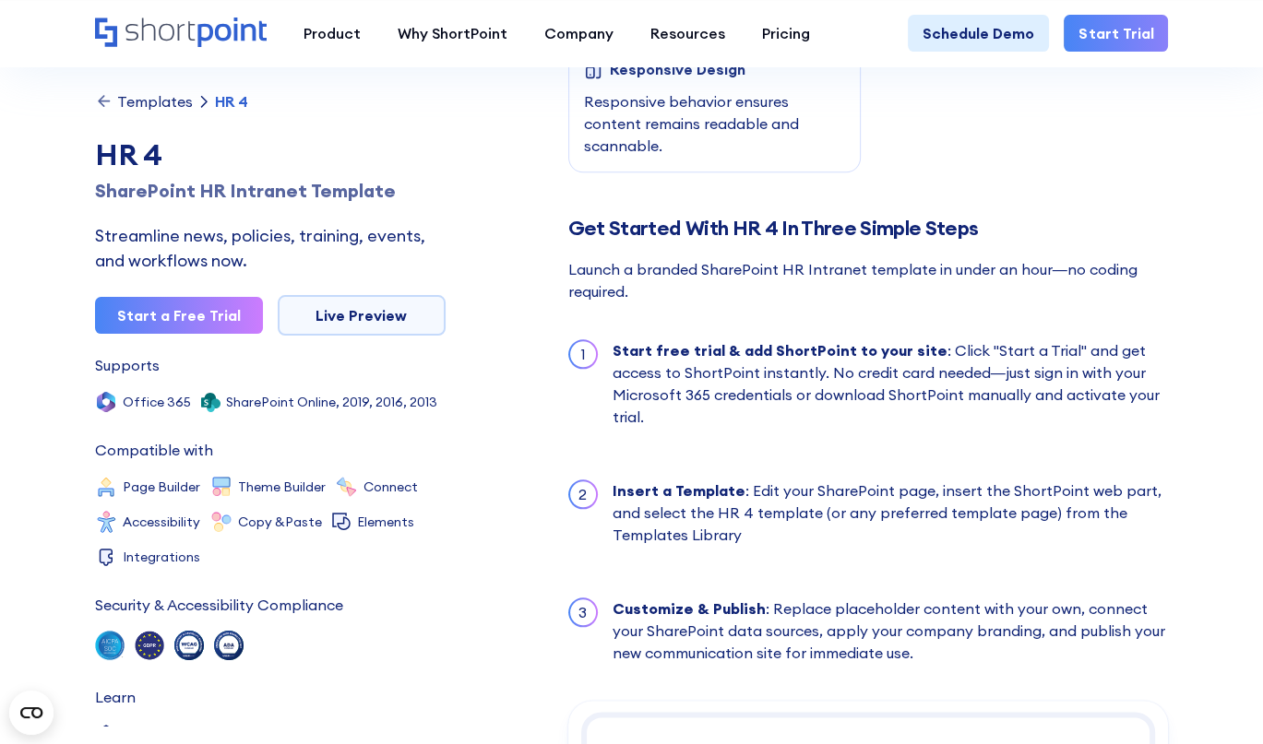
scroll to position [2583, 0]
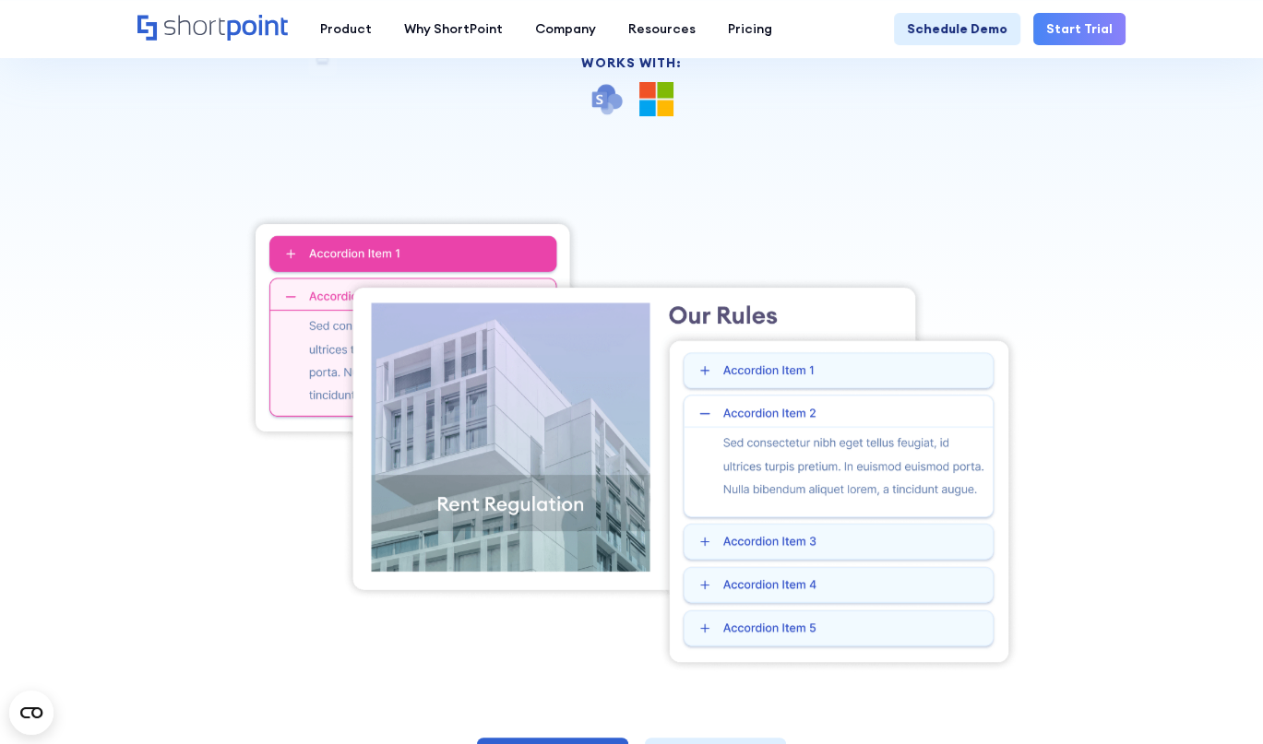
scroll to position [553, 0]
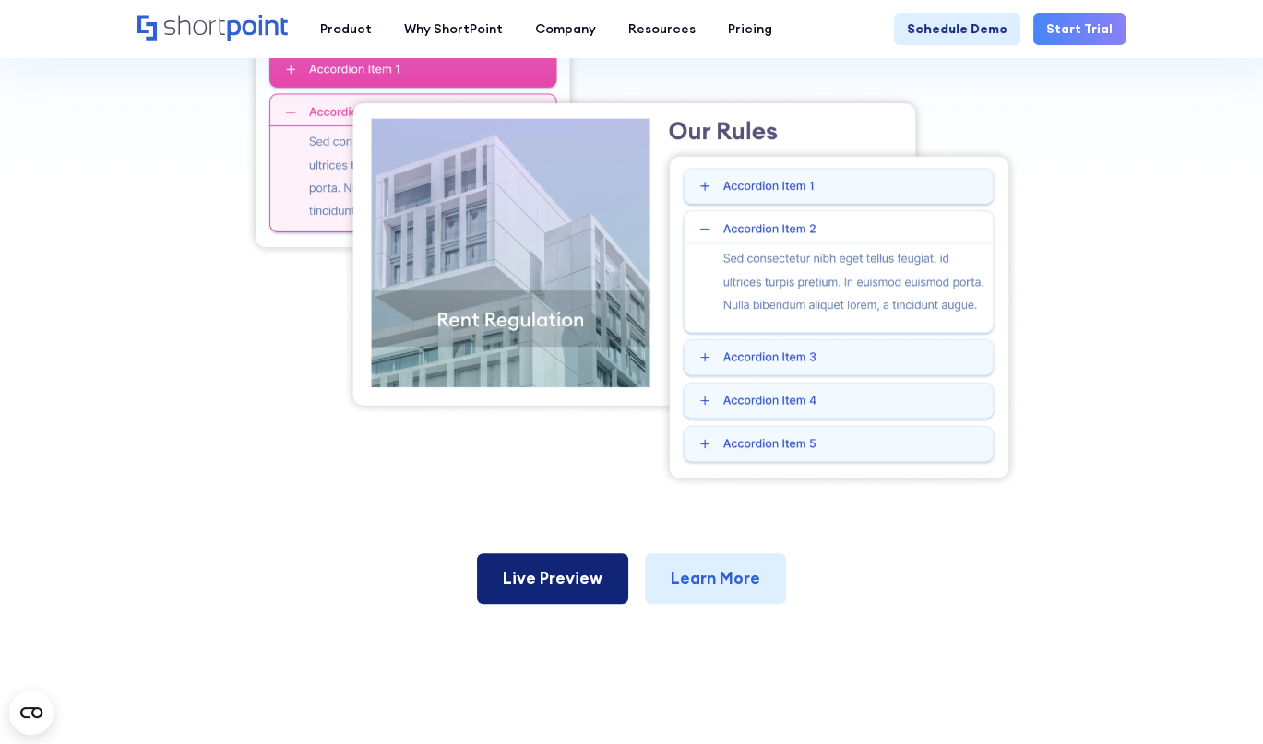
click at [571, 581] on link "Live Preview" at bounding box center [552, 578] width 151 height 50
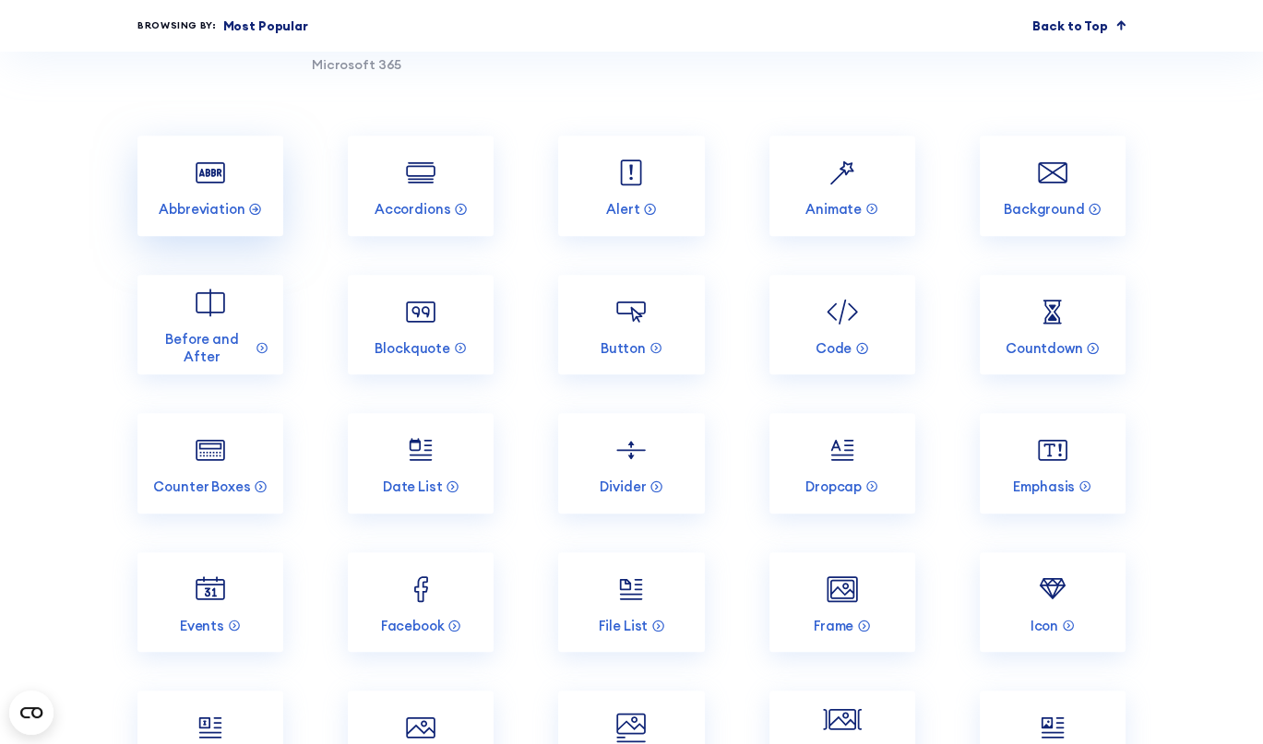
scroll to position [1291, 0]
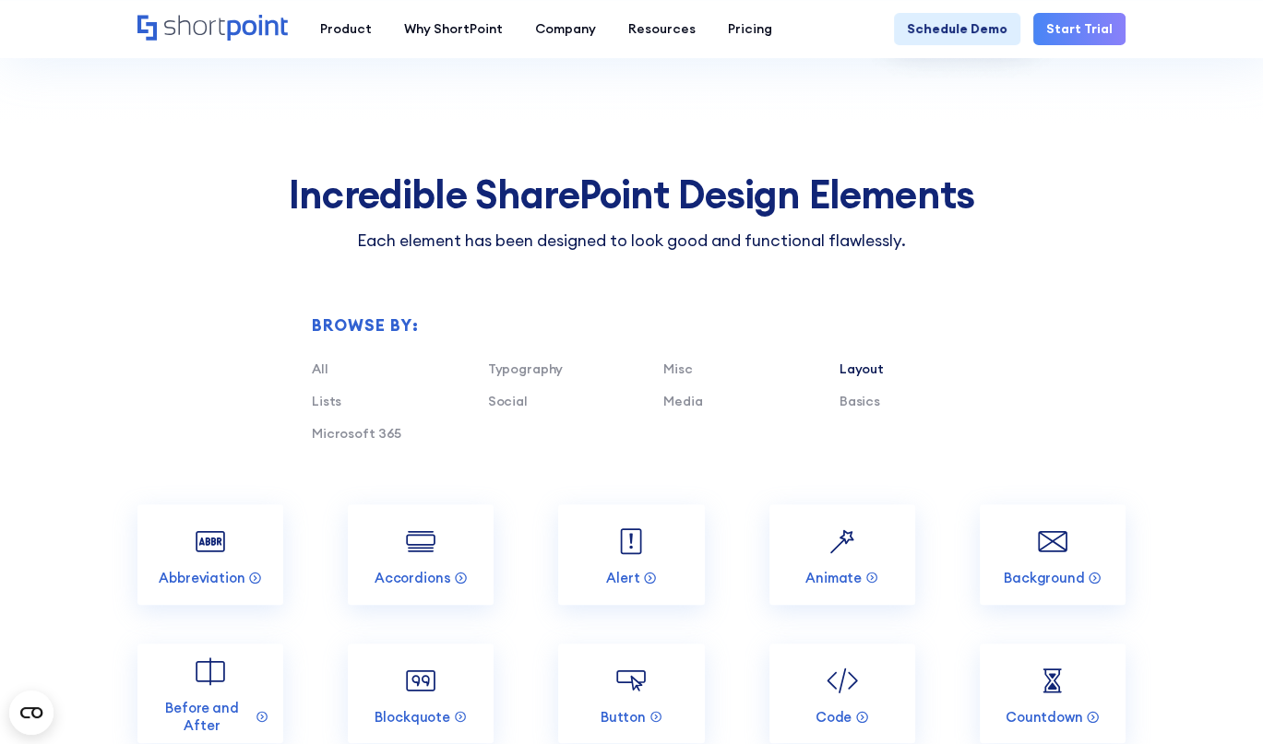
click at [869, 368] on link "Layout" at bounding box center [861, 369] width 44 height 17
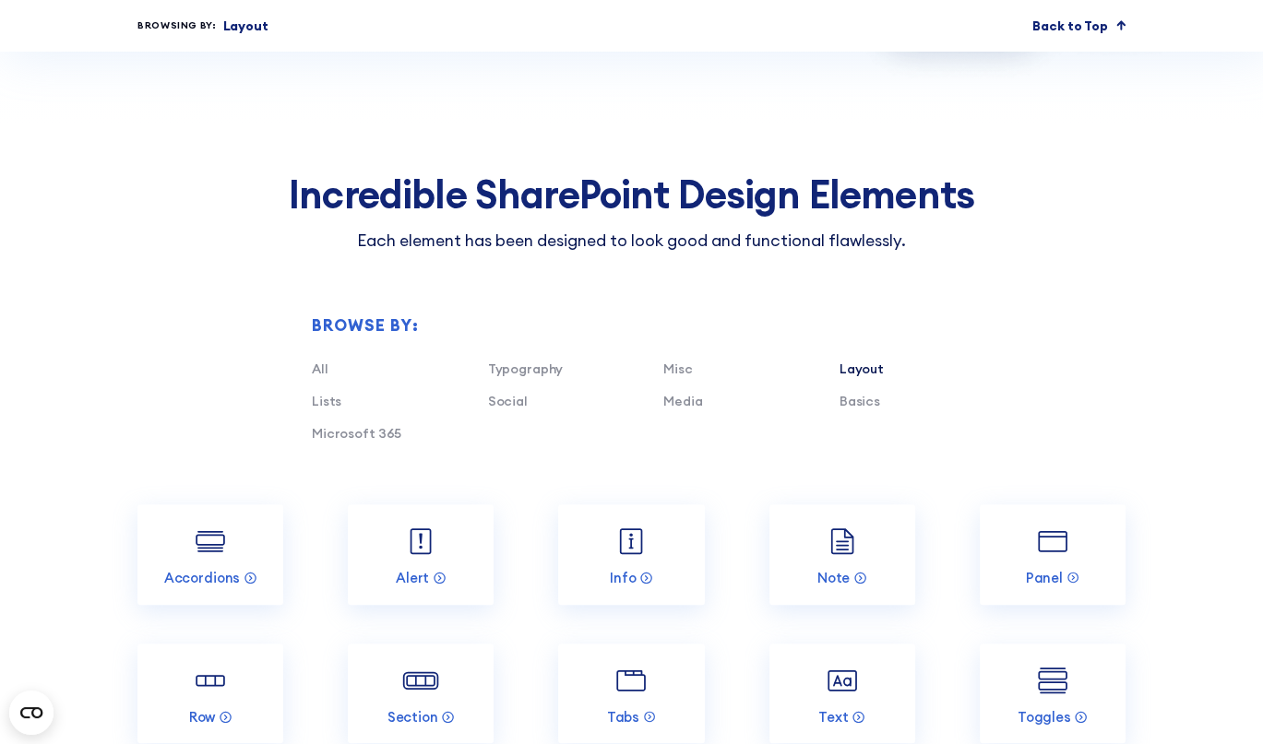
scroll to position [1476, 0]
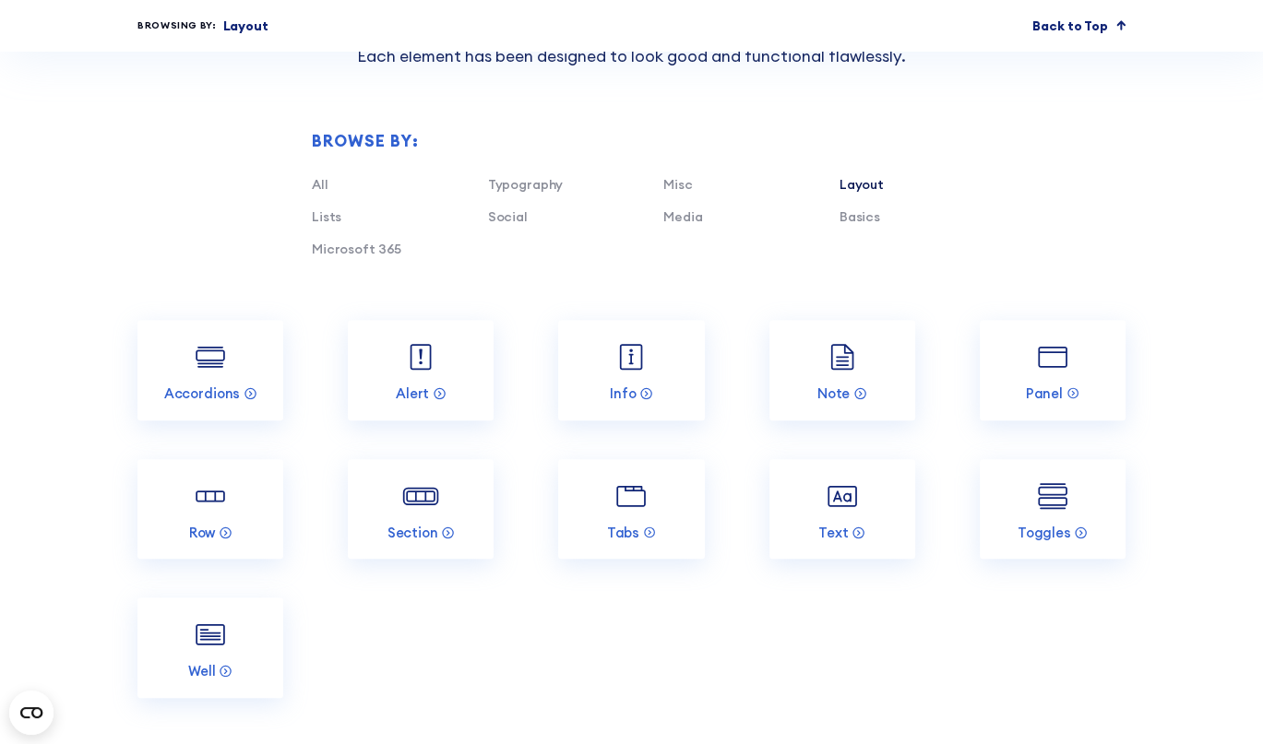
drag, startPoint x: 218, startPoint y: 377, endPoint x: 595, endPoint y: 273, distance: 391.4
click at [595, 273] on div "Browse by: All Typography Misc Layout Lists Social Media Basics Microsoft 365" at bounding box center [631, 194] width 988 height 252
click at [330, 184] on div "All" at bounding box center [392, 184] width 160 height 19
click at [327, 182] on link "All" at bounding box center [320, 184] width 17 height 17
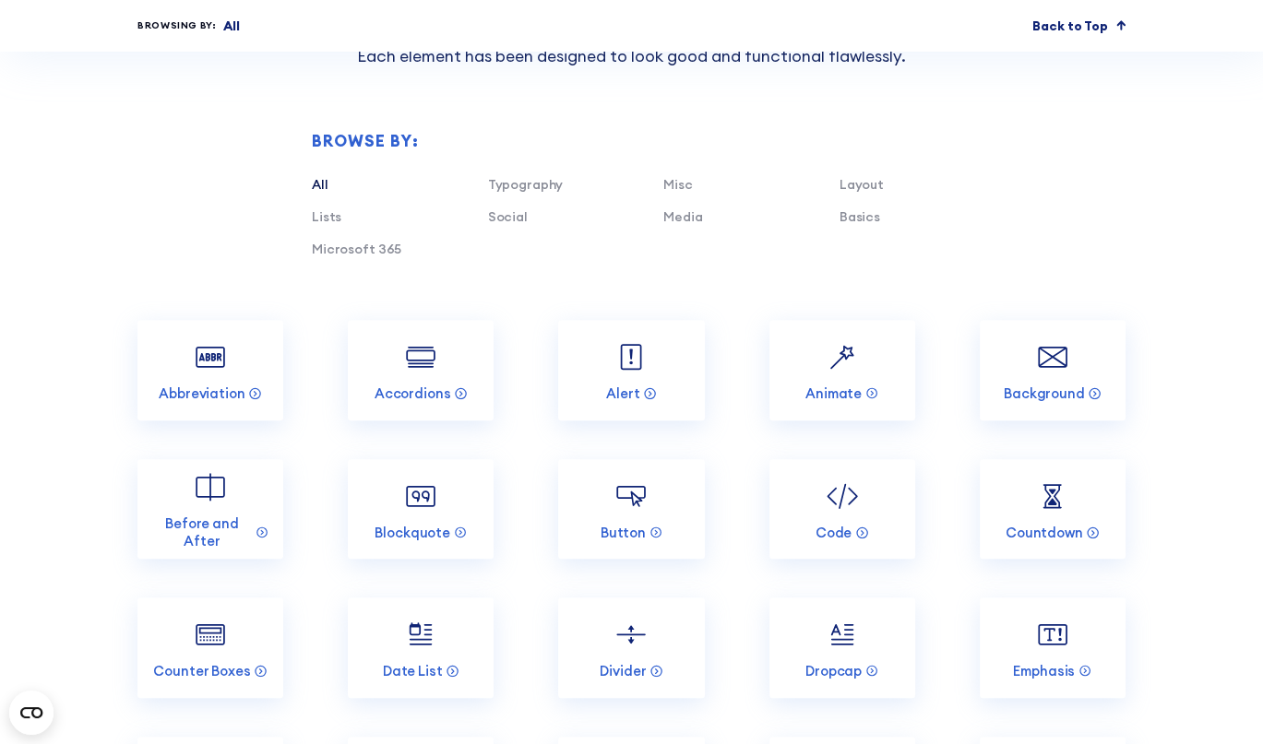
scroll to position [2029, 0]
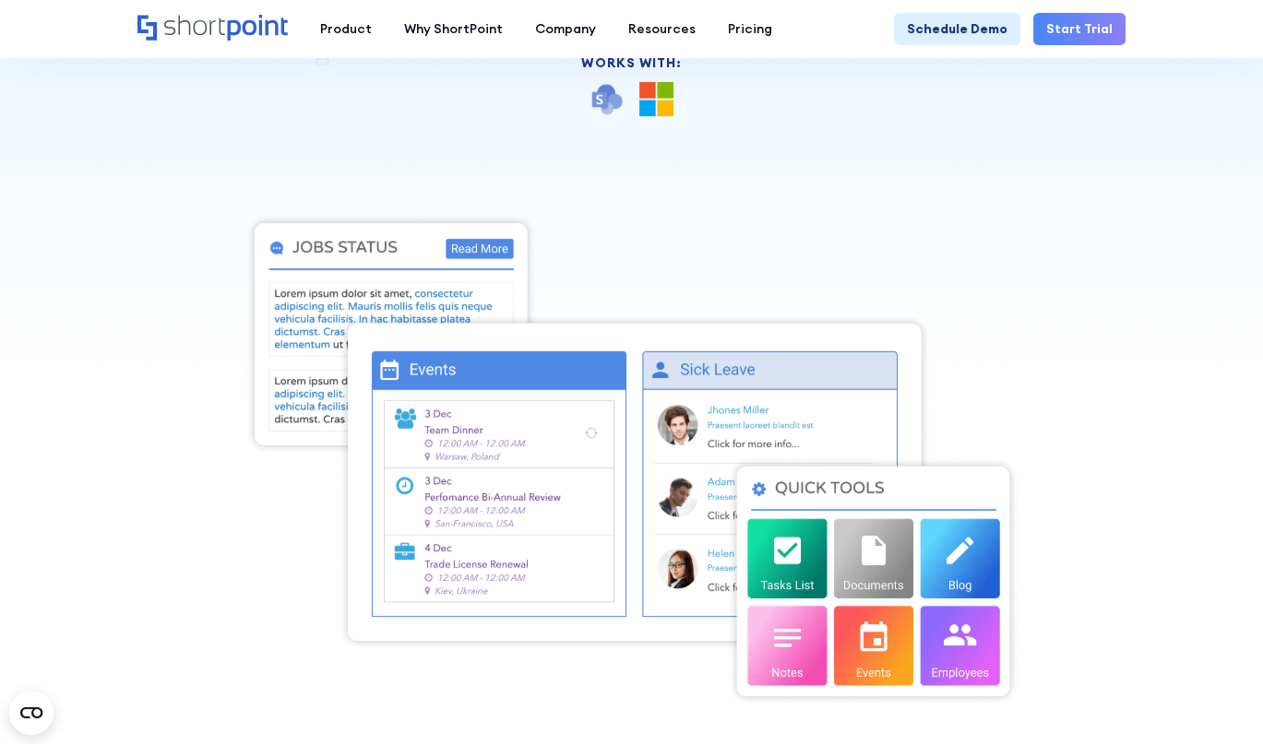
scroll to position [738, 0]
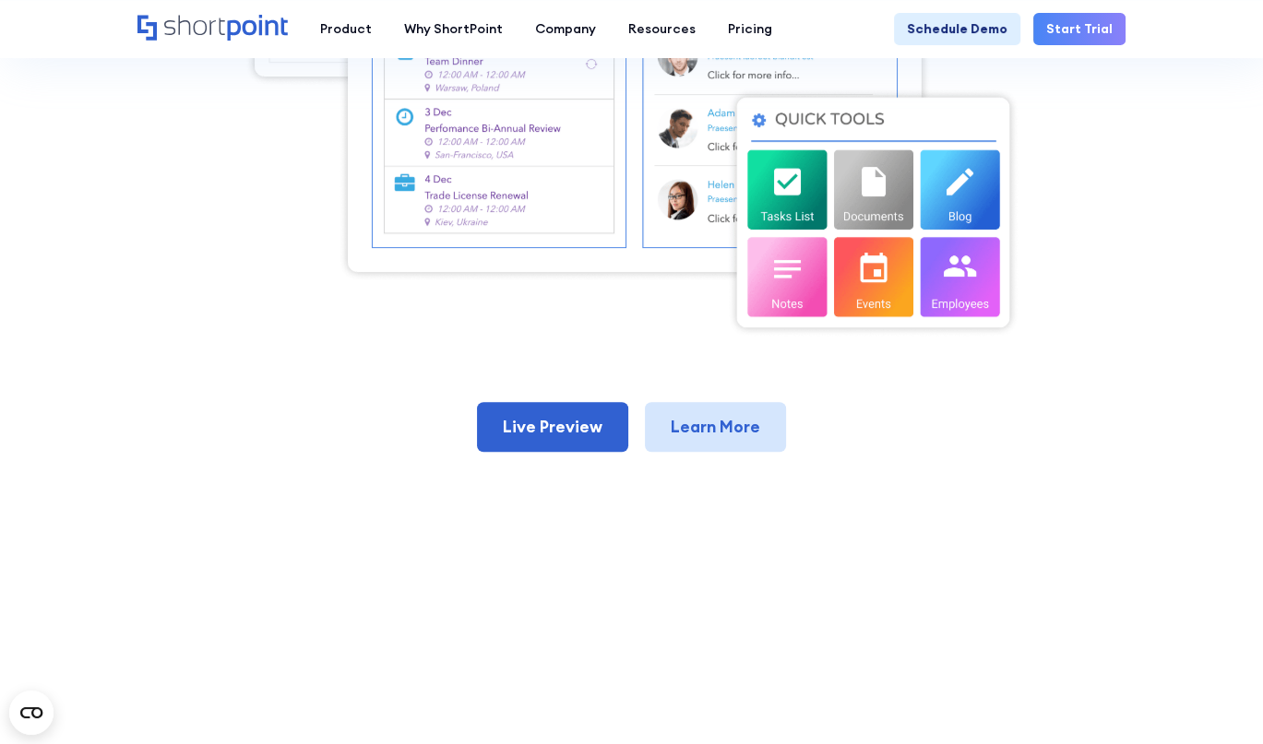
click at [683, 436] on link "Learn More" at bounding box center [715, 427] width 141 height 50
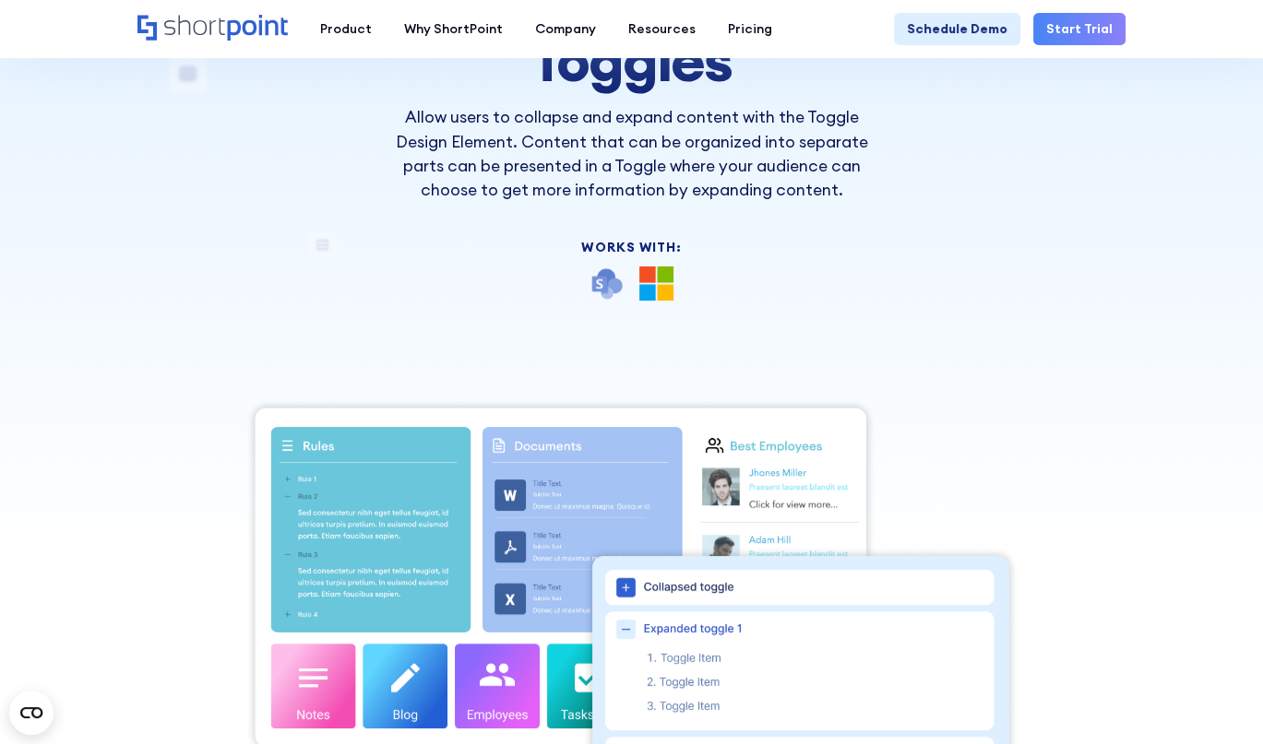
scroll to position [553, 0]
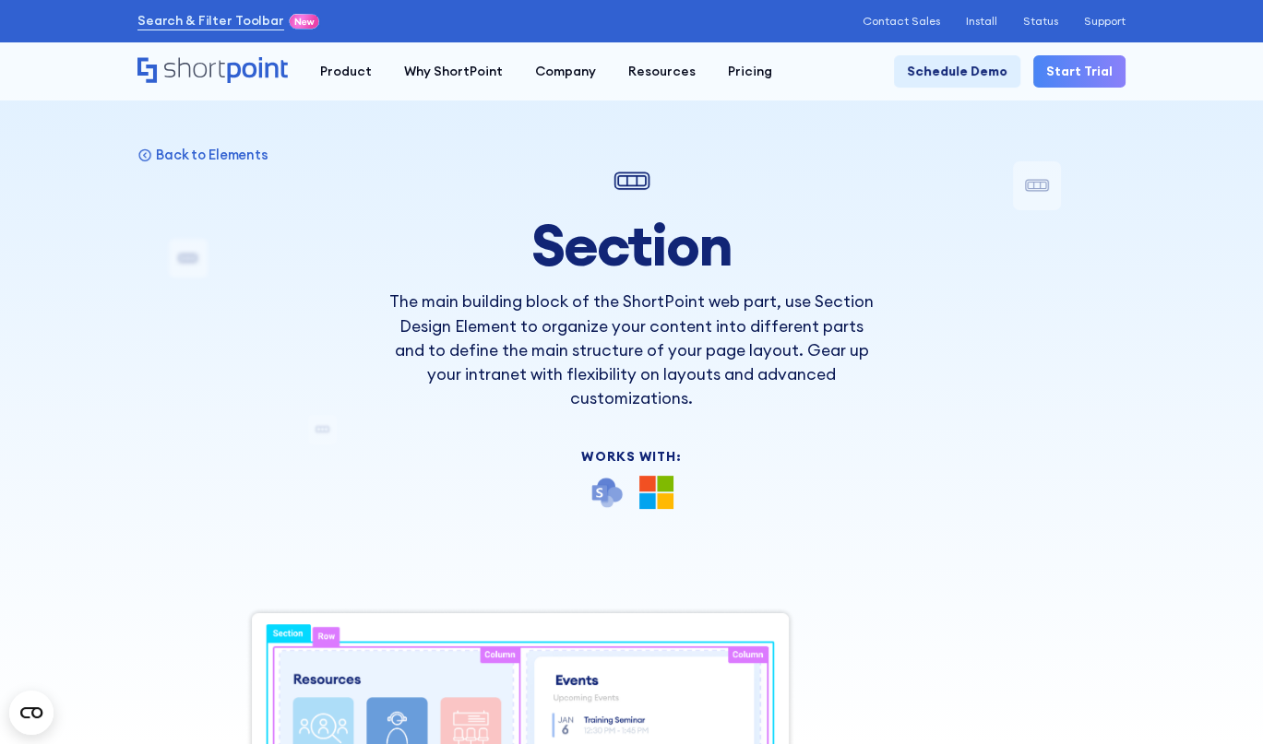
scroll to position [184, 0]
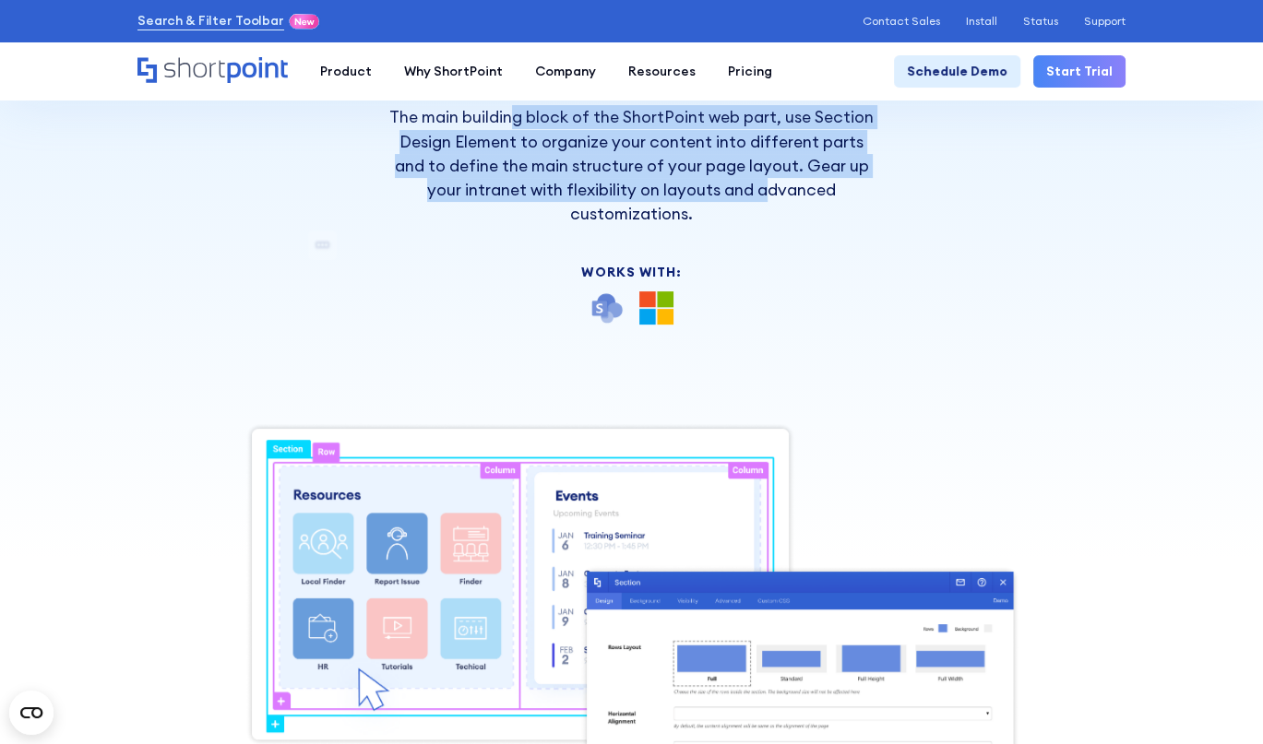
drag, startPoint x: 517, startPoint y: 119, endPoint x: 767, endPoint y: 194, distance: 260.9
click at [767, 194] on p "The main building block of the ShortPoint web part, use Section Design Element …" at bounding box center [631, 165] width 484 height 121
click at [767, 195] on p "The main building block of the ShortPoint web part, use Section Design Element …" at bounding box center [631, 165] width 484 height 121
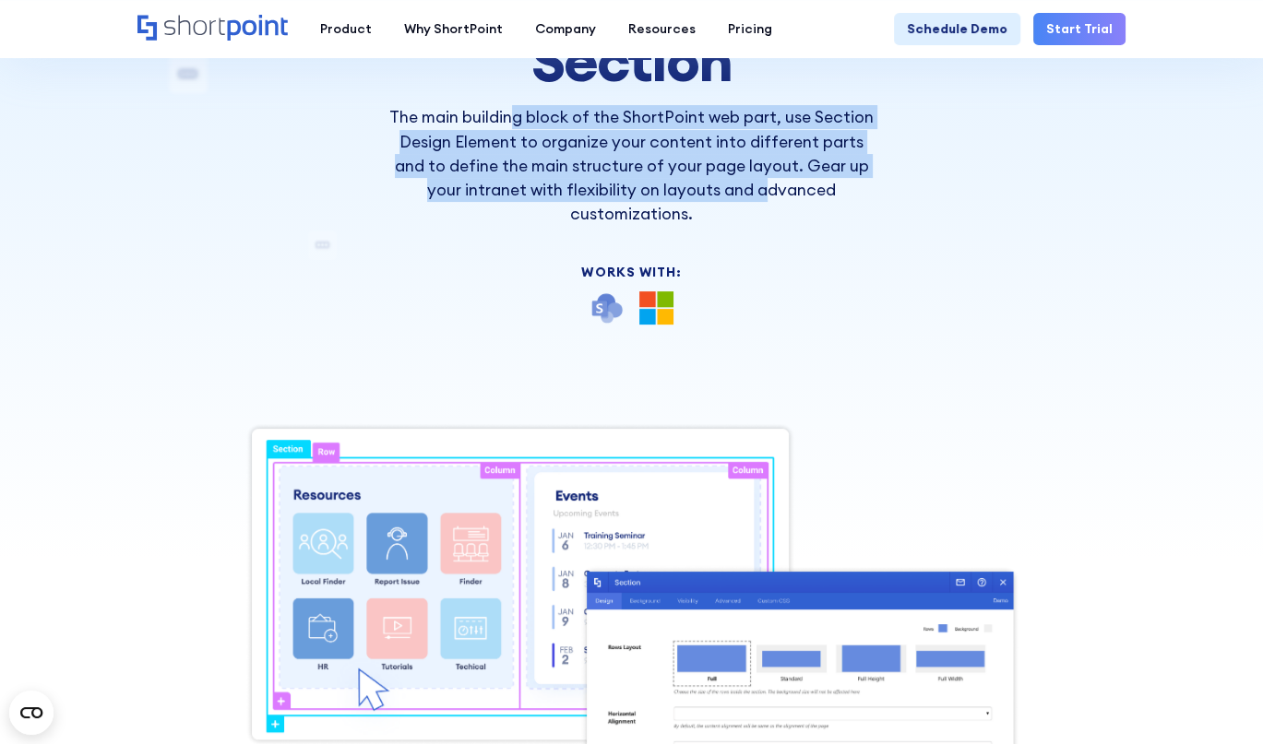
scroll to position [369, 0]
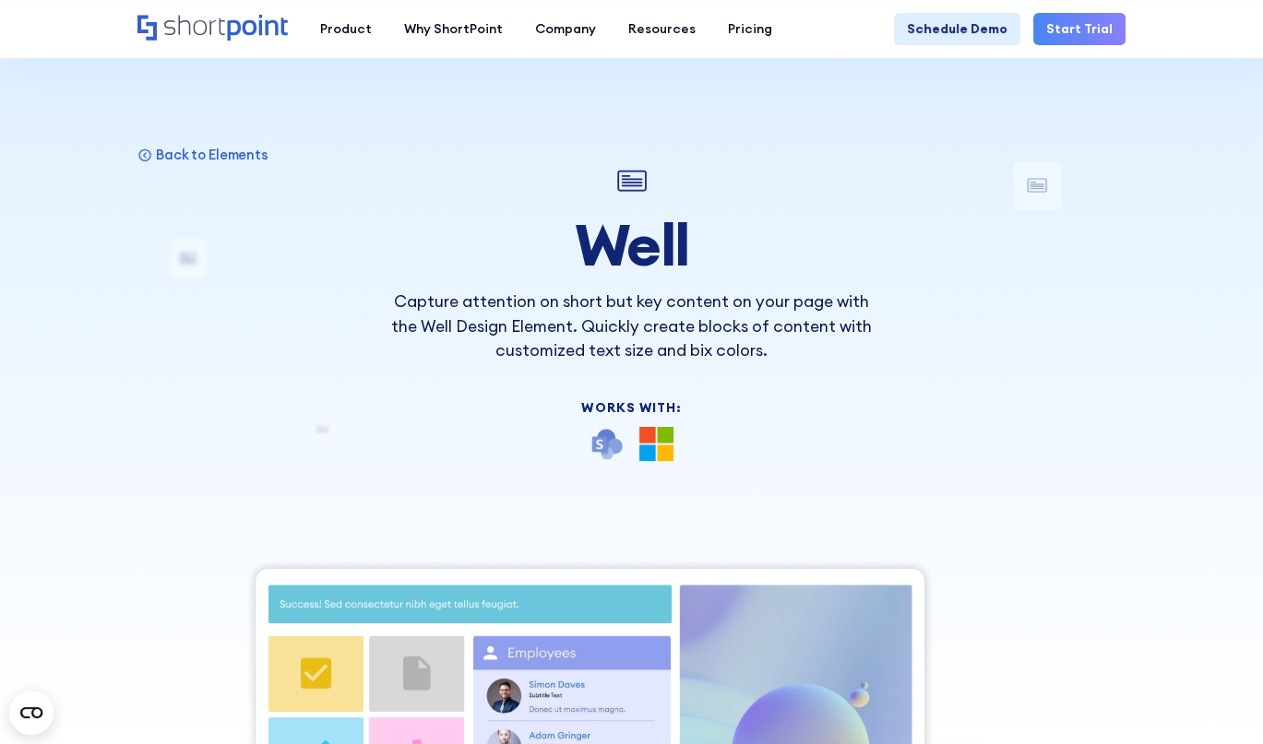
scroll to position [553, 0]
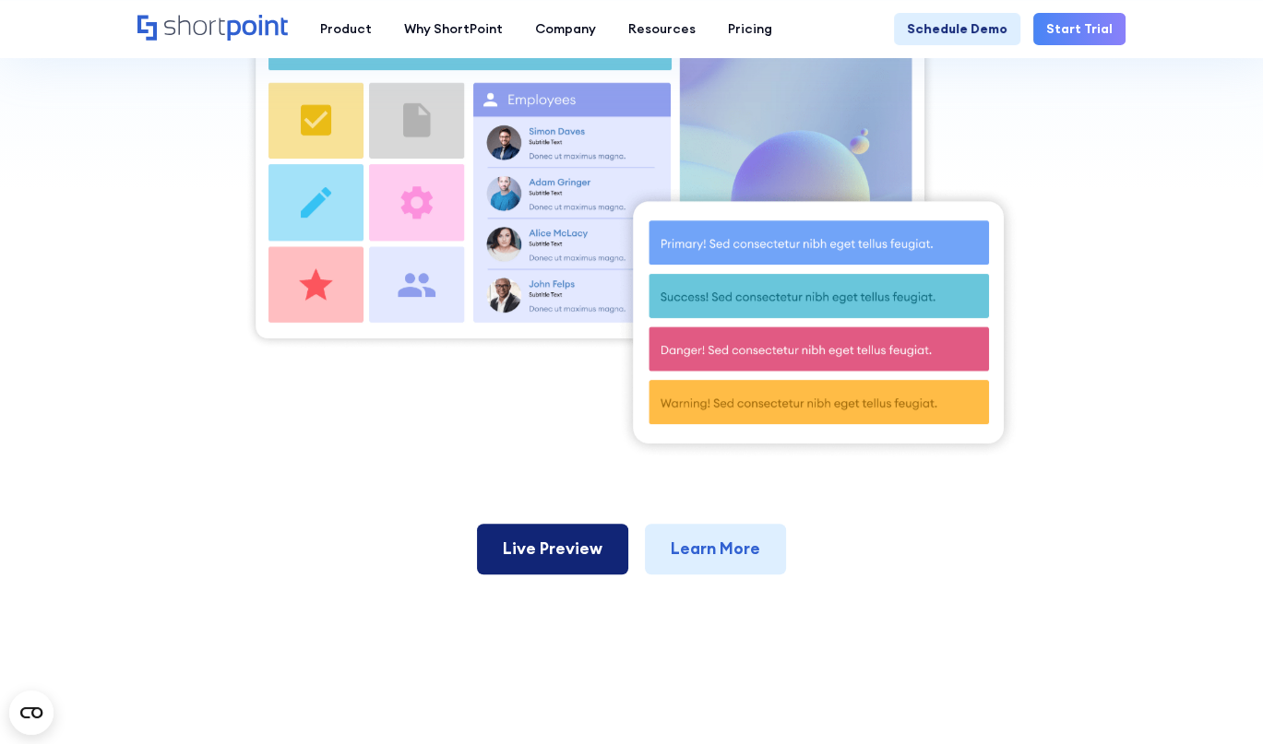
click at [554, 546] on link "Live Preview" at bounding box center [552, 549] width 151 height 50
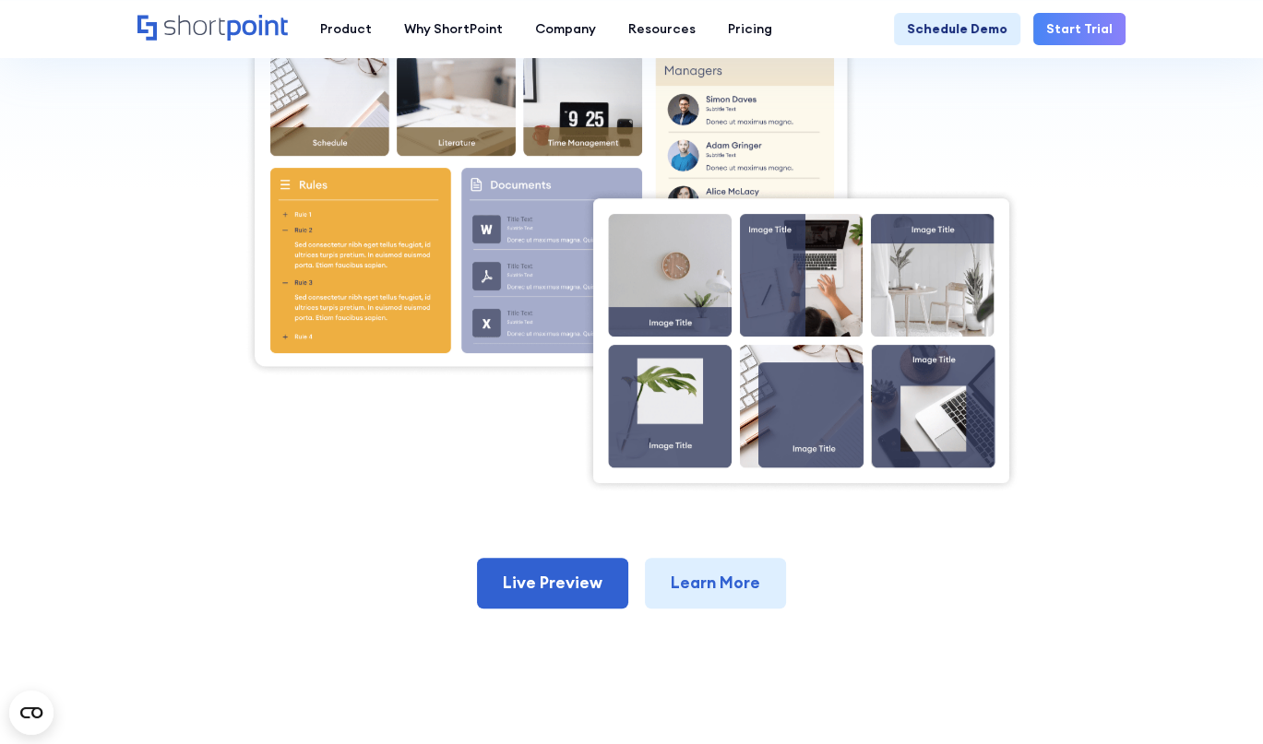
scroll to position [738, 0]
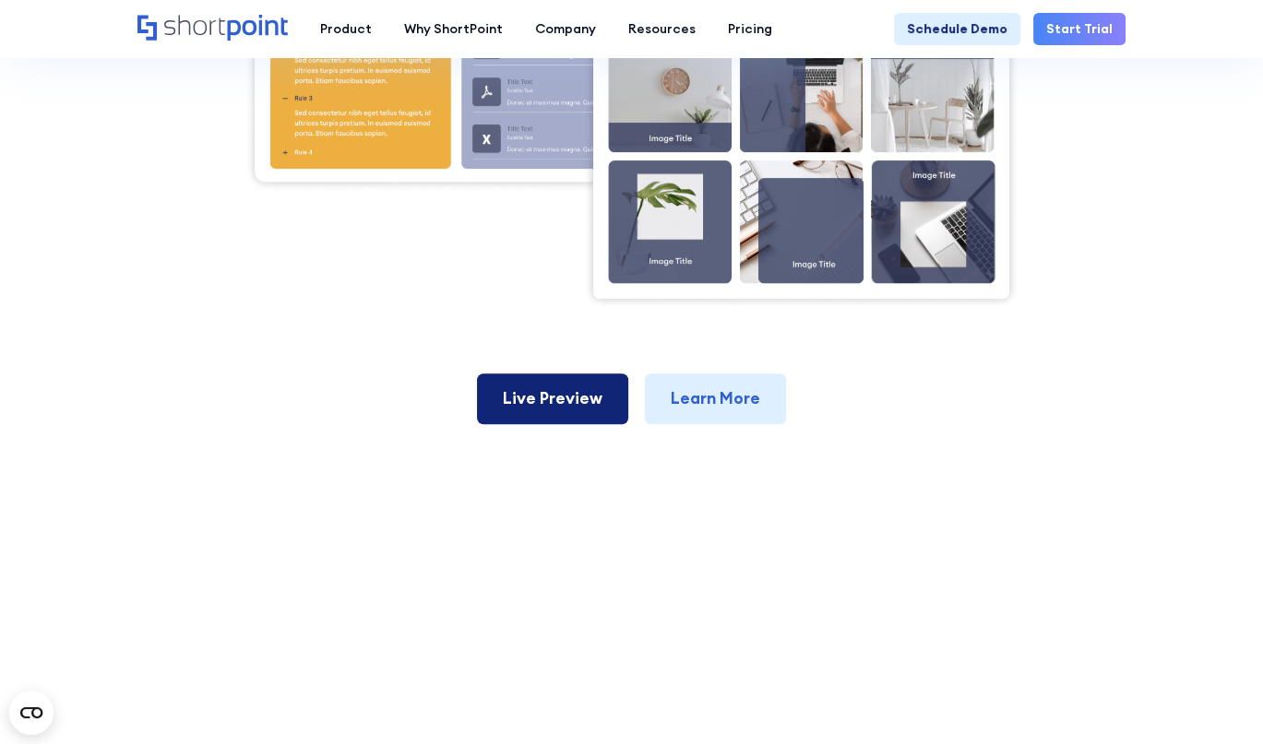
click at [541, 396] on link "Live Preview" at bounding box center [552, 399] width 151 height 50
